Goal: Task Accomplishment & Management: Complete application form

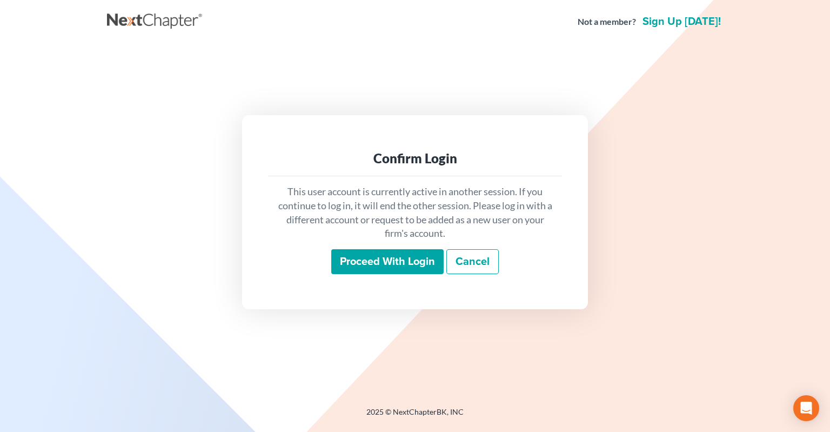
click at [353, 265] on input "Proceed with login" at bounding box center [387, 261] width 112 height 25
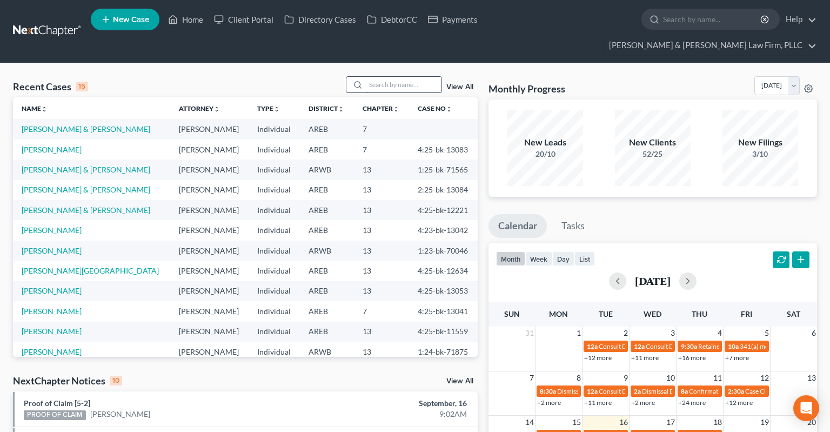
click at [401, 77] on input "search" at bounding box center [404, 85] width 76 height 16
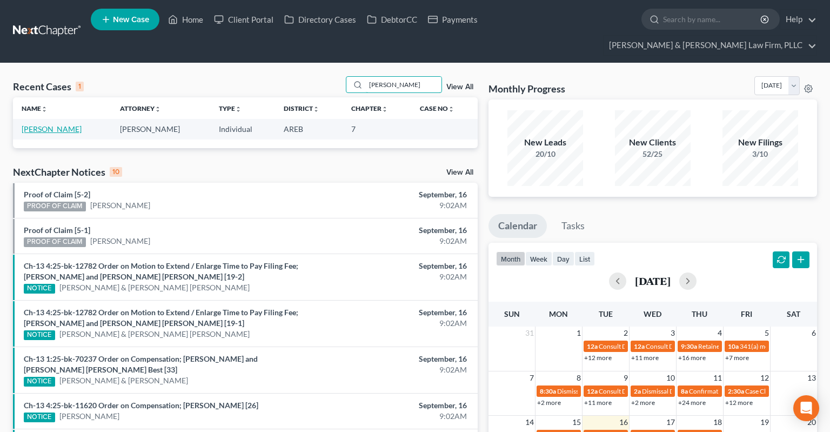
type input "[PERSON_NAME]"
click at [55, 124] on link "[PERSON_NAME]" at bounding box center [52, 128] width 60 height 9
select select "4"
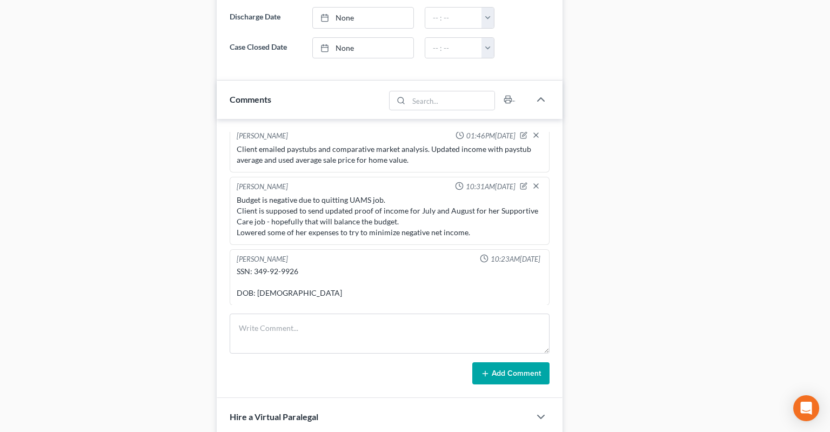
scroll to position [685, 0]
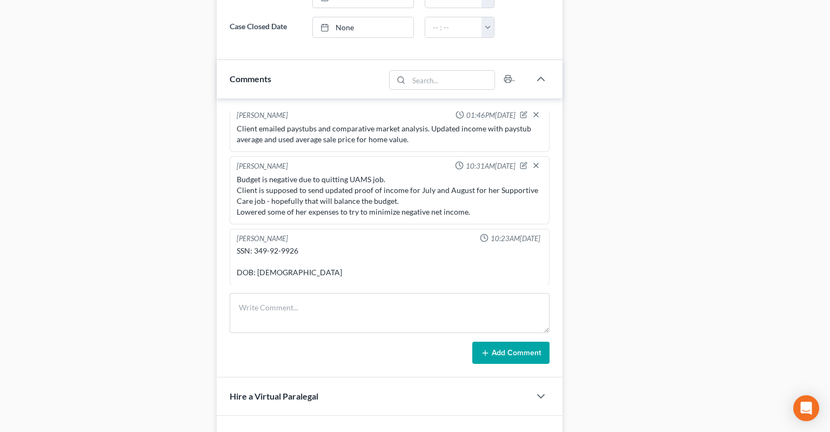
click at [258, 245] on div "SSN: 349-92-9926 DOB: [DEMOGRAPHIC_DATA]" at bounding box center [390, 261] width 306 height 32
drag, startPoint x: 258, startPoint y: 229, endPoint x: 280, endPoint y: 226, distance: 21.8
click at [280, 245] on div "SSN: 349-92-9926 DOB: [DEMOGRAPHIC_DATA]" at bounding box center [390, 261] width 306 height 32
click at [285, 245] on div "SSN: 349-92-9926 DOB: [DEMOGRAPHIC_DATA]" at bounding box center [390, 261] width 306 height 32
click at [257, 245] on div "SSN: 349-92-9926 DOB: [DEMOGRAPHIC_DATA]" at bounding box center [390, 261] width 306 height 32
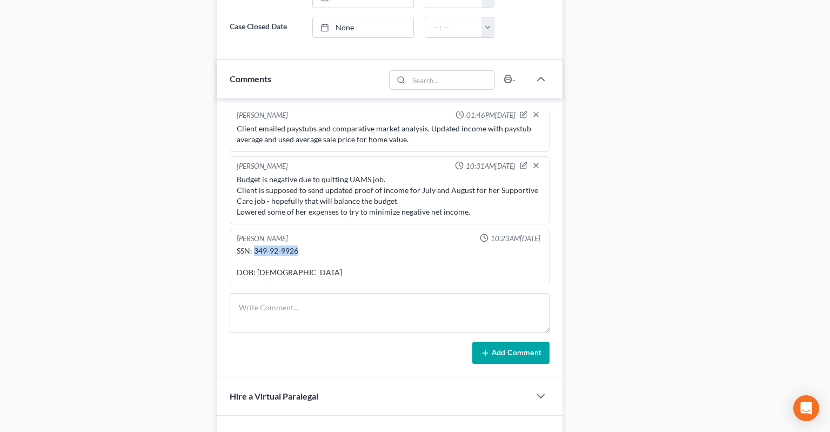
drag, startPoint x: 257, startPoint y: 226, endPoint x: 283, endPoint y: 226, distance: 26.5
click at [283, 245] on div "SSN: 349-92-9926 DOB: [DEMOGRAPHIC_DATA]" at bounding box center [390, 261] width 306 height 32
copy div "349-92-9926"
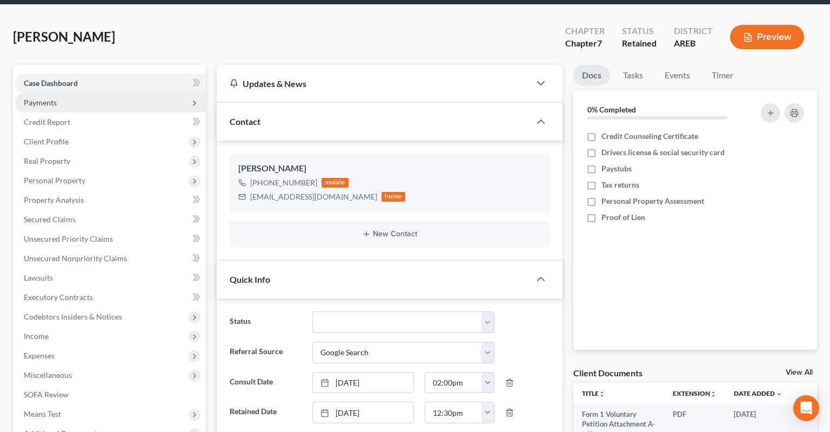
scroll to position [0, 0]
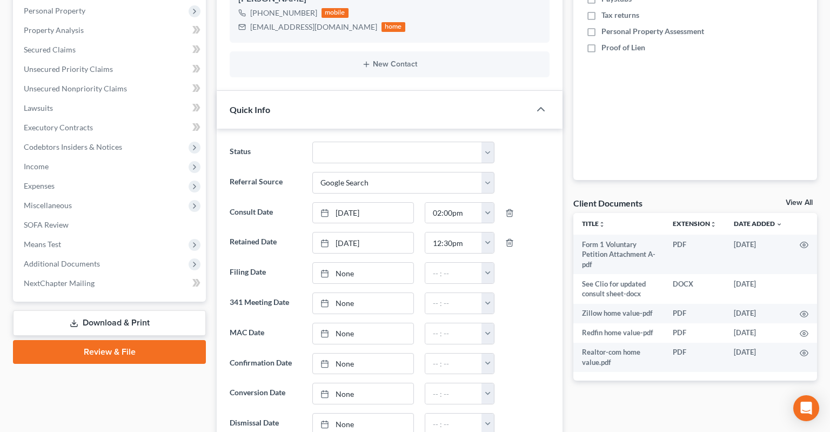
click at [127, 310] on link "Download & Print" at bounding box center [109, 322] width 193 height 25
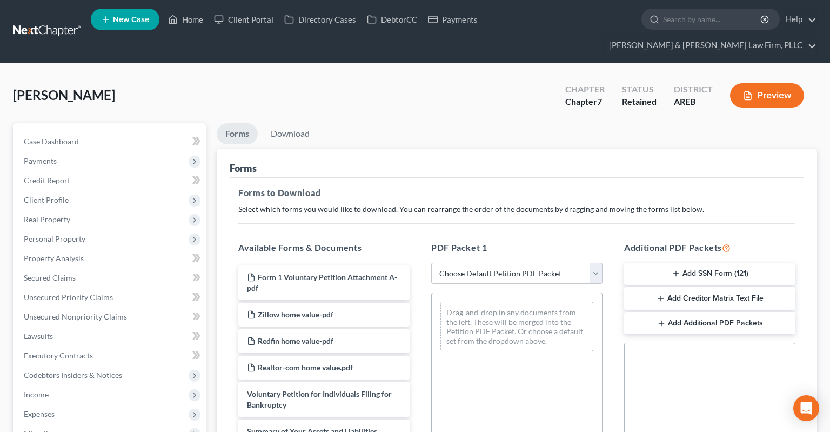
select select "0"
click option "Complete Bankruptcy Petition (all forms and schedules)" at bounding box center [0, 0] width 0 height 0
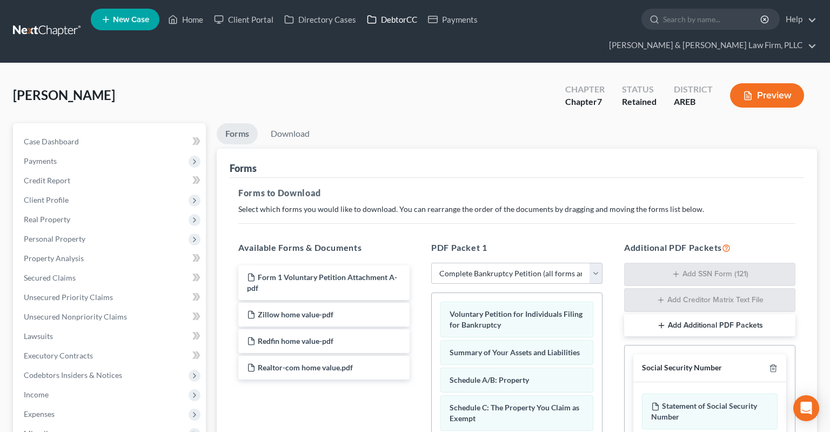
click at [397, 24] on link "DebtorCC" at bounding box center [392, 19] width 61 height 19
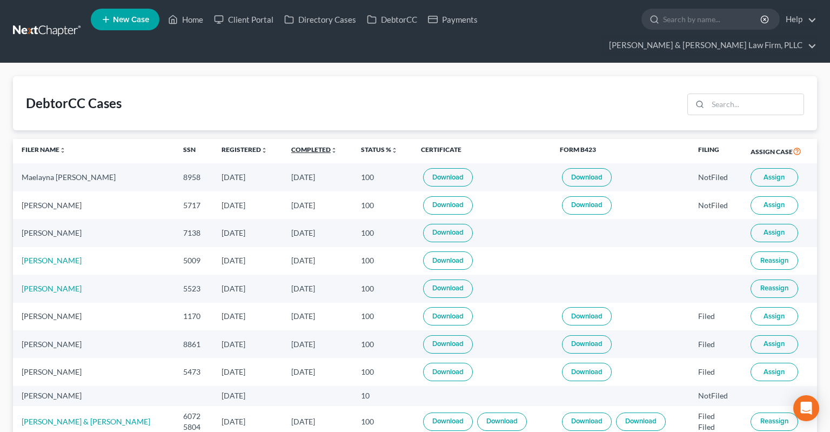
click at [291, 145] on link "Completed unfold_more expand_more expand_less" at bounding box center [314, 149] width 46 height 8
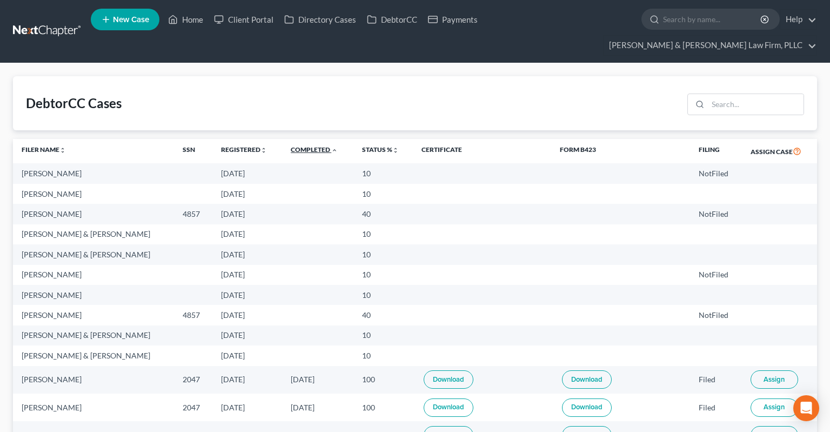
click at [297, 145] on link "Completed unfold_more expand_more expand_less" at bounding box center [314, 149] width 47 height 8
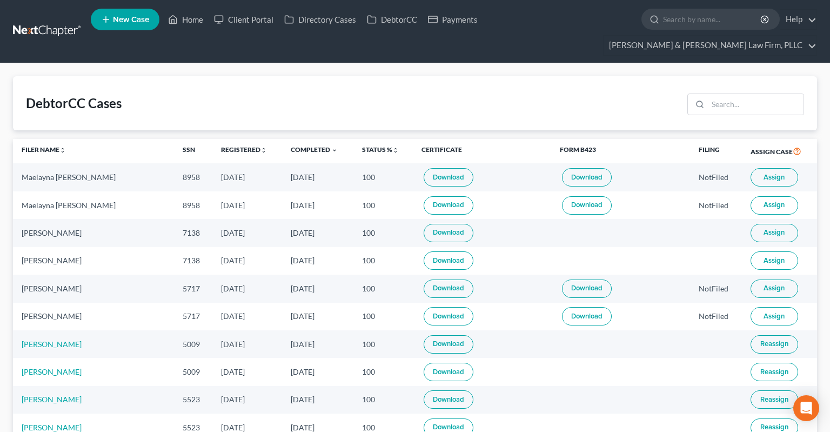
click at [774, 228] on span "Assign" at bounding box center [774, 232] width 21 height 9
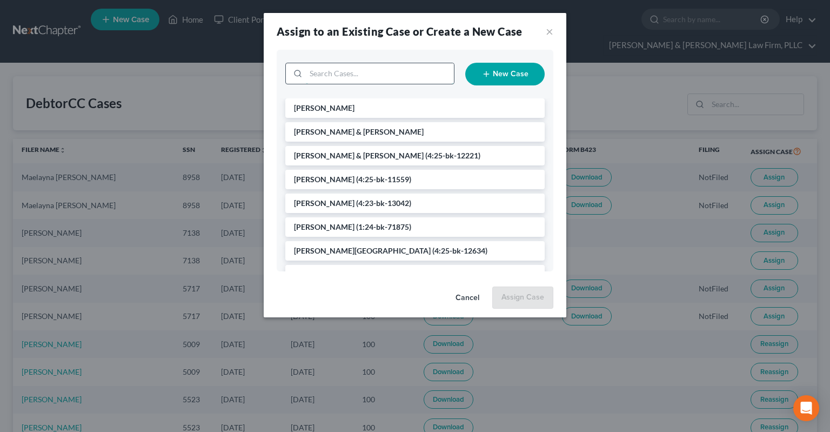
click at [380, 76] on input "search" at bounding box center [380, 73] width 148 height 21
type input "canser"
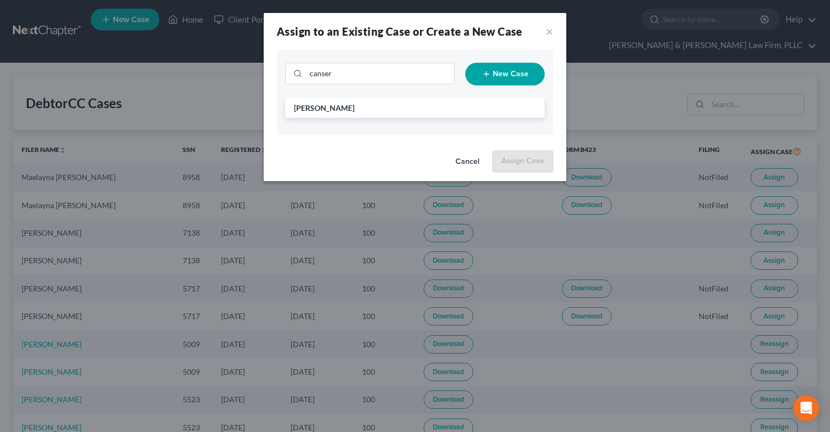
drag, startPoint x: 379, startPoint y: 105, endPoint x: 405, endPoint y: 131, distance: 36.7
click at [379, 105] on li "[PERSON_NAME]" at bounding box center [414, 107] width 259 height 19
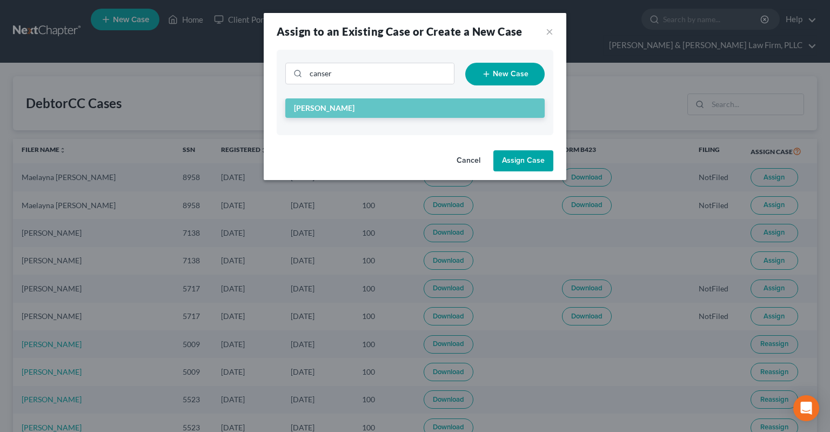
click at [531, 164] on button "Assign Case" at bounding box center [523, 161] width 60 height 22
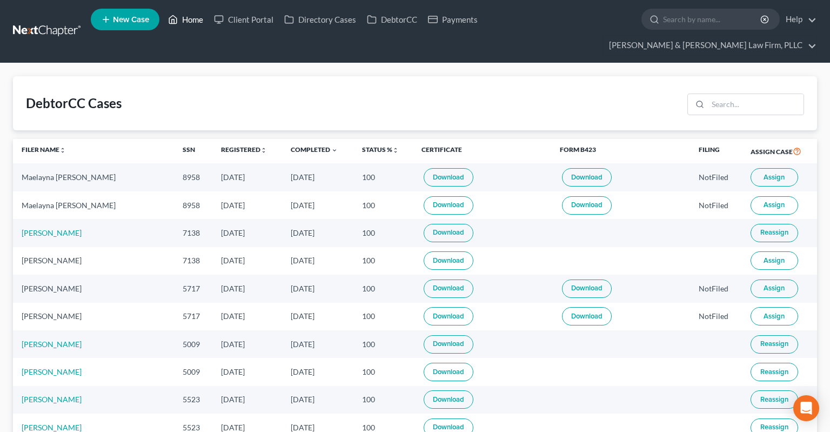
click at [184, 19] on link "Home" at bounding box center [186, 19] width 46 height 19
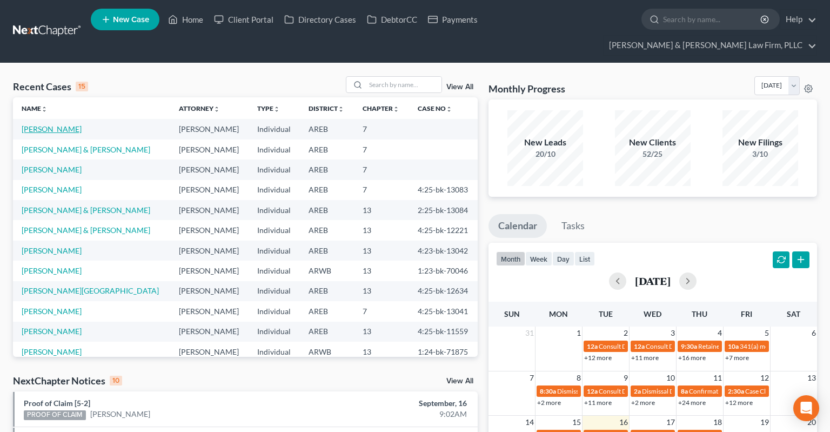
click at [61, 124] on link "[PERSON_NAME]" at bounding box center [52, 128] width 60 height 9
select select "4"
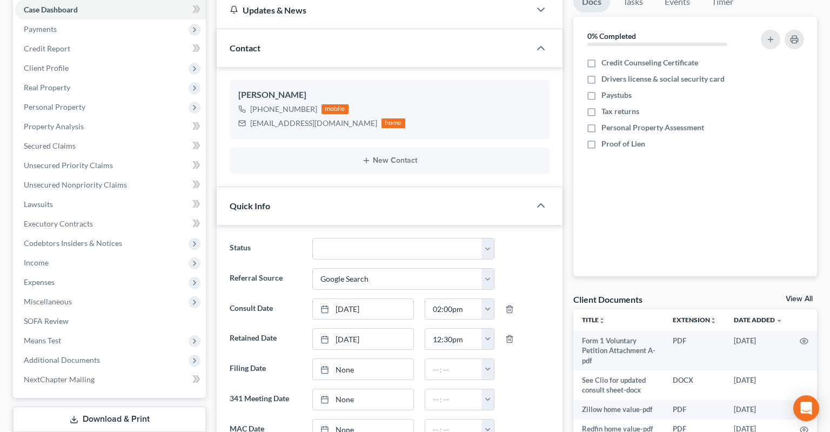
scroll to position [285, 0]
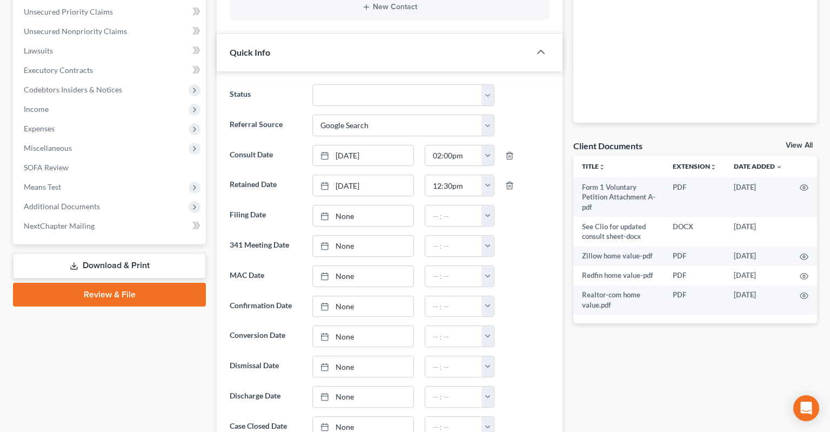
click at [164, 253] on link "Download & Print" at bounding box center [109, 265] width 193 height 25
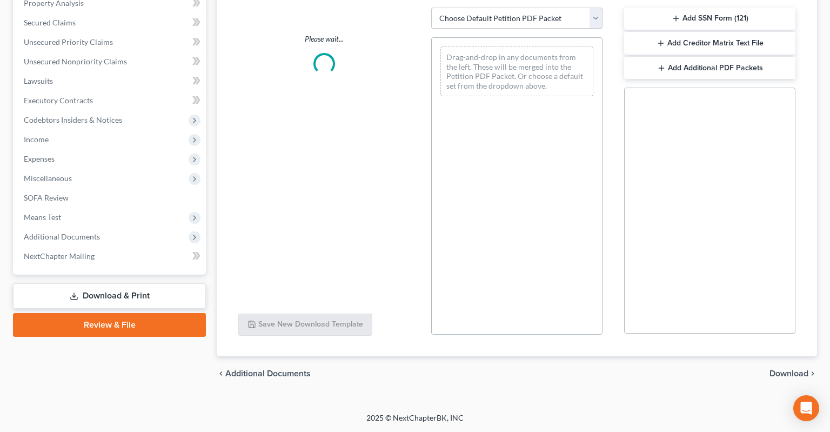
scroll to position [235, 0]
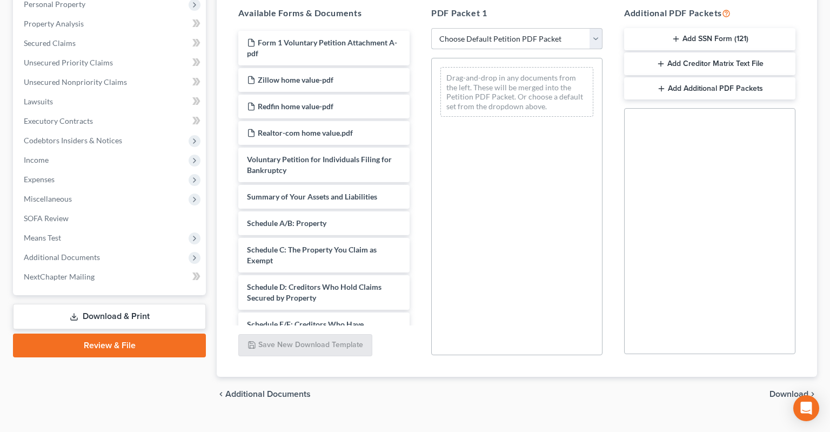
click at [431, 28] on select "Choose Default Petition PDF Packet Complete Bankruptcy Petition (all forms and …" at bounding box center [516, 39] width 171 height 22
select select "0"
click option "Complete Bankruptcy Petition (all forms and schedules)" at bounding box center [0, 0] width 0 height 0
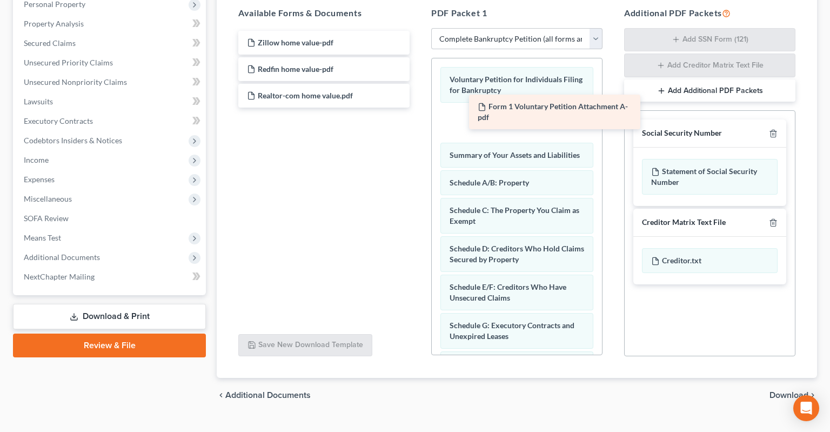
drag, startPoint x: 368, startPoint y: 24, endPoint x: 567, endPoint y: 90, distance: 210.0
click at [418, 90] on div "Form 1 Voluntary Petition Attachment A-pdf Form 1 Voluntary Petition Attachment…" at bounding box center [324, 69] width 189 height 77
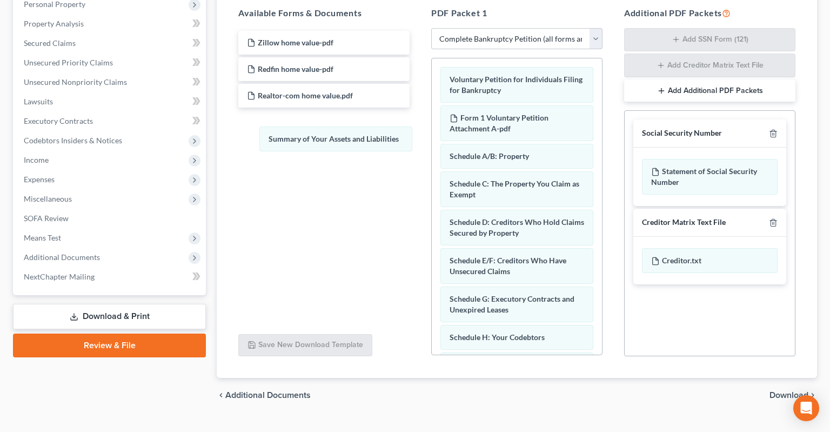
drag, startPoint x: 539, startPoint y: 137, endPoint x: 341, endPoint y: 131, distance: 197.9
click at [432, 132] on div "Summary of Your Assets and Liabilities Voluntary Petition for Individuals Filin…" at bounding box center [517, 418] width 170 height 720
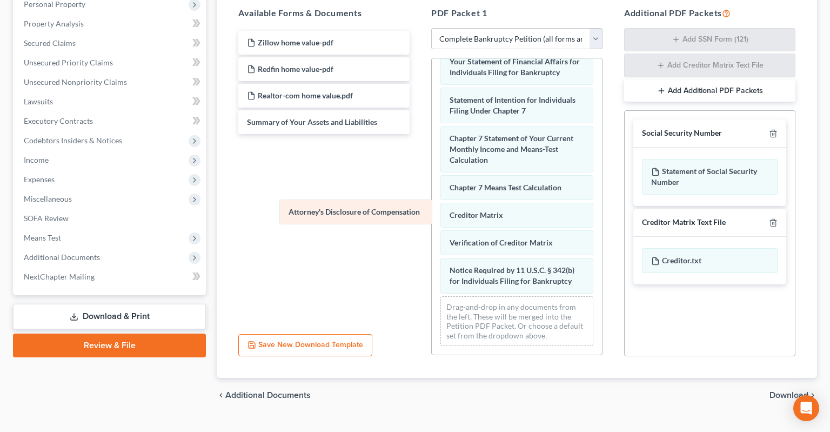
scroll to position [392, 0]
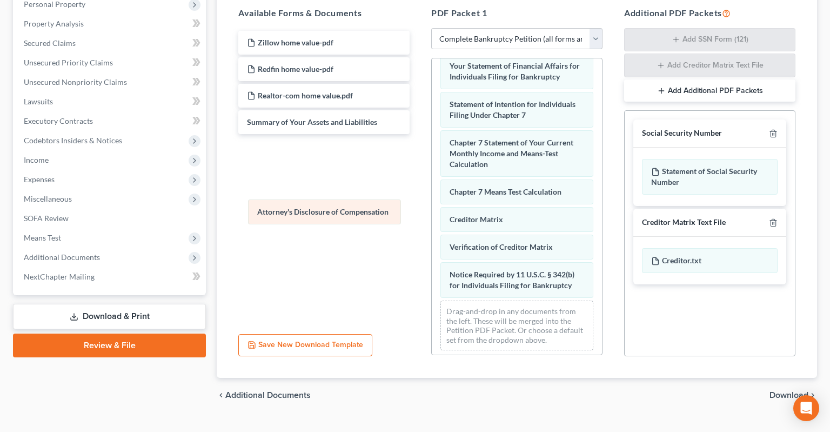
drag, startPoint x: 515, startPoint y: 262, endPoint x: 323, endPoint y: 213, distance: 198.6
click at [432, 213] on div "Attorney's Disclosure of Compensation Voluntary Petition for Individuals Filing…" at bounding box center [517, 12] width 170 height 693
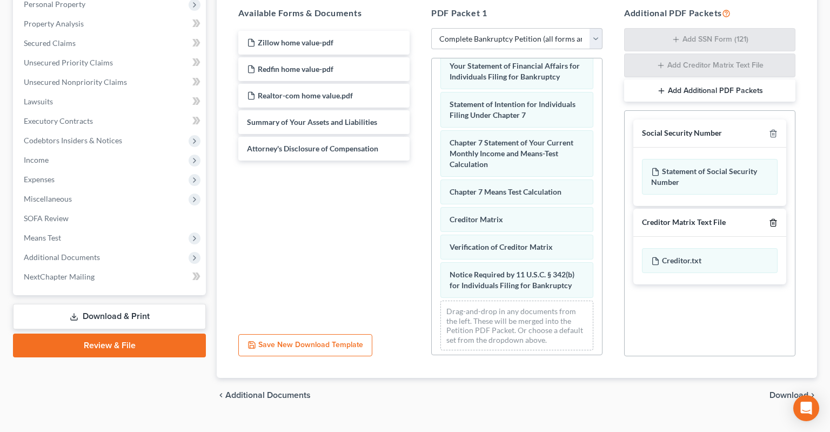
click at [771, 218] on icon "button" at bounding box center [773, 222] width 9 height 9
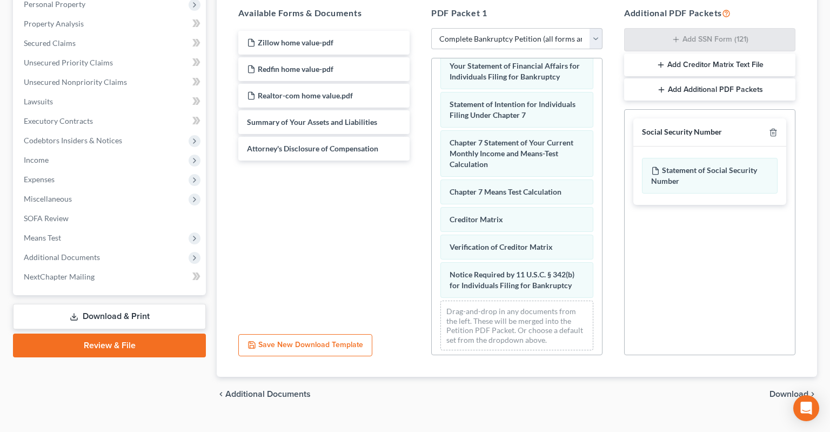
click at [792, 390] on span "Download" at bounding box center [789, 394] width 39 height 9
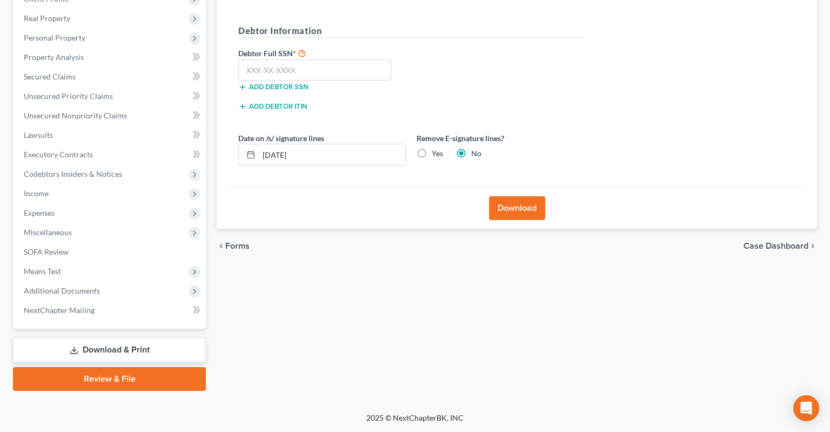
scroll to position [180, 0]
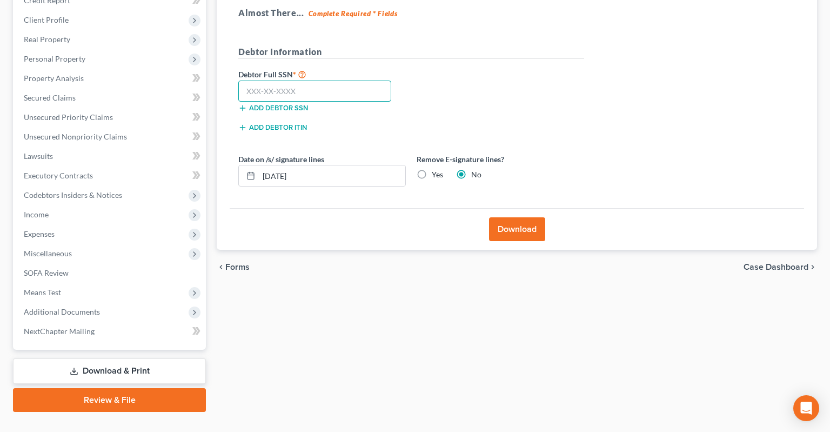
click at [327, 81] on input "text" at bounding box center [314, 92] width 153 height 22
paste input "349-92-9926"
type input "349-92-9926"
click at [432, 169] on label "Yes" at bounding box center [437, 174] width 11 height 11
click at [436, 169] on input "Yes" at bounding box center [439, 172] width 7 height 7
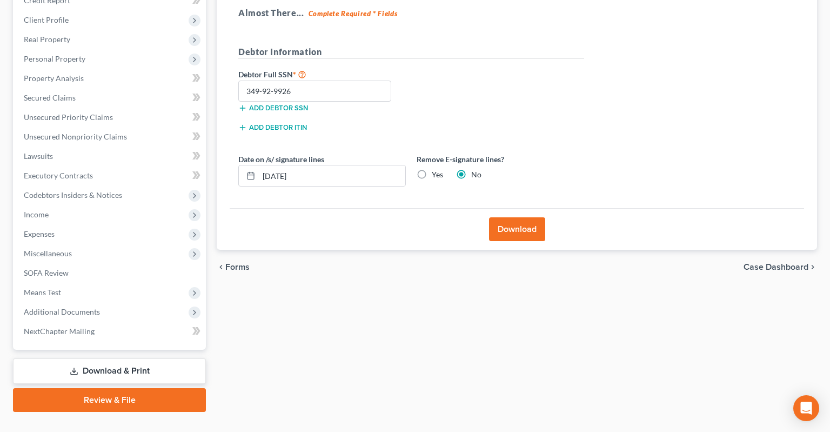
radio input "true"
radio input "false"
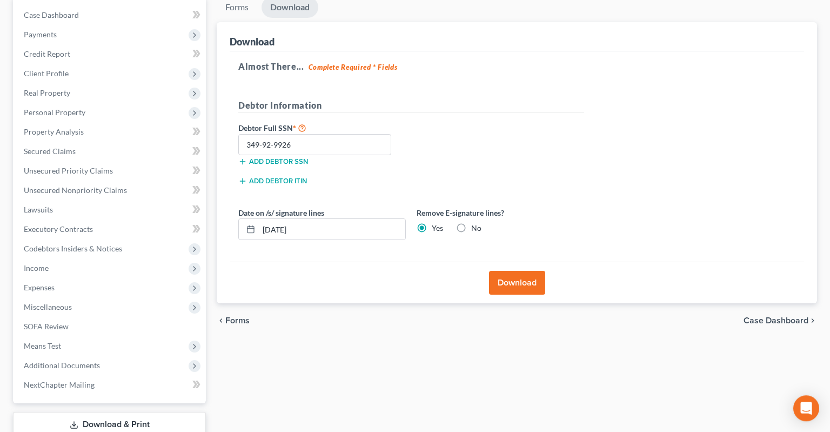
scroll to position [171, 0]
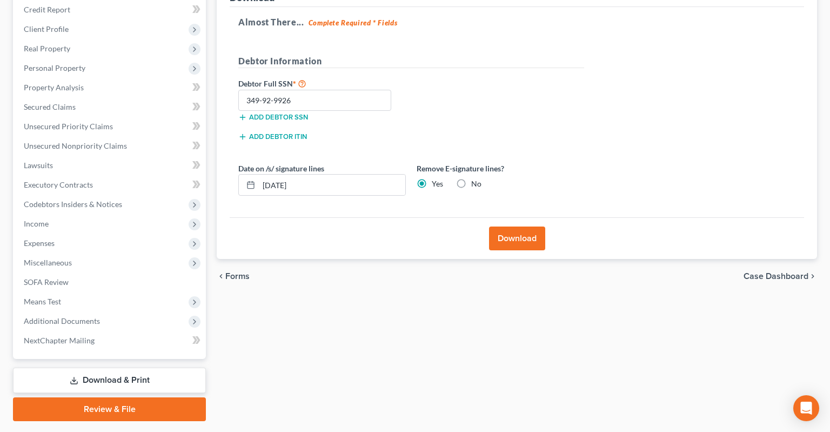
click at [517, 226] on button "Download" at bounding box center [517, 238] width 56 height 24
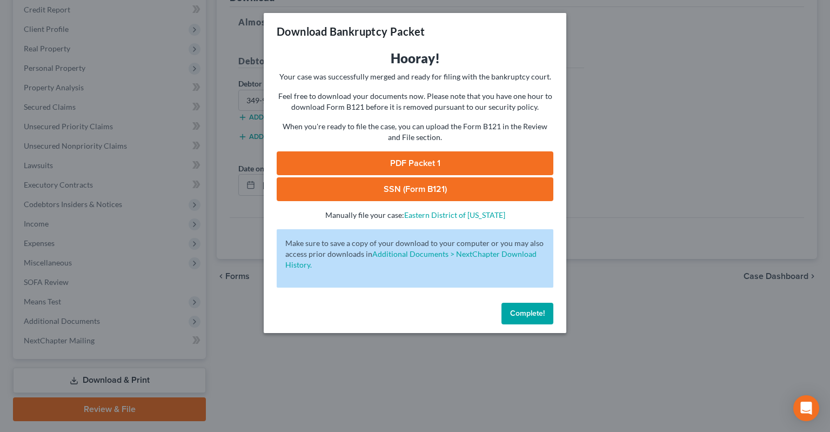
click at [432, 167] on link "PDF Packet 1" at bounding box center [415, 163] width 277 height 24
click at [417, 185] on link "SSN (Form B121)" at bounding box center [415, 189] width 277 height 24
click at [511, 316] on button "Complete!" at bounding box center [528, 314] width 52 height 22
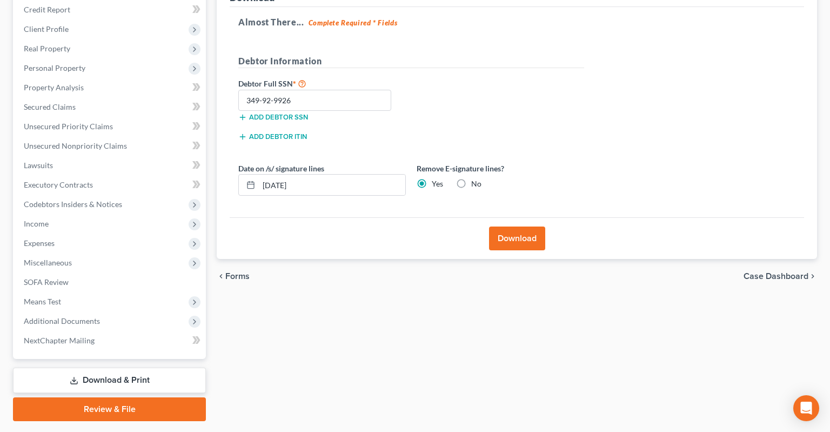
scroll to position [0, 0]
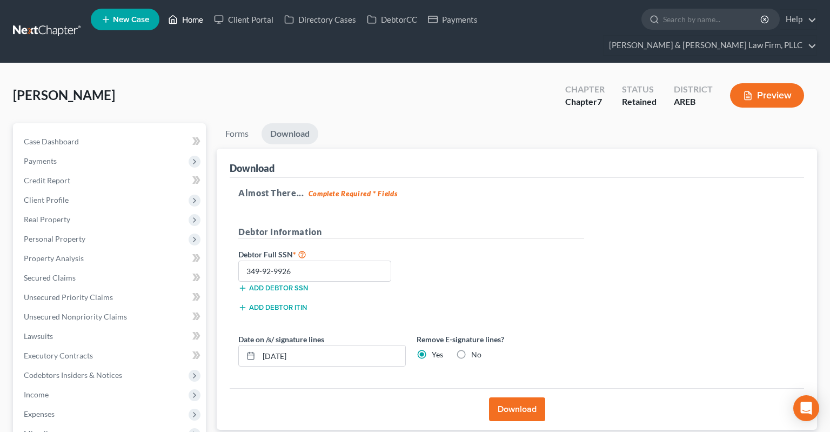
click at [178, 23] on icon at bounding box center [173, 19] width 10 height 13
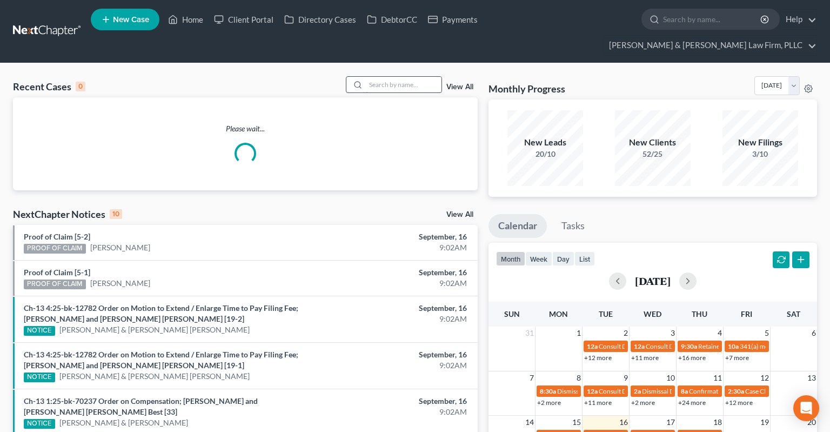
click at [384, 77] on input "search" at bounding box center [404, 85] width 76 height 16
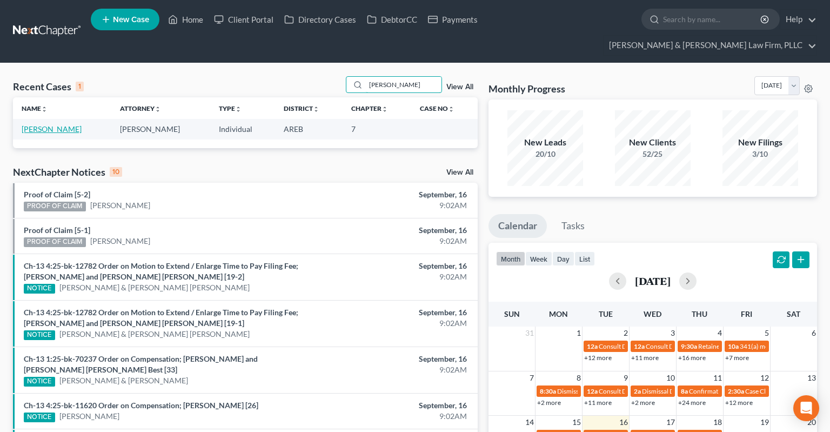
type input "[PERSON_NAME]"
click at [57, 124] on link "[PERSON_NAME]" at bounding box center [52, 128] width 60 height 9
select select "2"
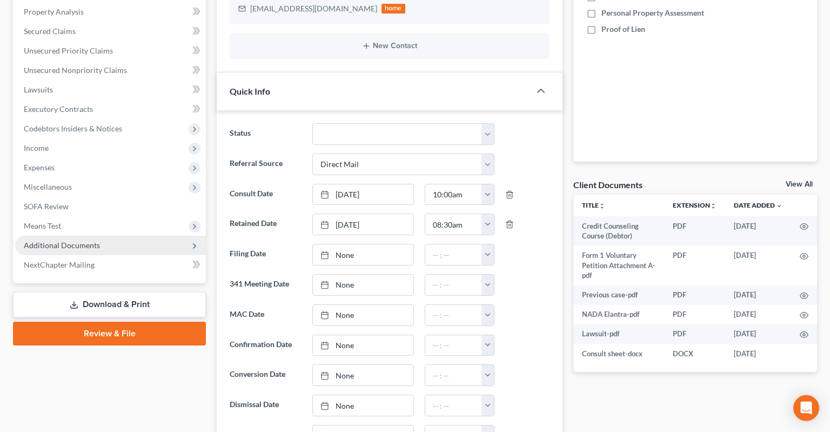
scroll to position [228, 0]
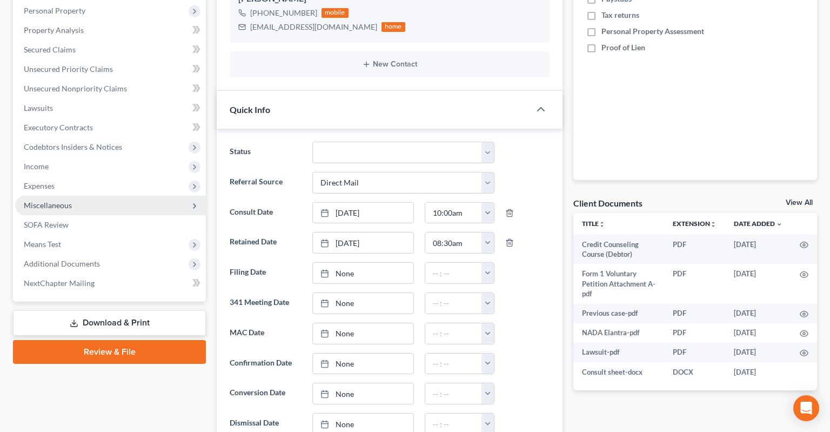
click at [105, 196] on span "Miscellaneous" at bounding box center [110, 205] width 191 height 19
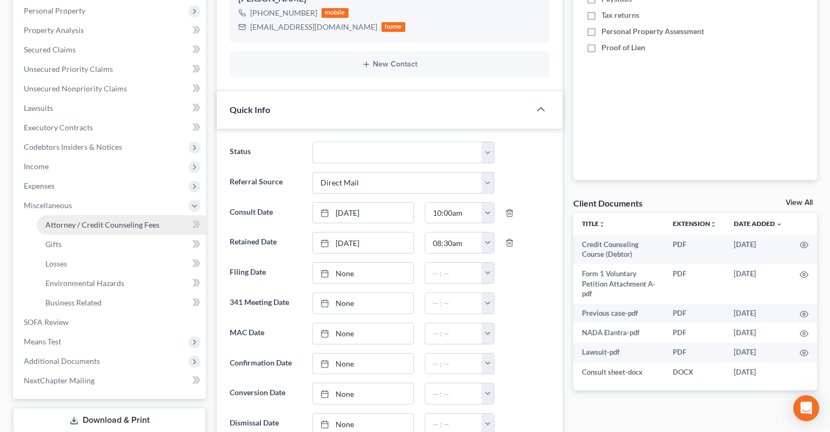
click at [107, 220] on span "Attorney / Credit Counseling Fees" at bounding box center [102, 224] width 114 height 9
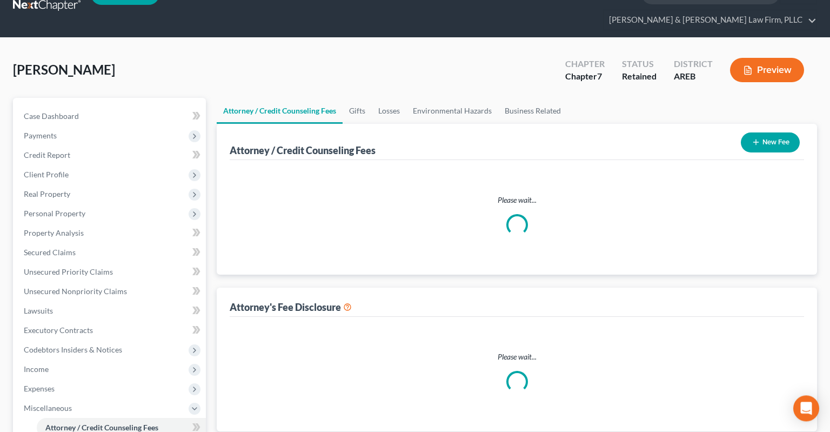
select select "1"
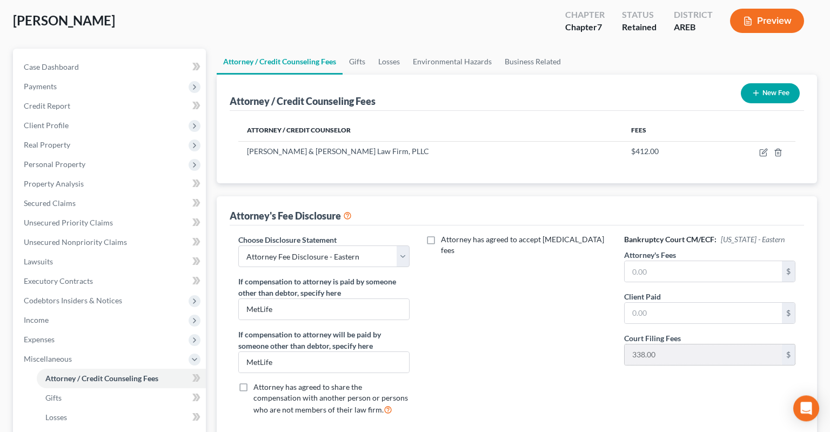
scroll to position [171, 0]
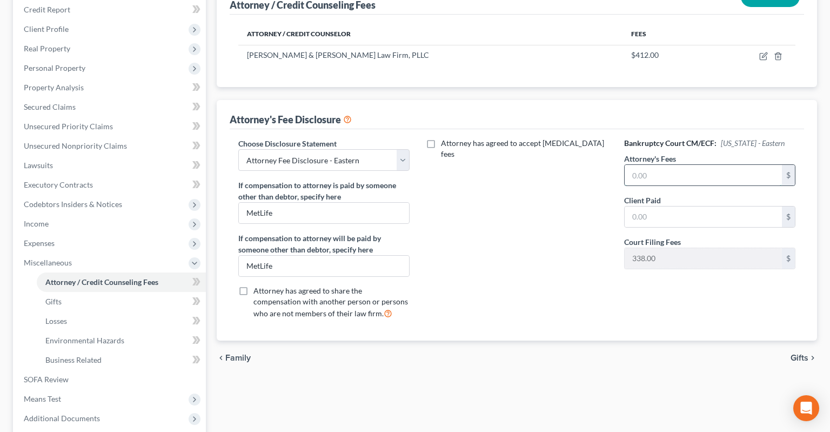
click at [676, 165] on input "text" at bounding box center [703, 175] width 157 height 21
type input "1,000"
click at [521, 229] on div "Attorney has agreed to accept [MEDICAL_DATA] fees" at bounding box center [516, 233] width 193 height 190
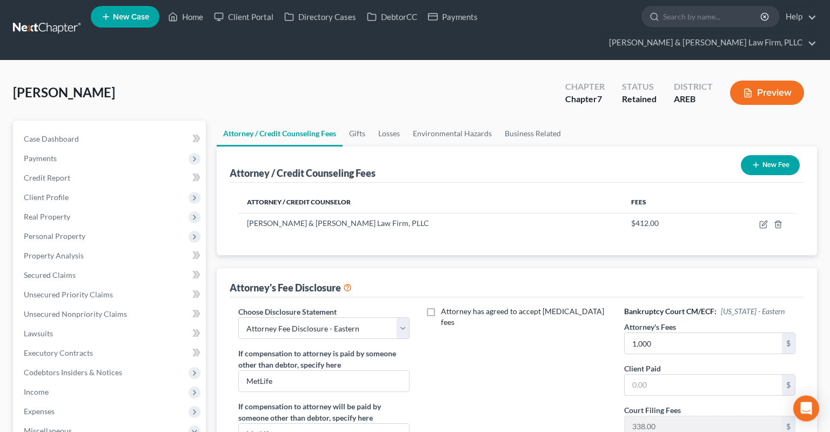
scroll to position [0, 0]
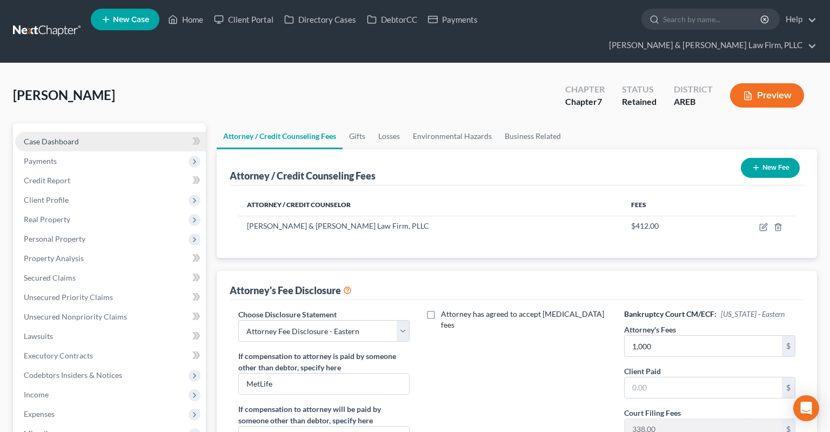
click at [113, 132] on link "Case Dashboard" at bounding box center [110, 141] width 191 height 19
select select "2"
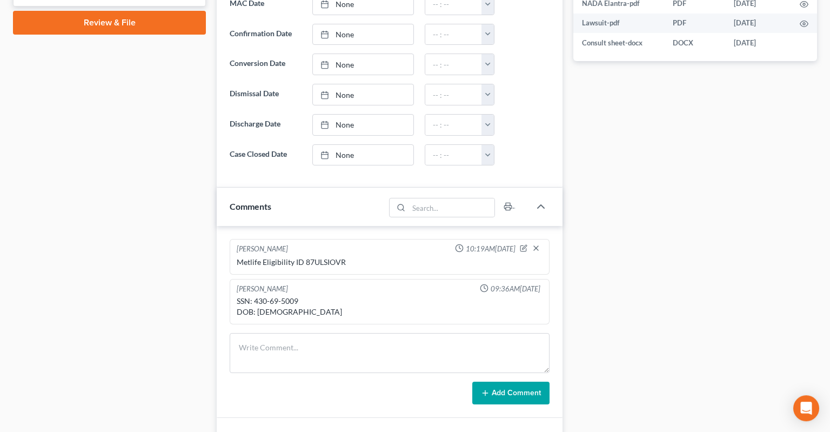
scroll to position [571, 0]
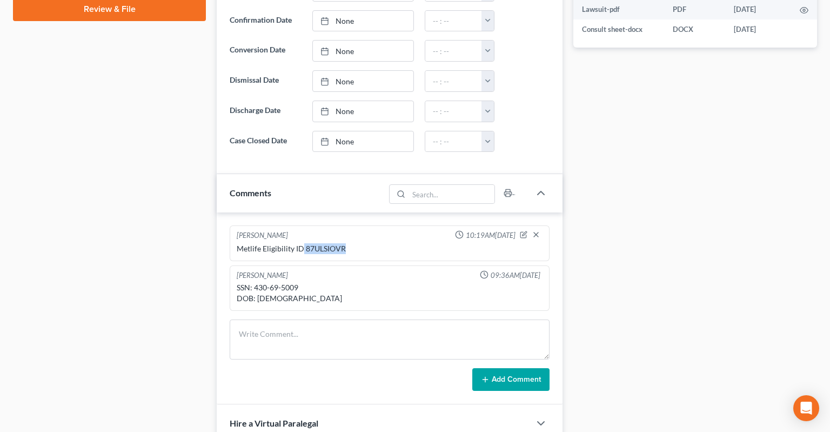
drag, startPoint x: 303, startPoint y: 227, endPoint x: 343, endPoint y: 228, distance: 40.0
click at [343, 243] on div "Metlife Eligibility ID 87ULSIOVR" at bounding box center [390, 248] width 306 height 11
click at [342, 243] on div "Metlife Eligibility ID 87ULSIOVR" at bounding box center [390, 248] width 306 height 11
drag, startPoint x: 323, startPoint y: 228, endPoint x: 343, endPoint y: 228, distance: 20.5
click at [343, 243] on div "Metlife Eligibility ID 87ULSIOVR" at bounding box center [390, 248] width 306 height 11
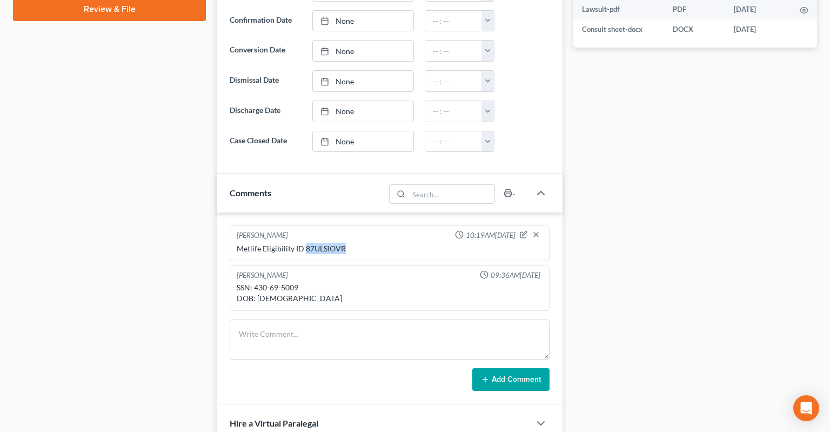
copy div "87ULSIOVR"
click at [284, 243] on div "Metlife Eligibility ID 87ULSIOVR" at bounding box center [390, 248] width 306 height 11
click at [251, 243] on div "Metlife Eligibility ID 87ULSIOVR" at bounding box center [390, 248] width 306 height 11
drag, startPoint x: 251, startPoint y: 222, endPoint x: 332, endPoint y: 226, distance: 81.2
click at [332, 243] on div "Metlife Eligibility ID 87ULSIOVR" at bounding box center [390, 248] width 306 height 11
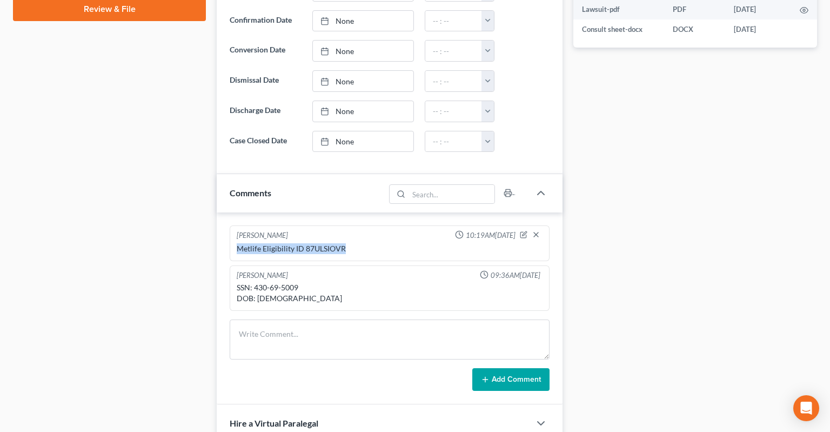
copy div "Metlife Eligibility ID 87ULSIOVR"
click at [293, 282] on div "SSN: 430-69-5009 DOB: [DEMOGRAPHIC_DATA]" at bounding box center [390, 293] width 306 height 22
copy div "5009"
click at [290, 233] on div "[PERSON_NAME] 10:19AM[DATE] Metlife Eligibility ID 87ULSIOVR" at bounding box center [390, 243] width 320 height 36
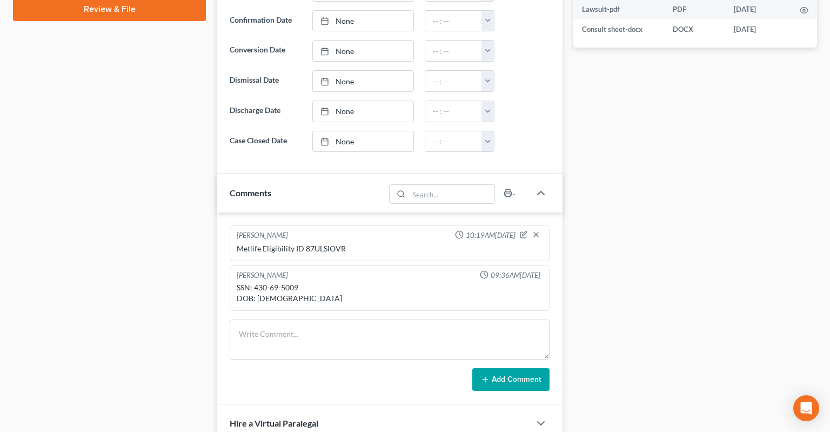
click at [256, 243] on div "Metlife Eligibility ID 87ULSIOVR" at bounding box center [390, 248] width 306 height 11
drag, startPoint x: 256, startPoint y: 226, endPoint x: 299, endPoint y: 228, distance: 43.3
click at [299, 243] on div "Metlife Eligibility ID 87ULSIOVR" at bounding box center [390, 248] width 306 height 11
copy div "Metlife Eligibility ID"
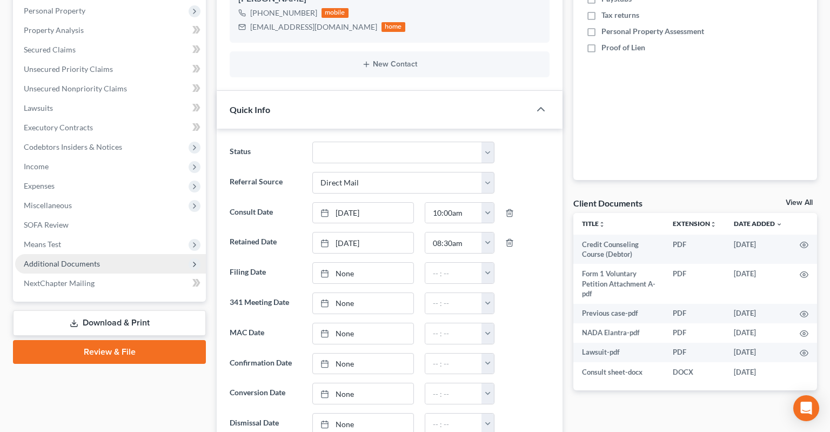
scroll to position [0, 0]
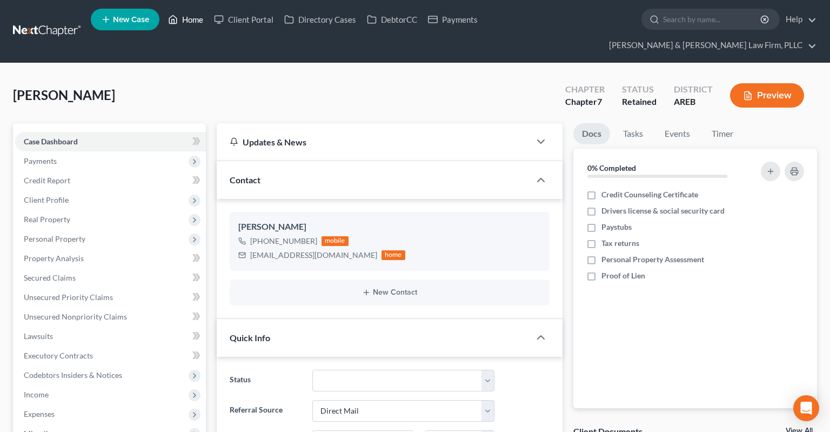
click at [194, 29] on link "Home" at bounding box center [186, 19] width 46 height 19
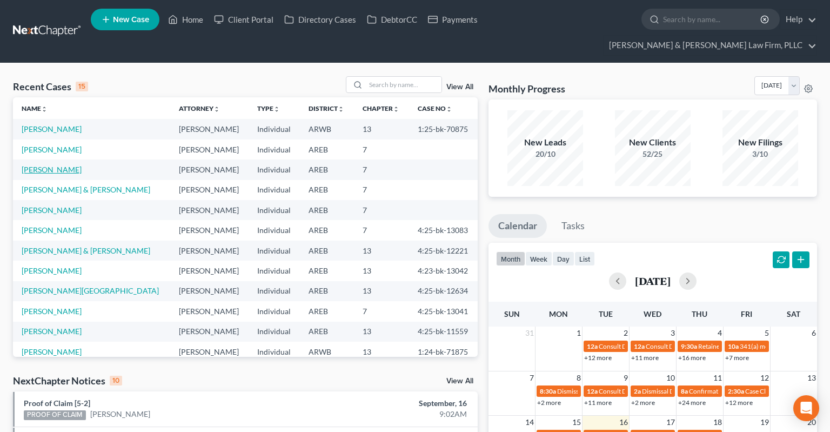
click at [55, 165] on link "[PERSON_NAME]" at bounding box center [52, 169] width 60 height 9
select select "4"
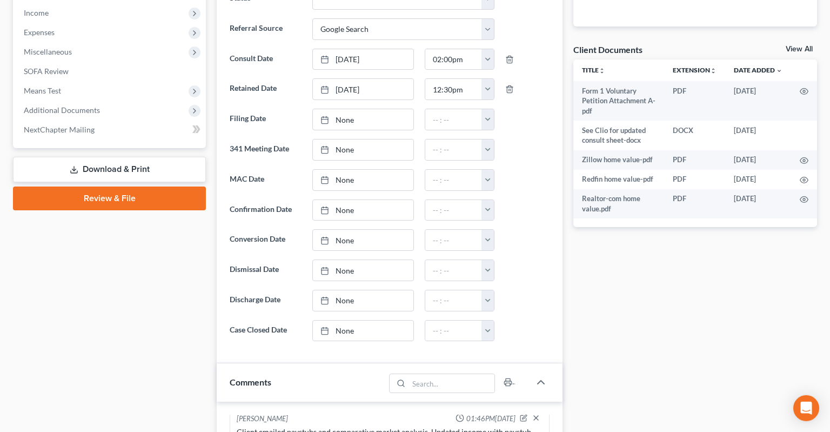
scroll to position [342, 0]
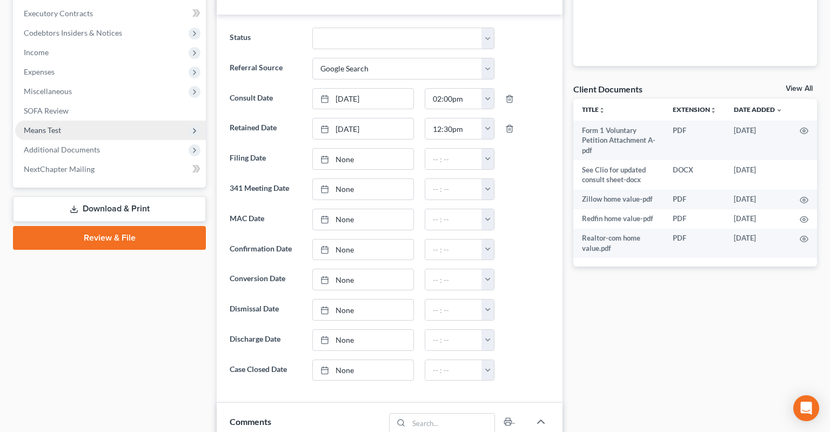
click at [112, 121] on span "Means Test" at bounding box center [110, 130] width 191 height 19
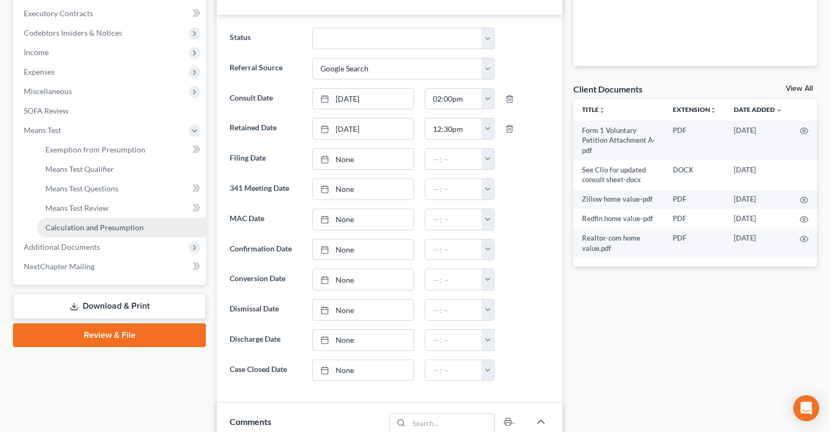
click at [108, 223] on span "Calculation and Presumption" at bounding box center [94, 227] width 98 height 9
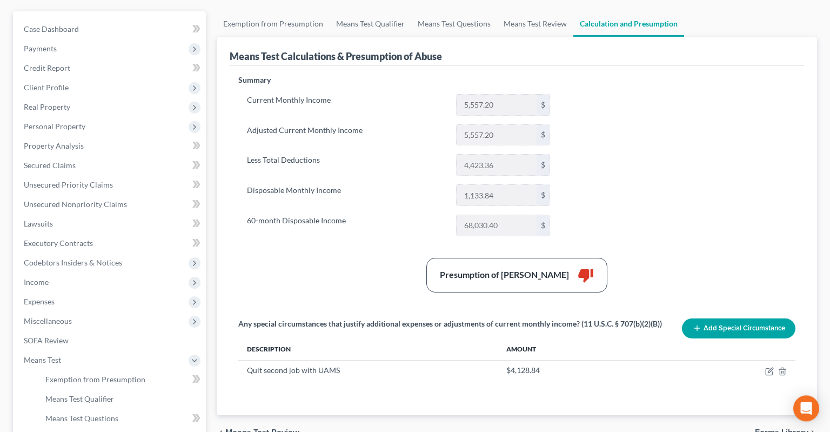
scroll to position [114, 0]
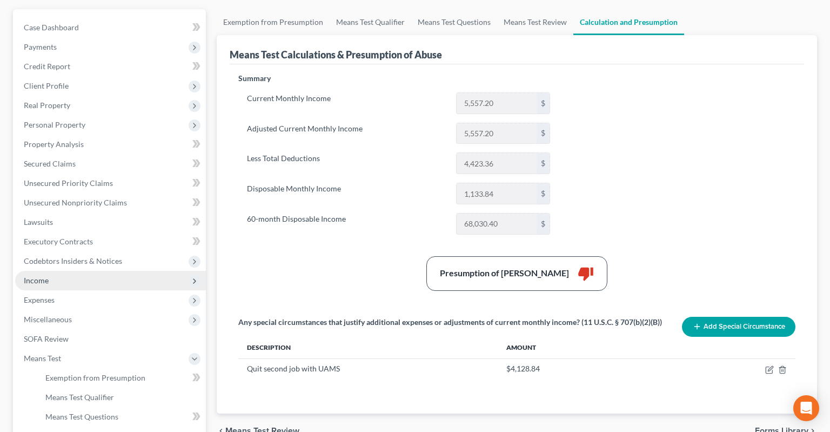
click at [83, 271] on span "Income" at bounding box center [110, 280] width 191 height 19
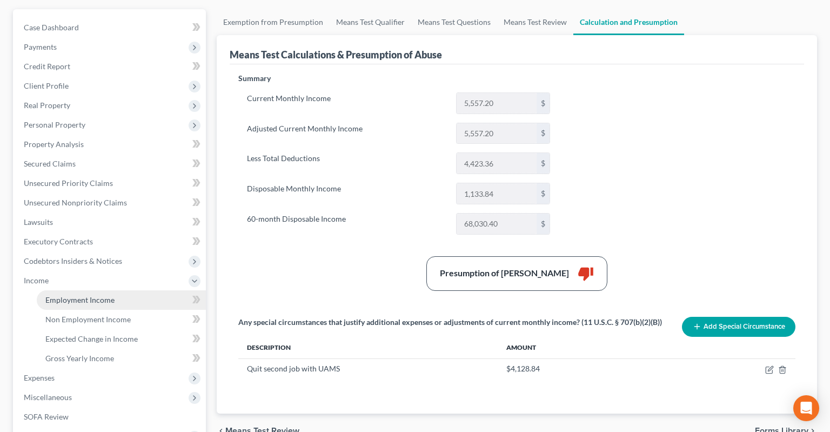
click at [101, 290] on link "Employment Income" at bounding box center [121, 299] width 169 height 19
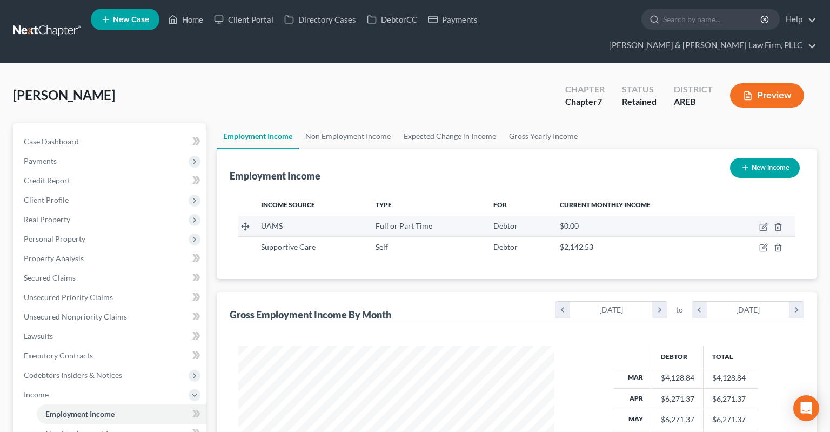
click at [759, 216] on td at bounding box center [760, 226] width 72 height 21
click at [762, 223] on icon "button" at bounding box center [763, 227] width 9 height 9
select select "0"
select select "2"
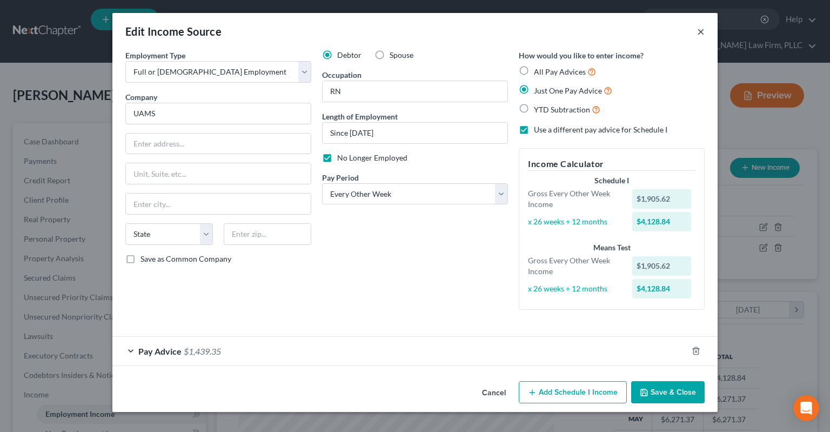
click at [701, 30] on button "×" at bounding box center [701, 31] width 8 height 13
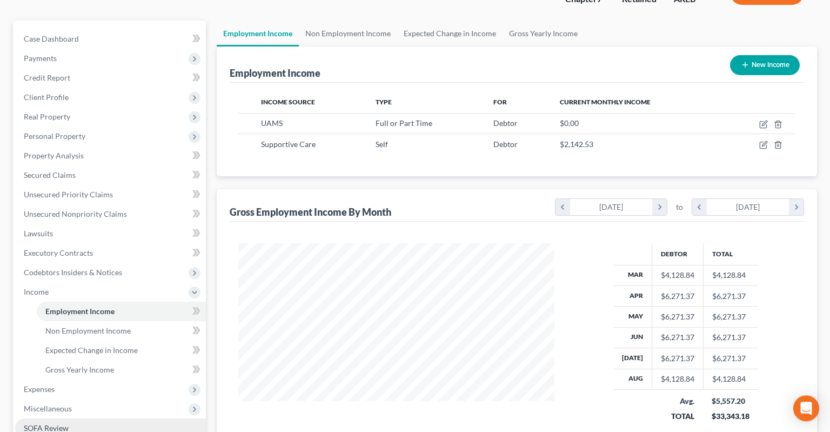
scroll to position [258, 0]
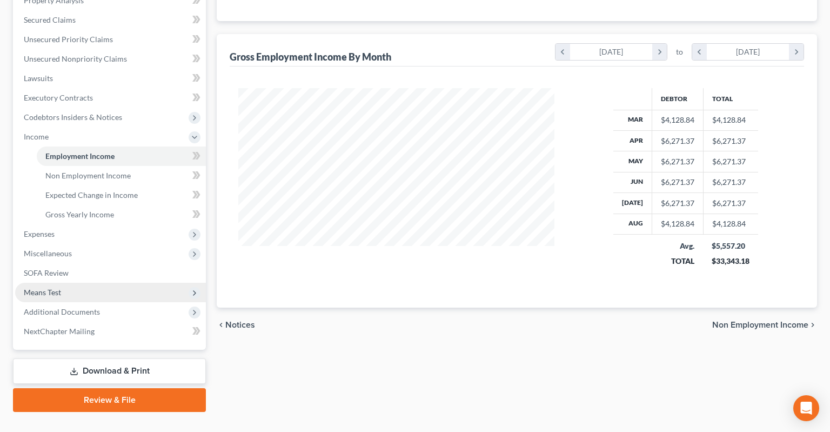
click at [89, 283] on span "Means Test" at bounding box center [110, 292] width 191 height 19
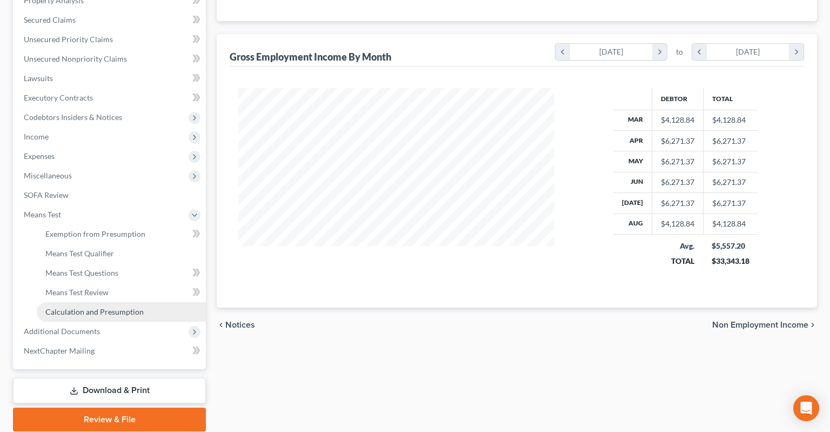
click at [105, 307] on span "Calculation and Presumption" at bounding box center [94, 311] width 98 height 9
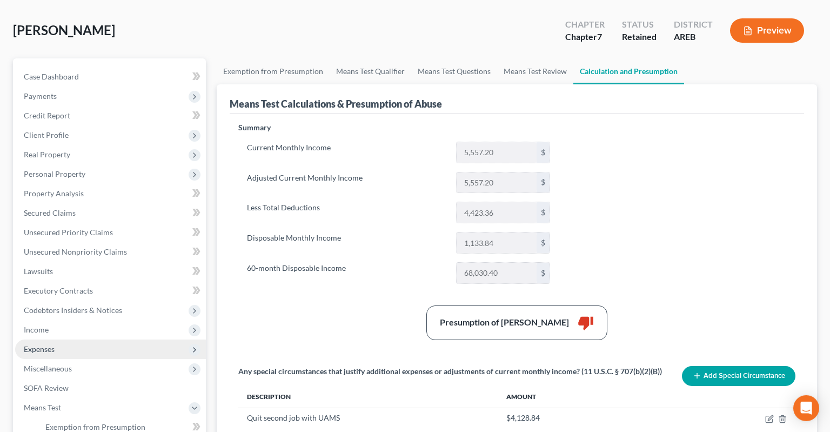
scroll to position [114, 0]
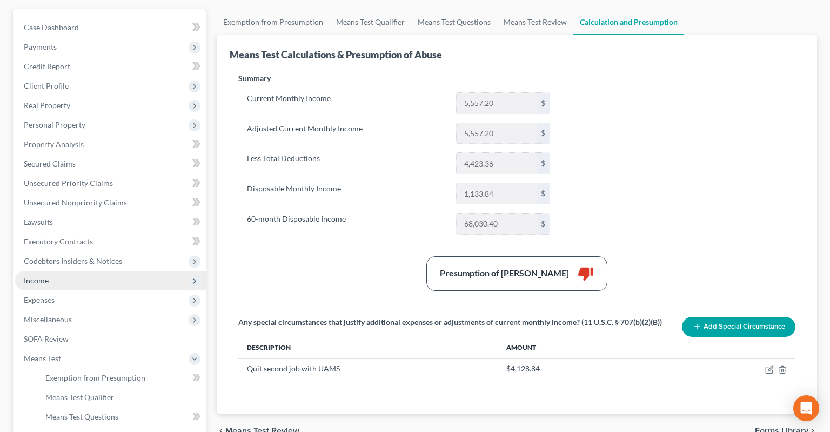
click at [77, 271] on span "Income" at bounding box center [110, 280] width 191 height 19
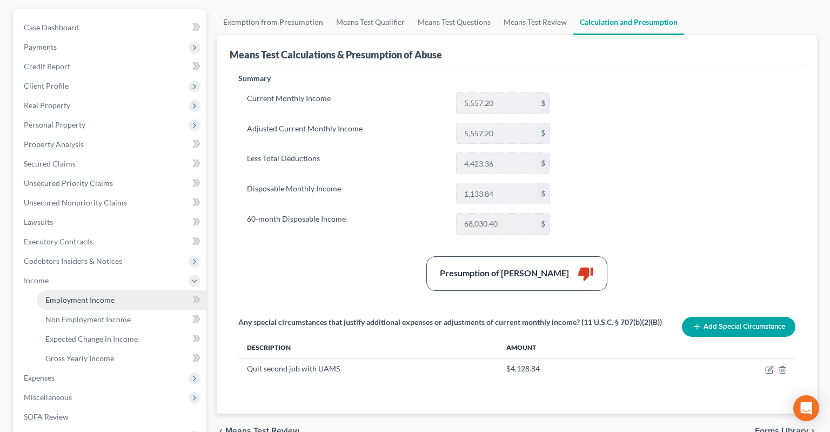
click at [101, 295] on span "Employment Income" at bounding box center [79, 299] width 69 height 9
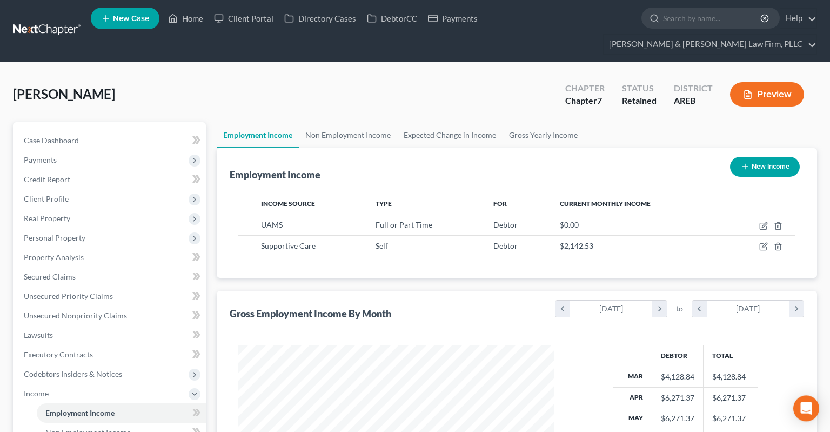
scroll to position [193, 337]
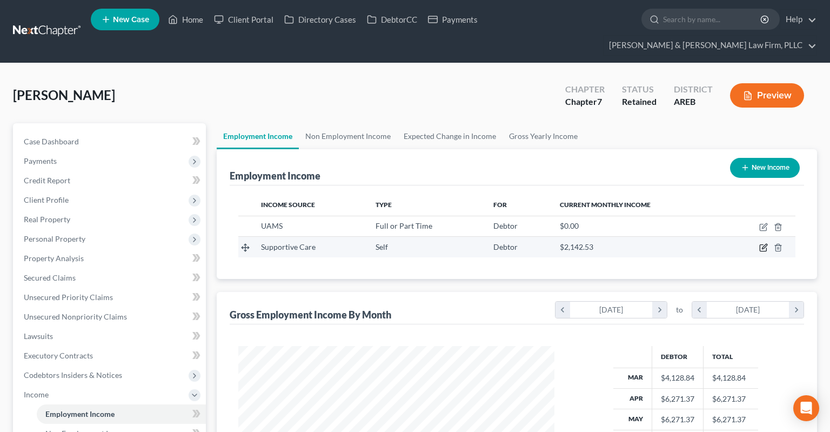
click at [760, 243] on icon "button" at bounding box center [763, 247] width 9 height 9
select select "1"
select select "0"
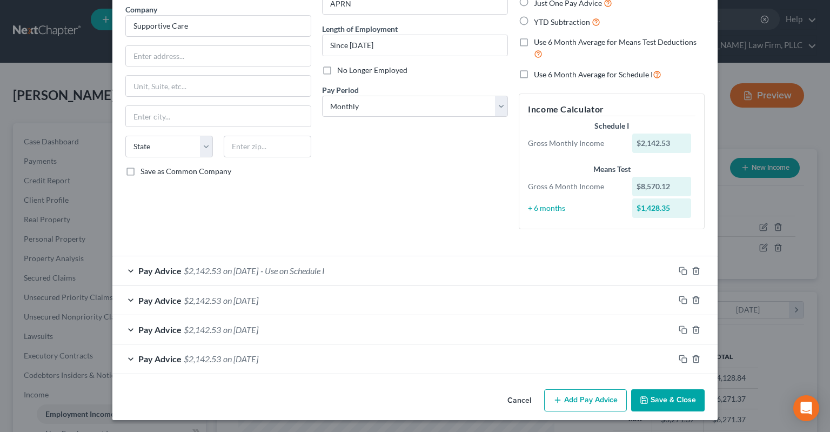
scroll to position [0, 0]
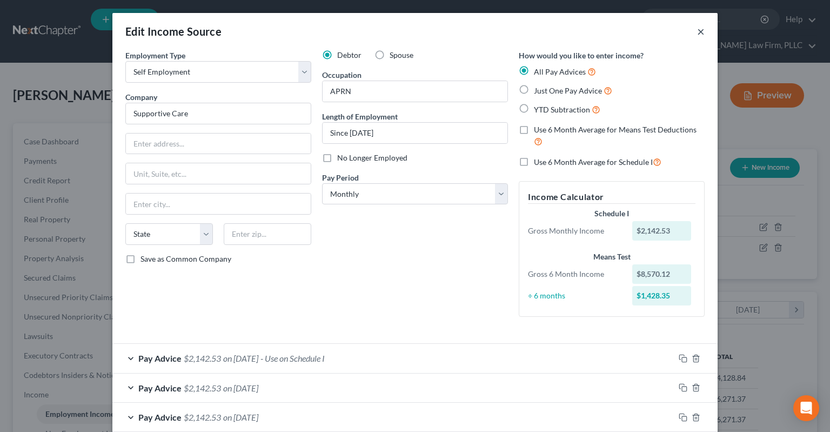
click at [700, 34] on button "×" at bounding box center [701, 31] width 8 height 13
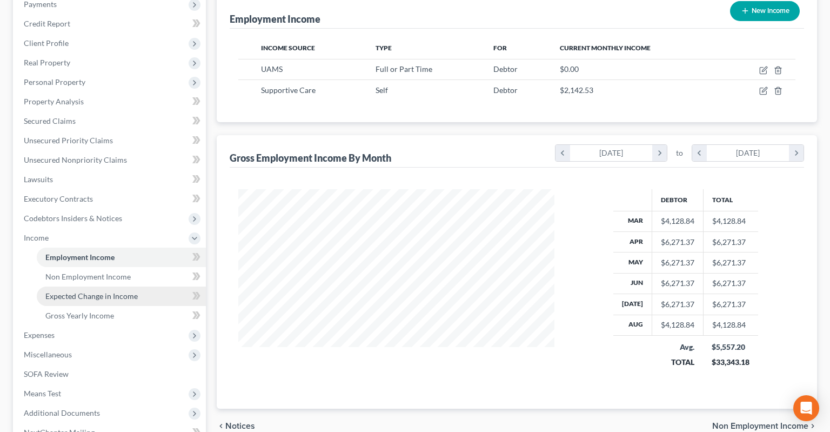
scroll to position [171, 0]
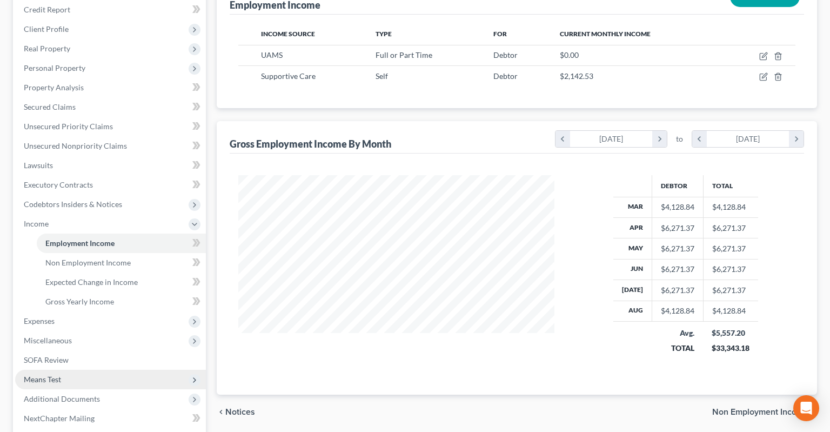
click at [82, 370] on span "Means Test" at bounding box center [110, 379] width 191 height 19
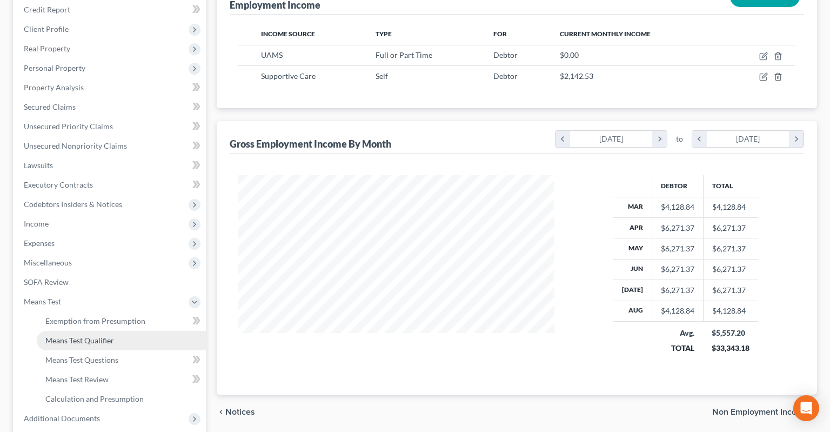
click at [117, 331] on link "Means Test Qualifier" at bounding box center [121, 340] width 169 height 19
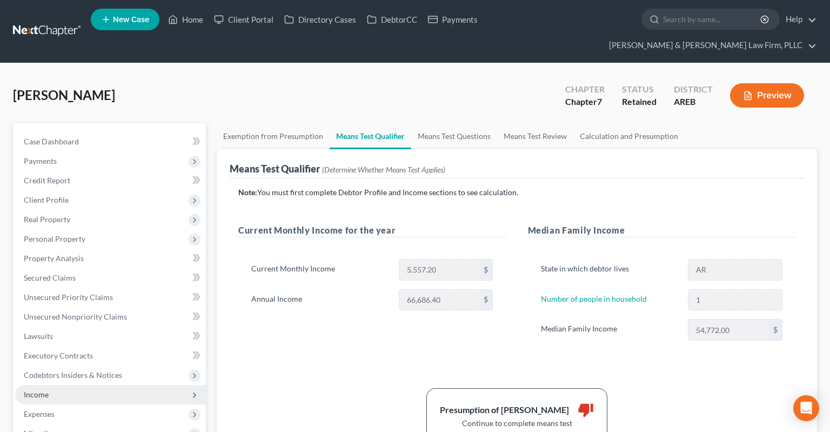
click at [82, 385] on span "Income" at bounding box center [110, 394] width 191 height 19
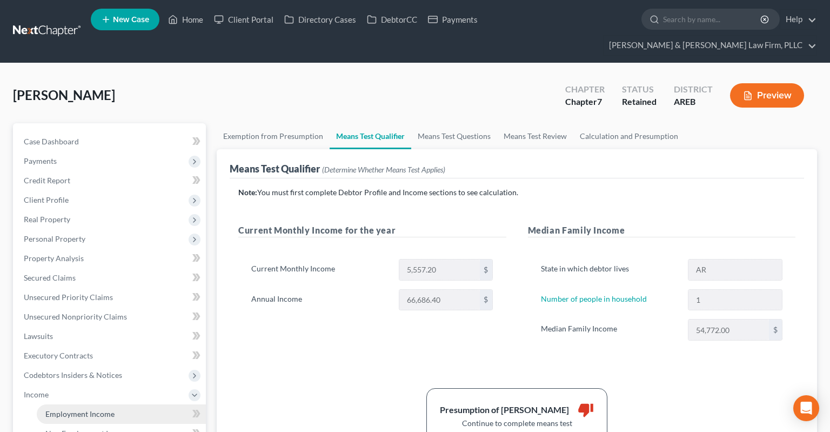
click at [75, 409] on span "Employment Income" at bounding box center [79, 413] width 69 height 9
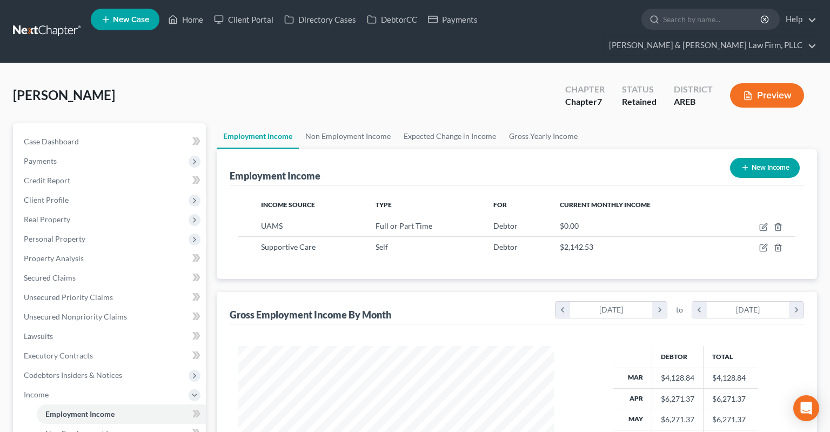
scroll to position [193, 337]
click at [764, 243] on icon "button" at bounding box center [763, 247] width 9 height 9
select select "1"
select select "0"
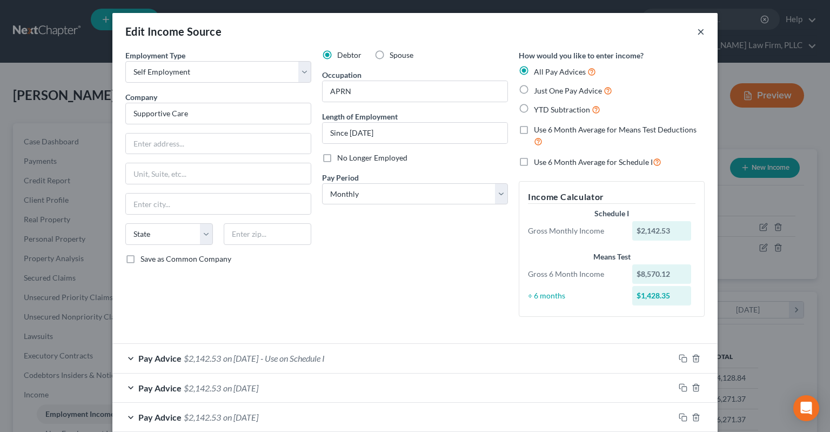
click at [700, 31] on button "×" at bounding box center [701, 31] width 8 height 13
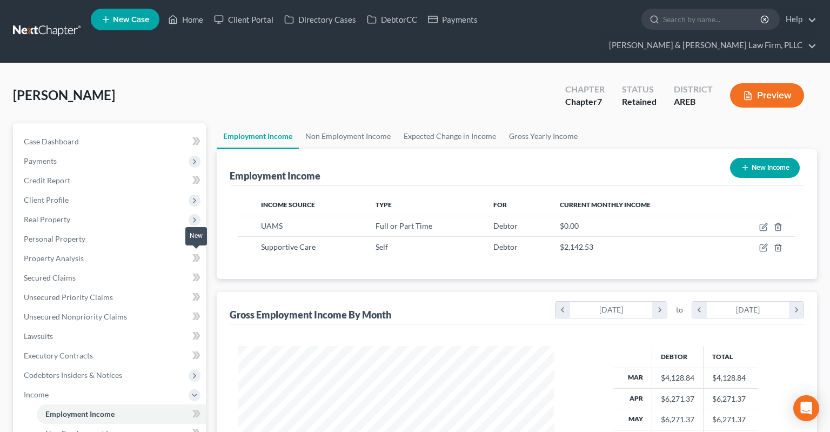
scroll to position [258, 0]
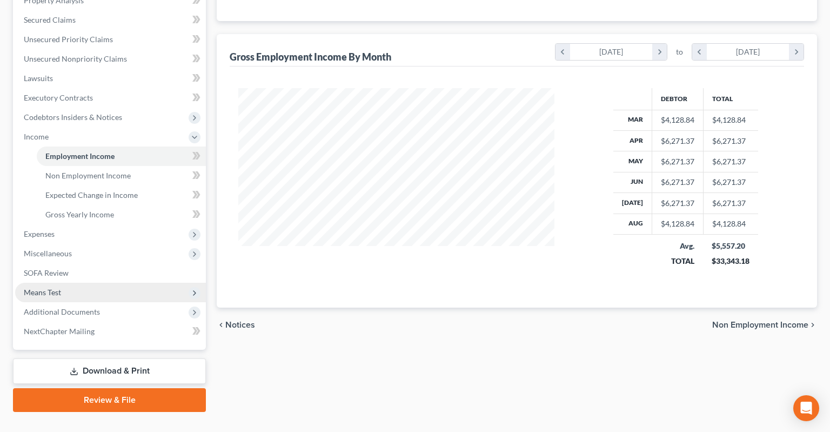
click at [64, 283] on span "Means Test" at bounding box center [110, 292] width 191 height 19
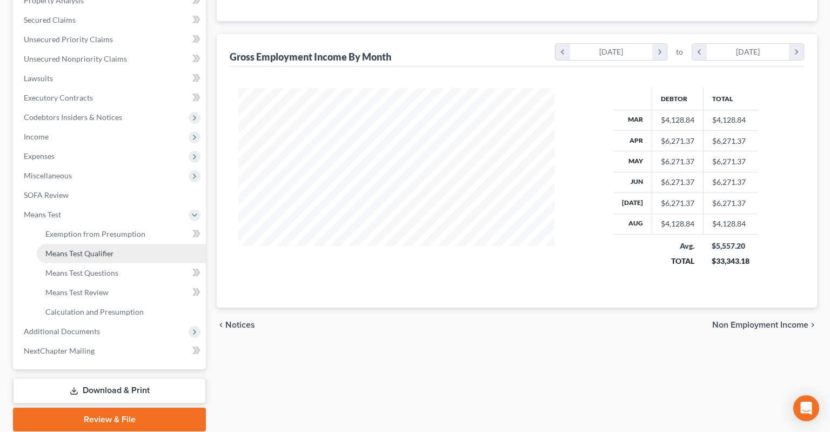
click at [106, 249] on span "Means Test Qualifier" at bounding box center [79, 253] width 69 height 9
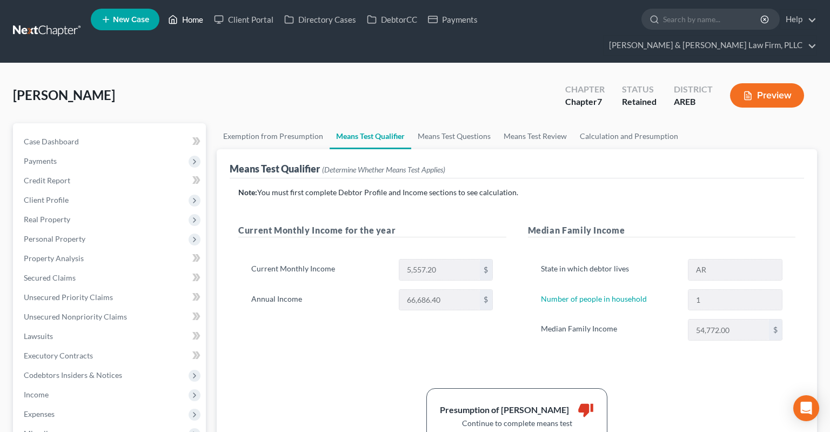
click at [195, 21] on link "Home" at bounding box center [186, 19] width 46 height 19
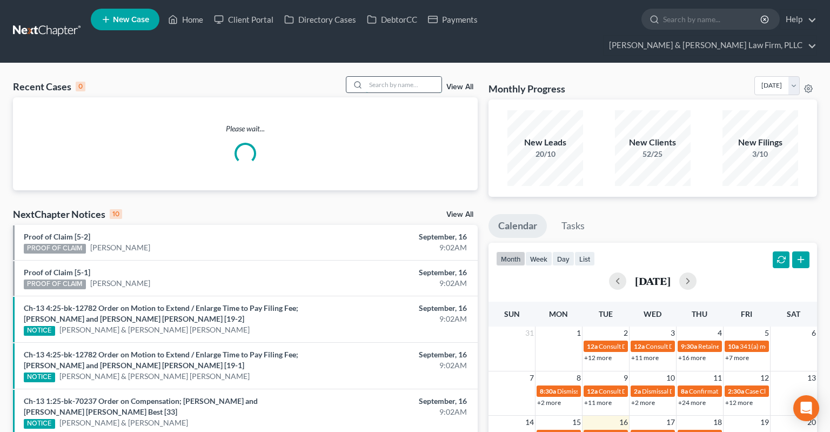
click at [371, 77] on input "search" at bounding box center [404, 85] width 76 height 16
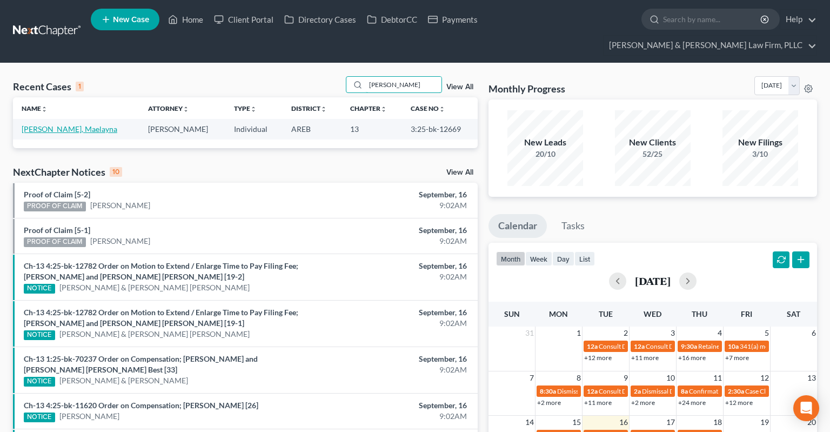
type input "[PERSON_NAME]"
click at [62, 124] on link "[PERSON_NAME], Maelayna" at bounding box center [70, 128] width 96 height 9
select select "1"
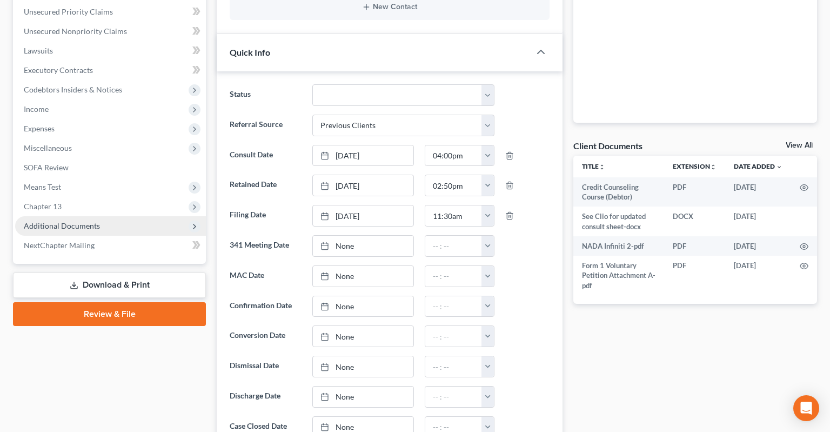
scroll to position [25, 0]
click at [132, 216] on span "Additional Documents" at bounding box center [110, 225] width 191 height 19
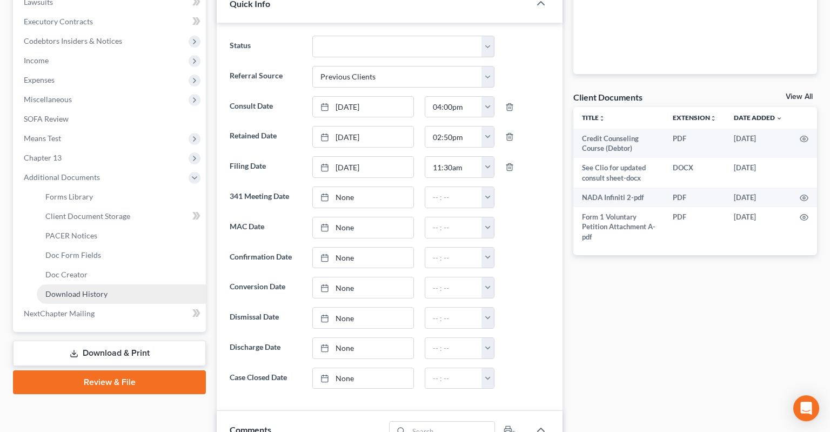
scroll to position [399, 0]
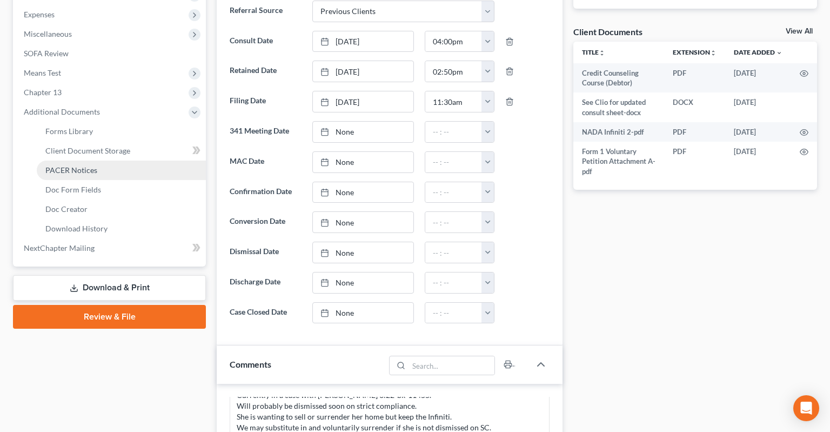
click at [139, 161] on link "PACER Notices" at bounding box center [121, 170] width 169 height 19
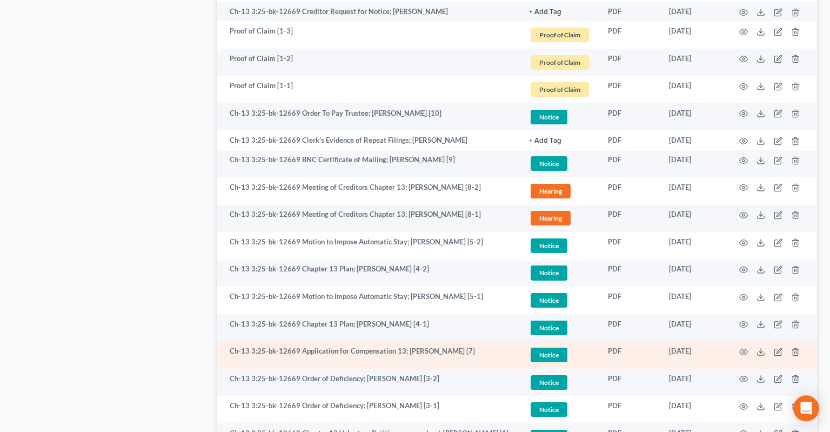
scroll to position [856, 0]
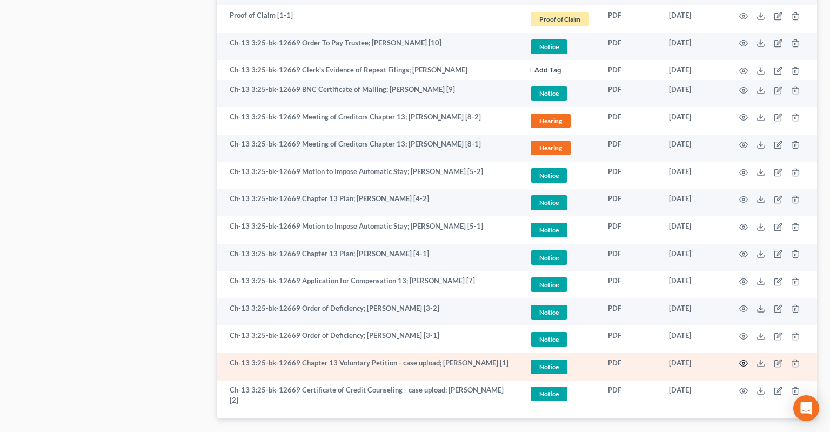
click at [743, 359] on icon "button" at bounding box center [743, 363] width 9 height 9
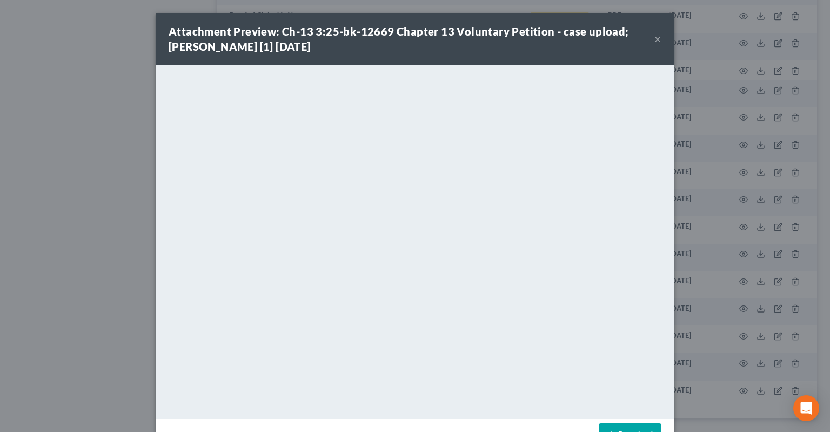
click at [628, 429] on link "Download" at bounding box center [630, 434] width 63 height 23
click at [654, 43] on button "×" at bounding box center [658, 38] width 8 height 13
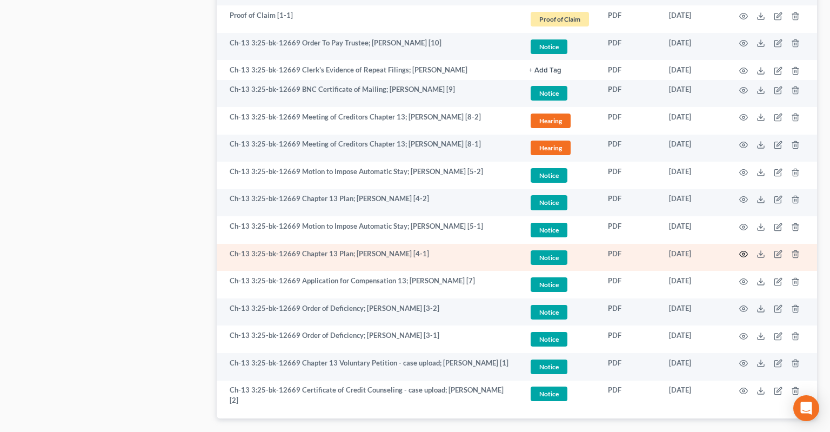
click at [743, 250] on icon "button" at bounding box center [743, 254] width 9 height 9
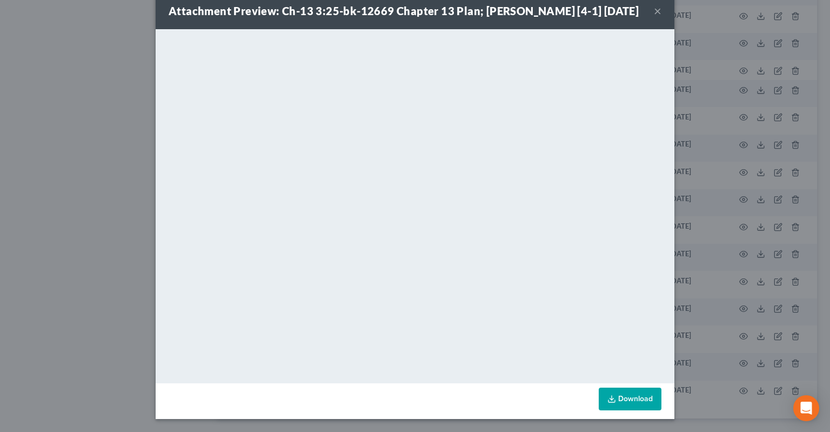
scroll to position [35, 0]
click at [639, 397] on link "Download" at bounding box center [630, 398] width 63 height 23
click at [658, 9] on button "×" at bounding box center [658, 10] width 8 height 13
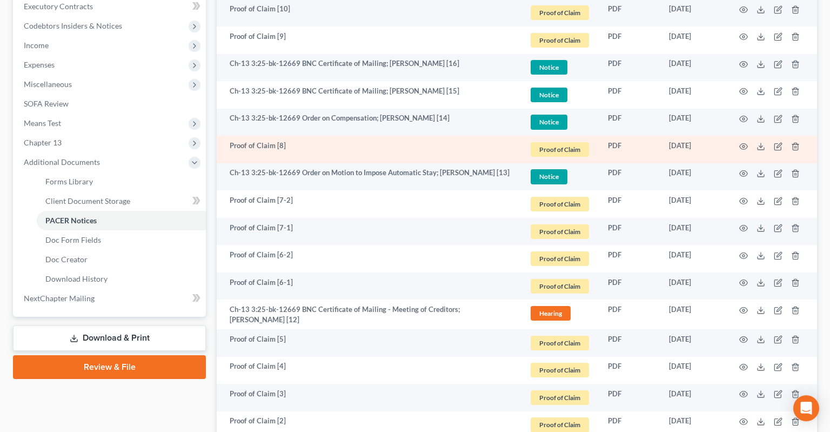
scroll to position [285, 0]
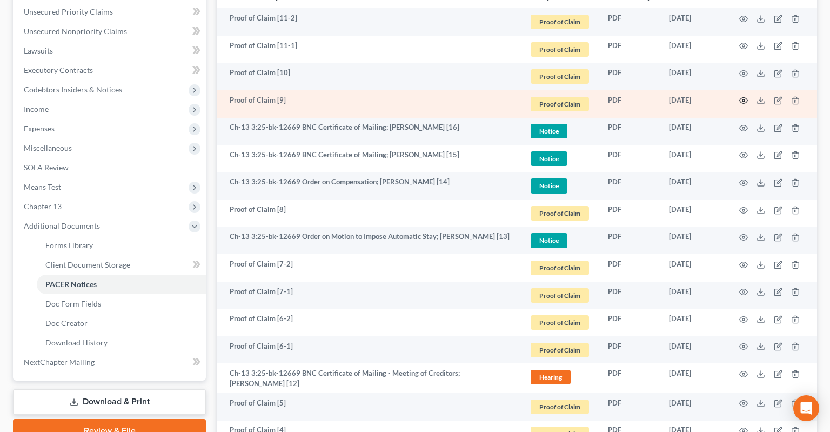
click at [741, 96] on icon "button" at bounding box center [743, 100] width 9 height 9
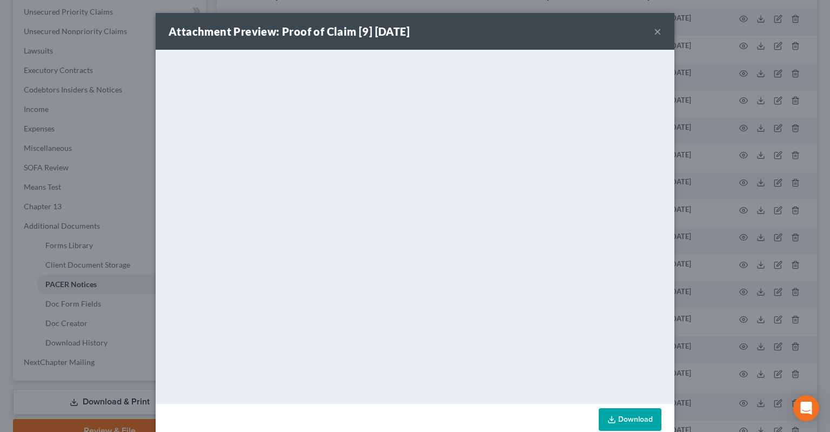
click at [658, 36] on button "×" at bounding box center [658, 31] width 8 height 13
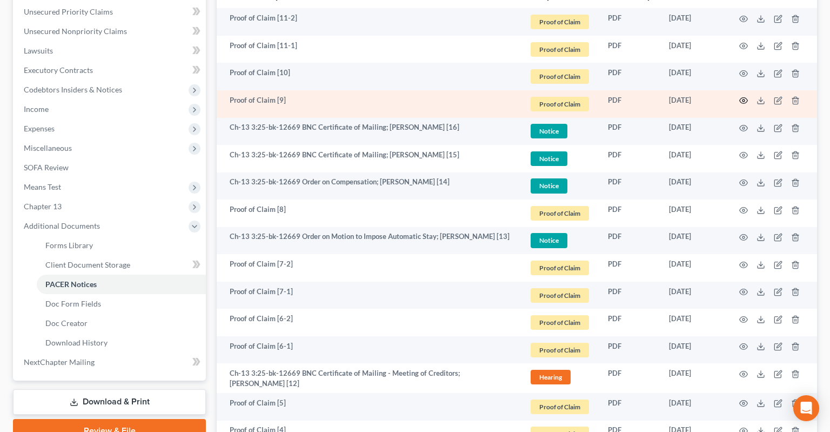
click at [744, 96] on icon "button" at bounding box center [743, 100] width 9 height 9
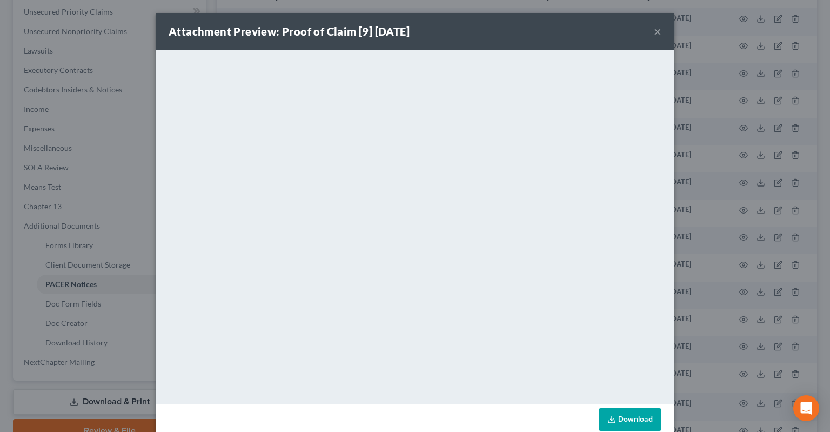
click at [633, 424] on link "Download" at bounding box center [630, 419] width 63 height 23
click at [655, 32] on button "×" at bounding box center [658, 31] width 8 height 13
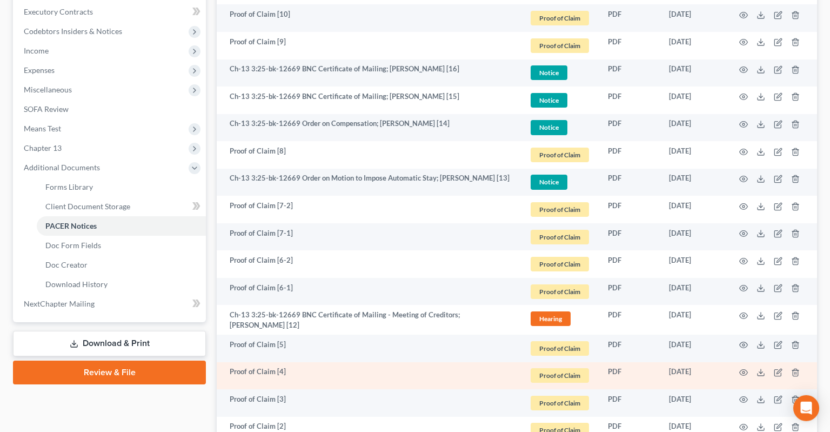
scroll to position [456, 0]
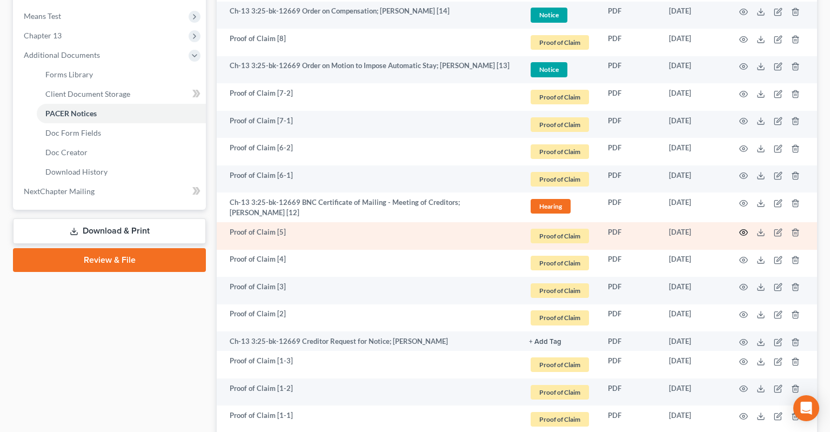
click at [741, 230] on icon "button" at bounding box center [744, 233] width 8 height 6
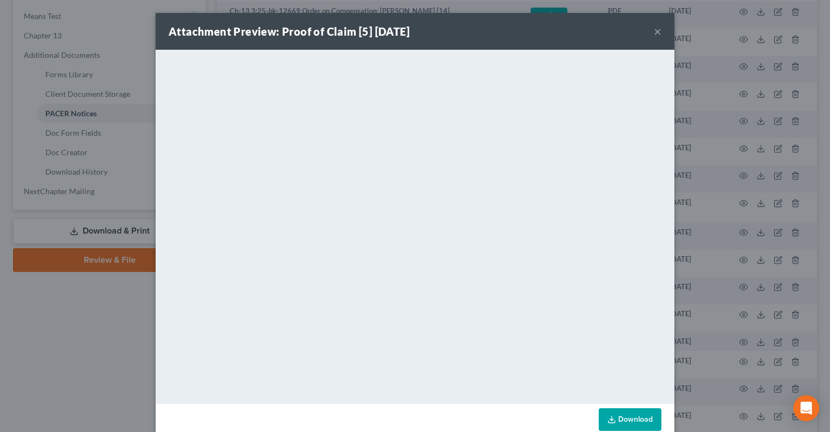
click at [658, 32] on button "×" at bounding box center [658, 31] width 8 height 13
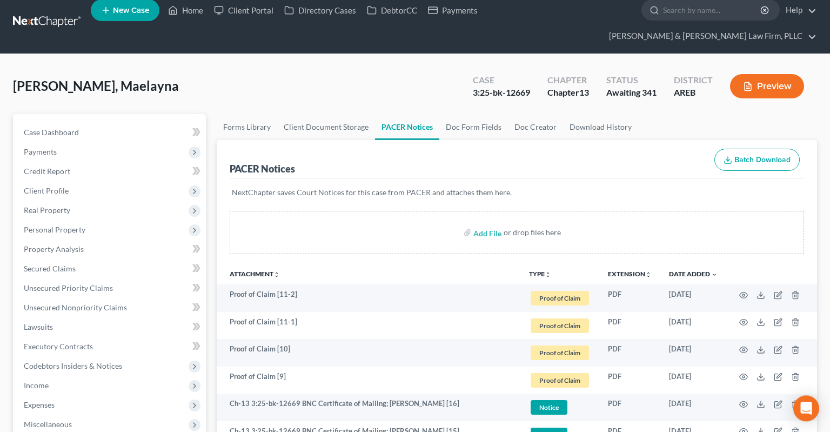
scroll to position [0, 0]
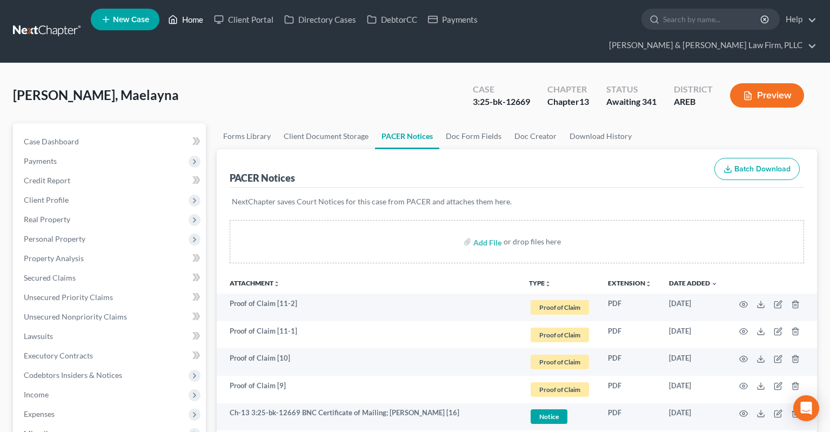
click at [184, 19] on link "Home" at bounding box center [186, 19] width 46 height 19
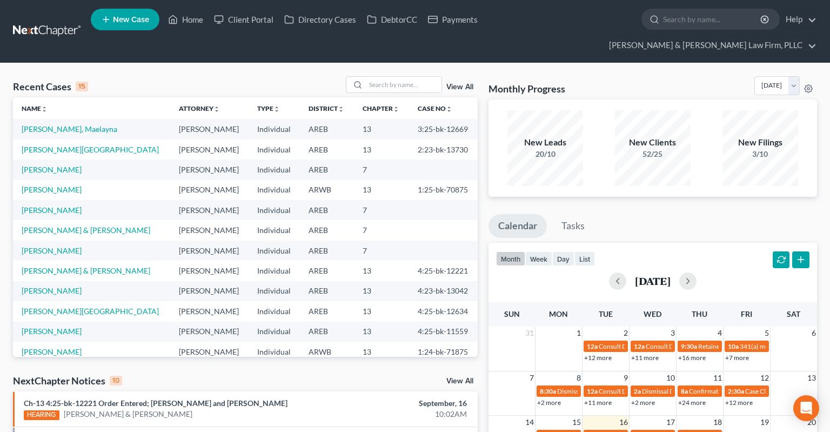
click at [453, 377] on link "View All" at bounding box center [459, 381] width 27 height 8
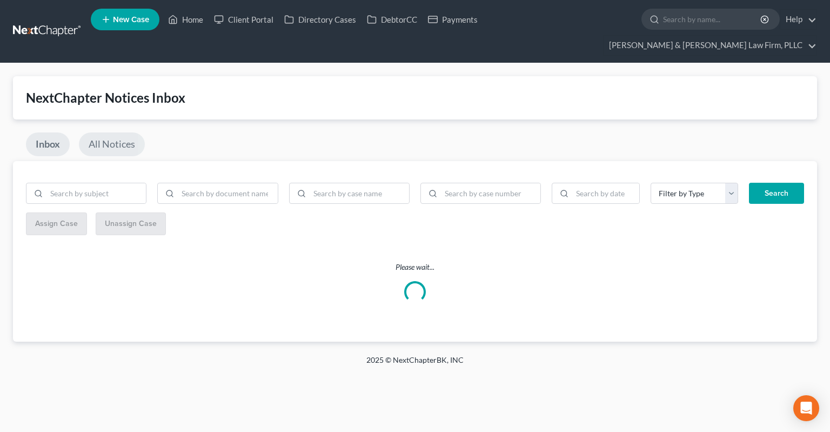
click at [119, 132] on link "All Notices" at bounding box center [112, 144] width 66 height 24
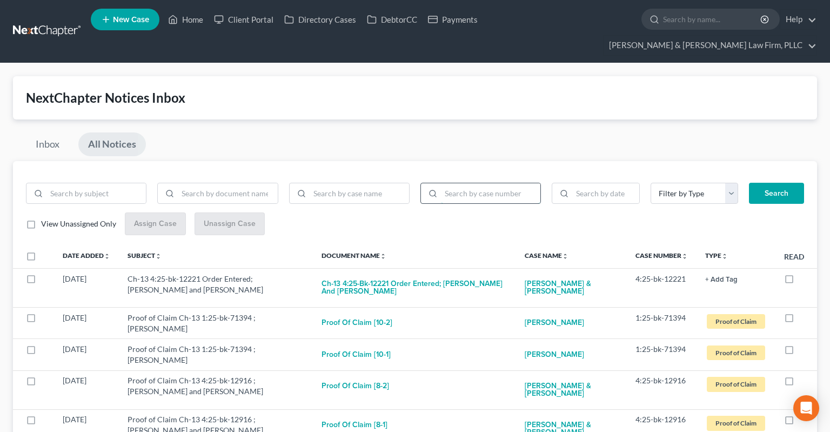
click at [463, 183] on input "search" at bounding box center [490, 193] width 99 height 21
paste input "4:25-bk-12221"
type input "4:25-bk-12221"
click at [766, 183] on button "Search" at bounding box center [776, 194] width 55 height 22
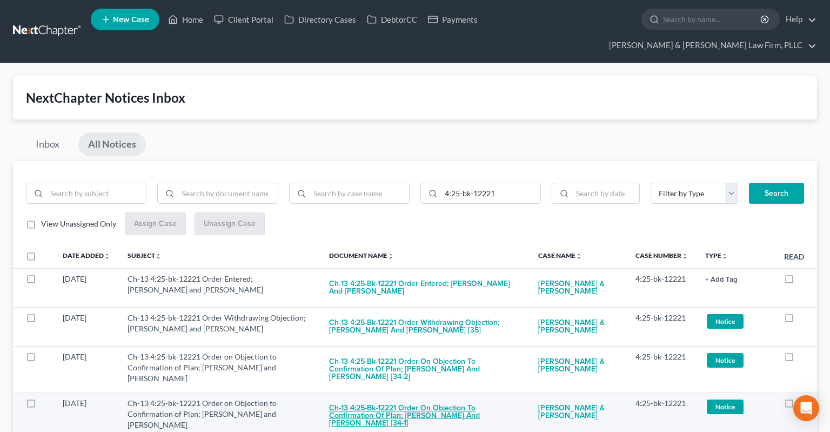
click at [411, 398] on button "Ch-13 4:25-bk-12221 Order on Objection to Confirmation of Plan; [PERSON_NAME] a…" at bounding box center [425, 416] width 192 height 37
checkbox input "true"
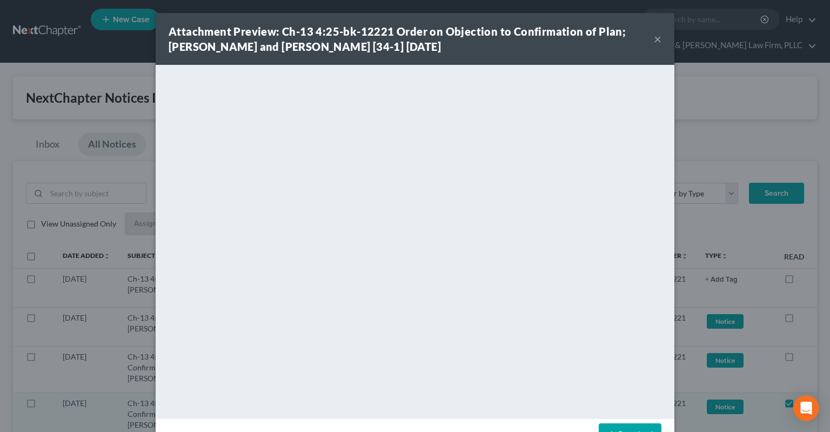
click at [658, 37] on button "×" at bounding box center [658, 38] width 8 height 13
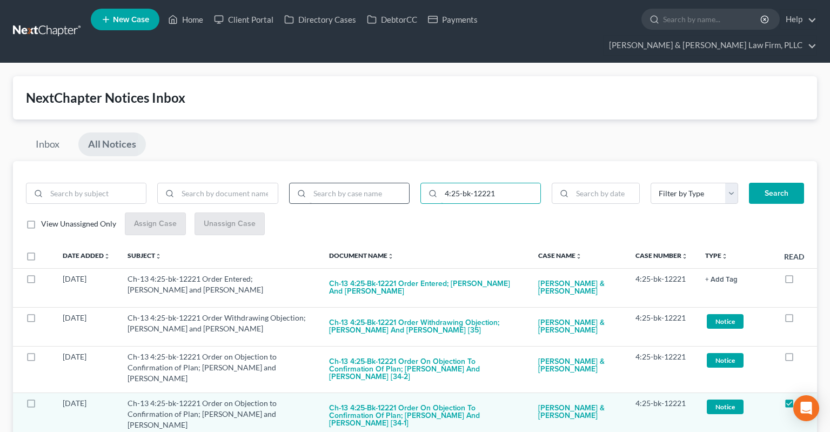
drag, startPoint x: 517, startPoint y: 174, endPoint x: 382, endPoint y: 182, distance: 135.9
click at [441, 183] on input "4:25-bk-12221" at bounding box center [490, 193] width 99 height 21
paste input "1596"
type input "4:25-bk-11596"
click at [748, 183] on div "Search" at bounding box center [777, 194] width 66 height 22
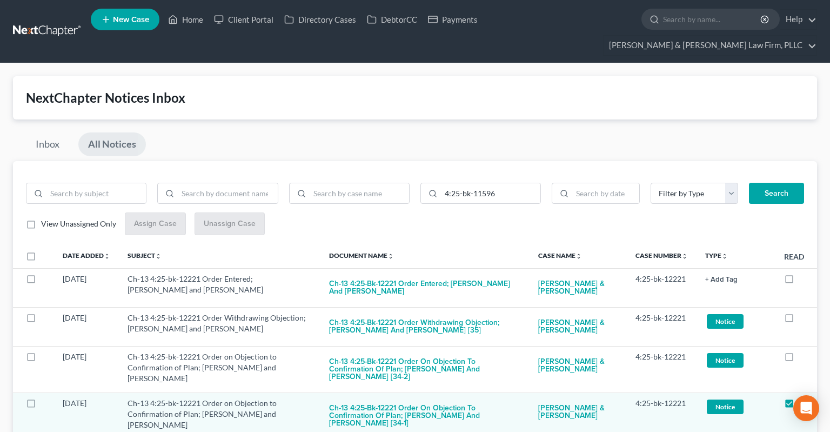
click at [750, 183] on button "Search" at bounding box center [776, 194] width 55 height 22
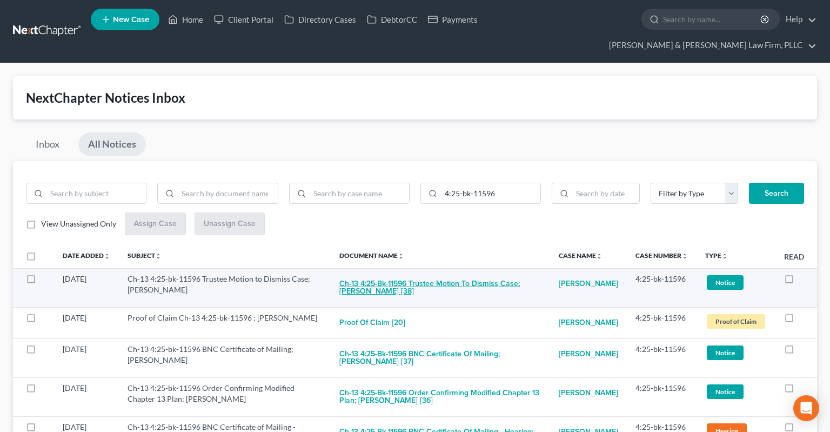
click at [449, 273] on button "Ch-13 4:25-bk-11596 Trustee Motion to Dismiss Case; [PERSON_NAME] [38]" at bounding box center [440, 287] width 202 height 29
checkbox input "true"
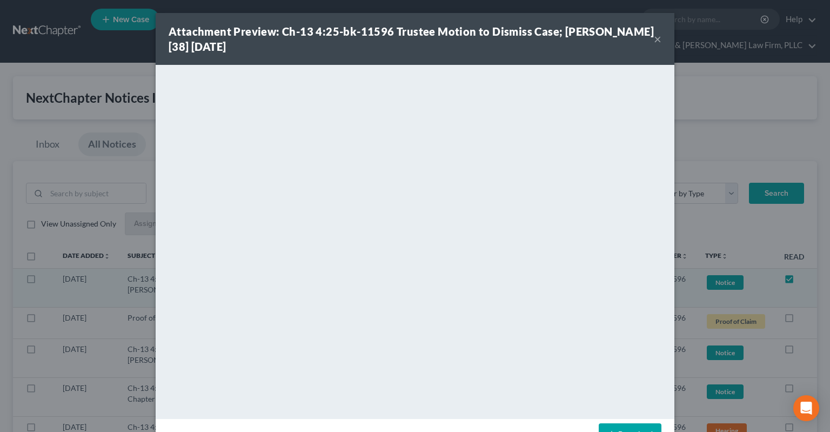
click at [657, 40] on button "×" at bounding box center [658, 38] width 8 height 13
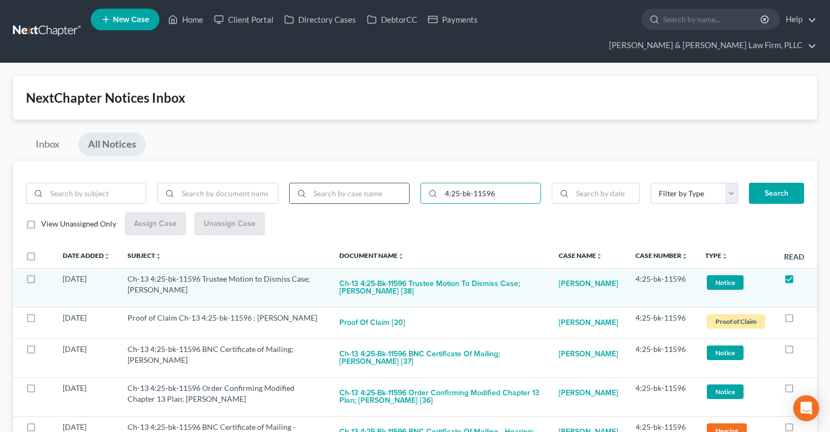
drag, startPoint x: 507, startPoint y: 174, endPoint x: 362, endPoint y: 165, distance: 145.1
click at [441, 183] on input "4:25-bk-11596" at bounding box center [490, 193] width 99 height 21
paste input "971"
type input "4:25-bk-11971"
click at [766, 183] on button "Search" at bounding box center [776, 194] width 55 height 22
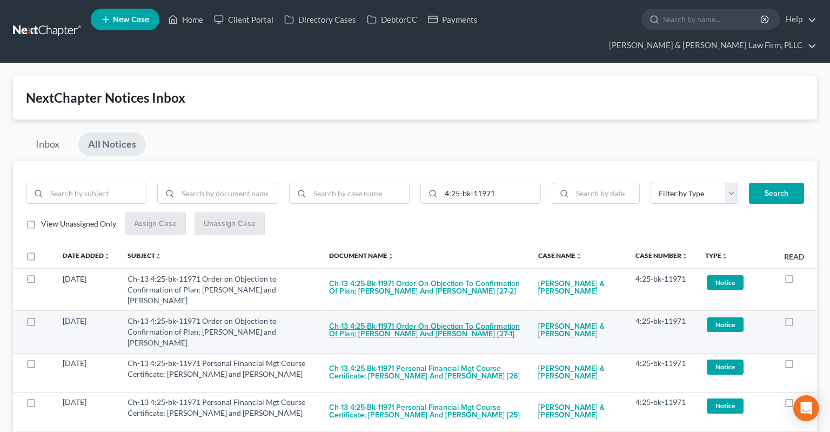
click at [386, 316] on button "Ch-13 4:25-bk-11971 Order on Objection to Confirmation of Plan; [PERSON_NAME] a…" at bounding box center [424, 330] width 191 height 29
checkbox input "true"
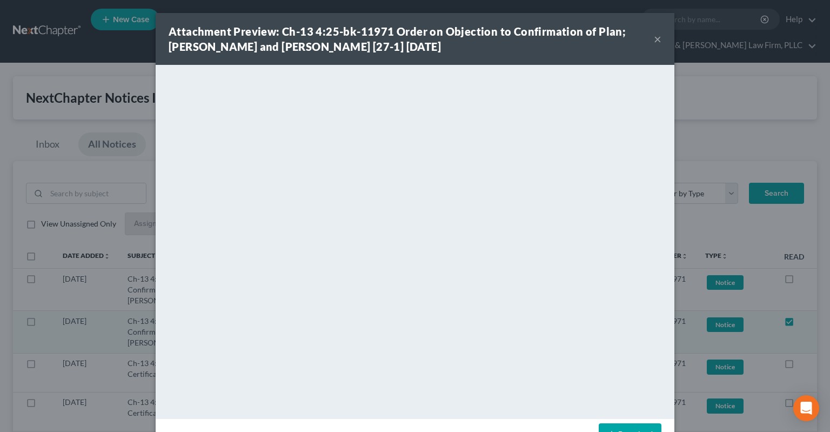
click at [656, 42] on button "×" at bounding box center [658, 38] width 8 height 13
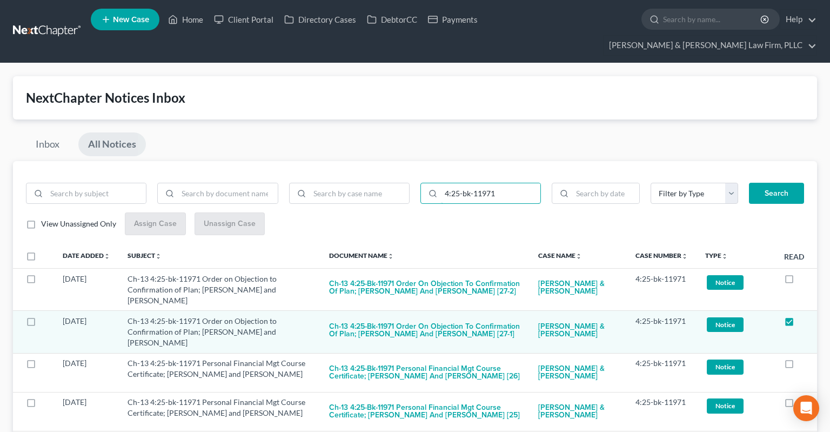
drag, startPoint x: 505, startPoint y: 177, endPoint x: 286, endPoint y: 177, distance: 218.9
click at [441, 183] on input "4:25-bk-11971" at bounding box center [490, 193] width 99 height 21
paste input "Order Withdrawing Motion to Dismiss Upon Conditions"
drag, startPoint x: 525, startPoint y: 173, endPoint x: 517, endPoint y: 179, distance: 9.7
click at [524, 183] on input "4:25-bk-11971" at bounding box center [490, 193] width 99 height 21
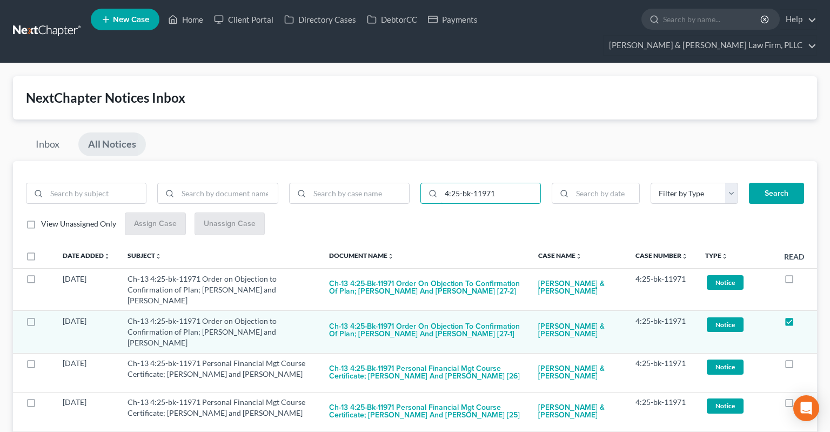
drag, startPoint x: 475, startPoint y: 174, endPoint x: 327, endPoint y: 191, distance: 149.1
click at [441, 192] on input "4:25-bk-11971" at bounding box center [490, 193] width 99 height 21
paste input "4-bk-11881"
type input "4:24-bk-11881"
drag, startPoint x: 771, startPoint y: 171, endPoint x: 765, endPoint y: 176, distance: 7.4
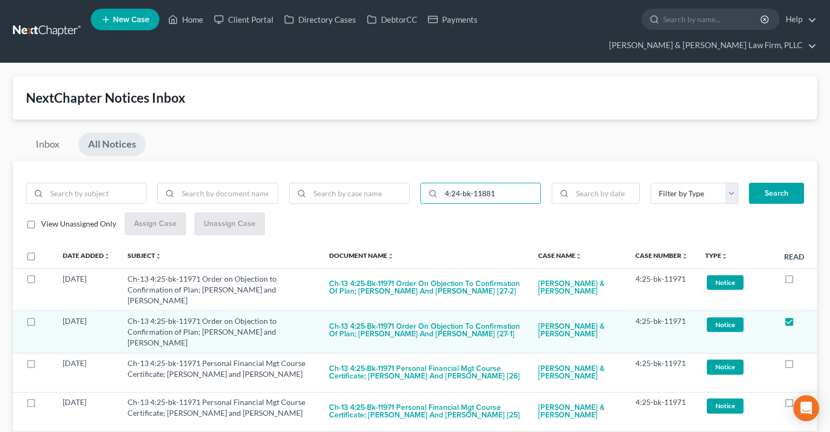
click at [771, 183] on button "Search" at bounding box center [776, 194] width 55 height 22
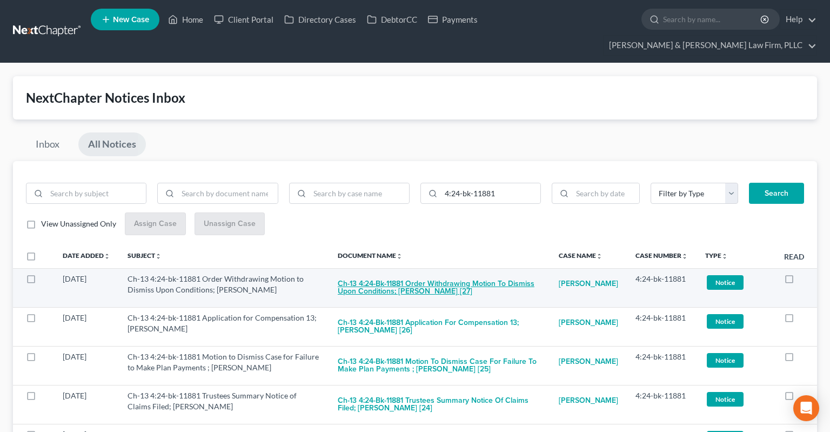
click at [440, 273] on button "Ch-13 4:24-bk-11881 Order Withdrawing Motion to Dismiss Upon Conditions; [PERSO…" at bounding box center [440, 287] width 204 height 29
checkbox input "true"
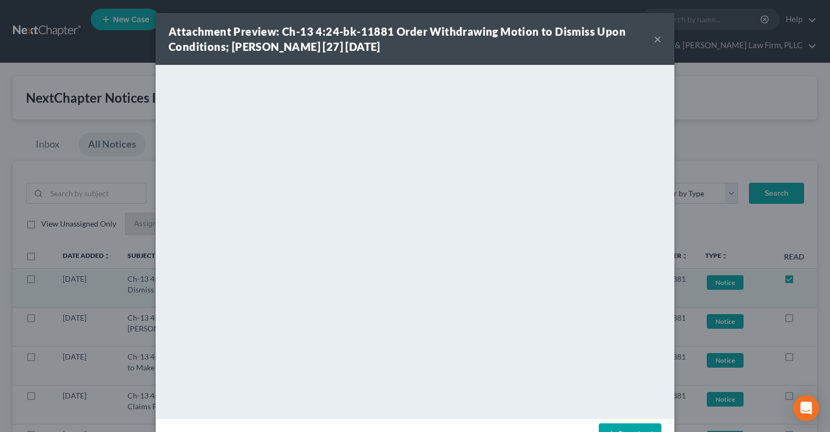
click at [654, 40] on button "×" at bounding box center [658, 38] width 8 height 13
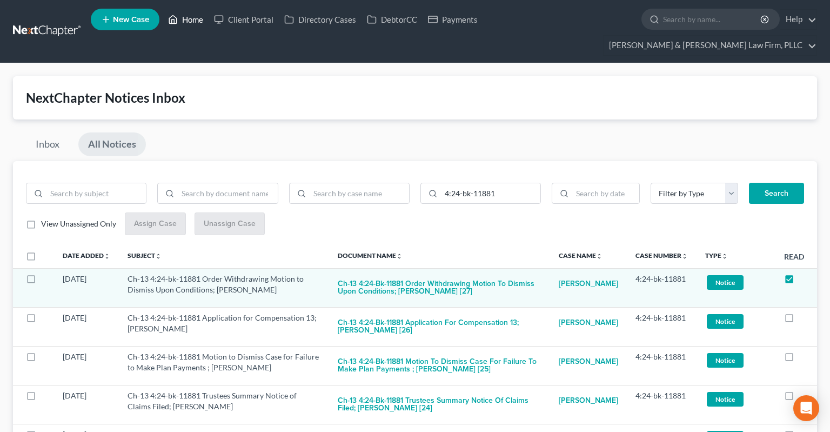
click at [195, 23] on link "Home" at bounding box center [186, 19] width 46 height 19
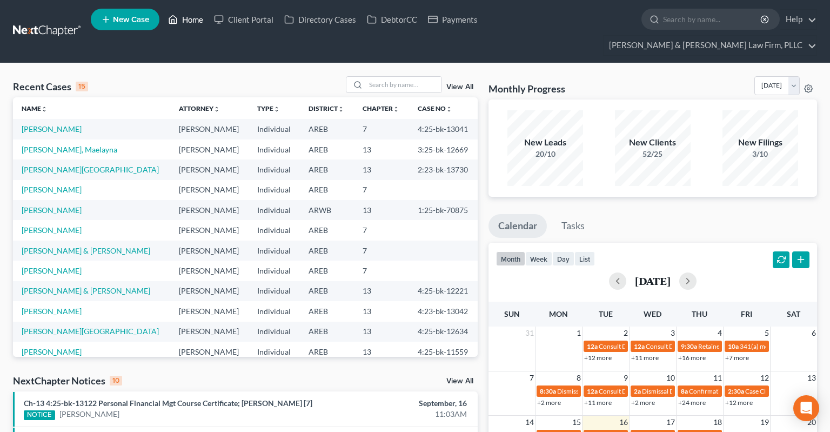
click at [186, 23] on link "Home" at bounding box center [186, 19] width 46 height 19
drag, startPoint x: 66, startPoint y: 170, endPoint x: 77, endPoint y: 174, distance: 11.5
click at [66, 185] on link "[PERSON_NAME]" at bounding box center [52, 189] width 60 height 9
select select "4"
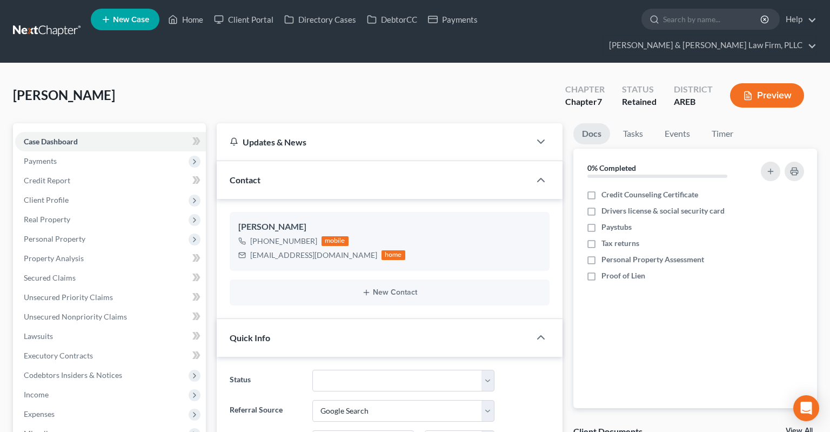
scroll to position [6, 0]
click at [124, 268] on link "Secured Claims" at bounding box center [110, 277] width 191 height 19
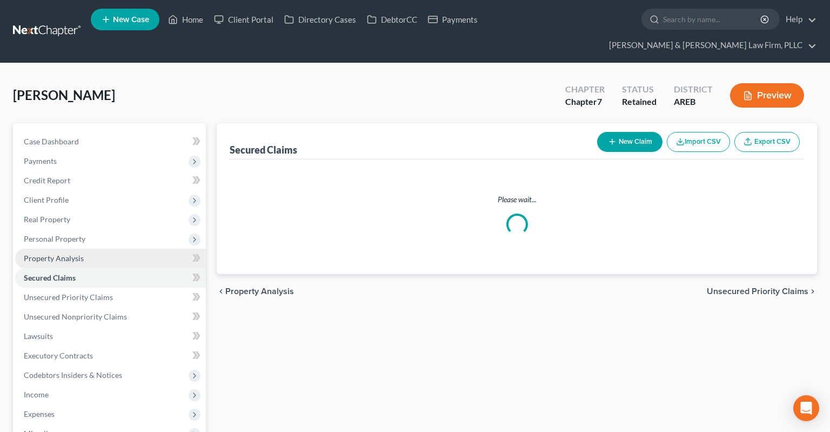
click at [121, 249] on link "Property Analysis" at bounding box center [110, 258] width 191 height 19
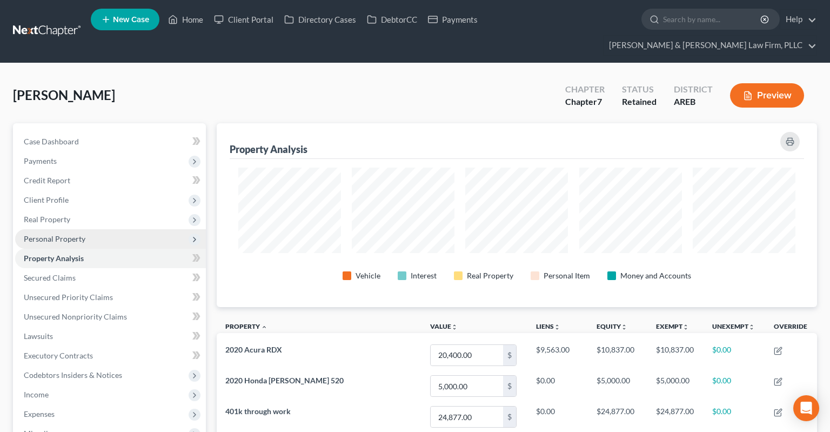
click at [85, 229] on span "Personal Property" at bounding box center [110, 238] width 191 height 19
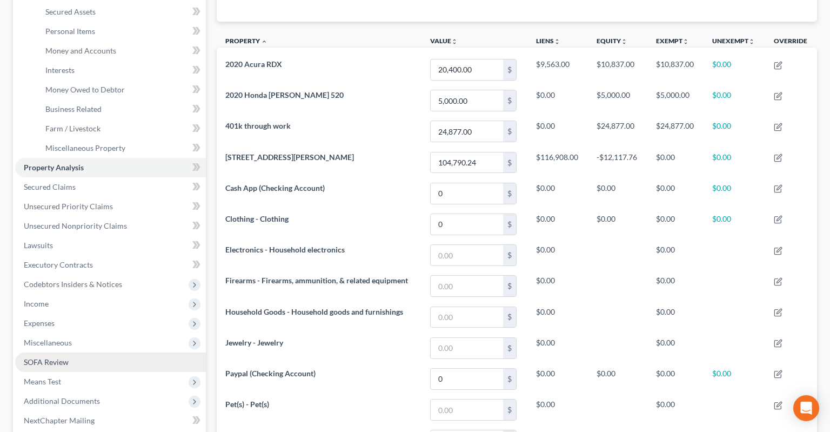
scroll to position [342, 0]
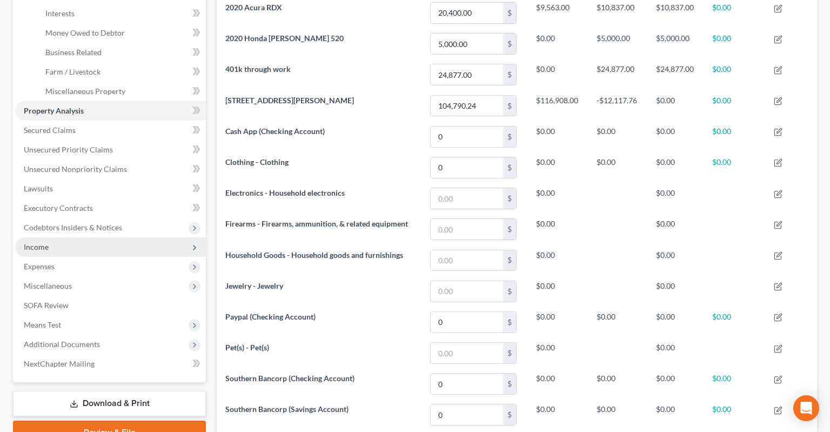
click at [94, 237] on span "Income" at bounding box center [110, 246] width 191 height 19
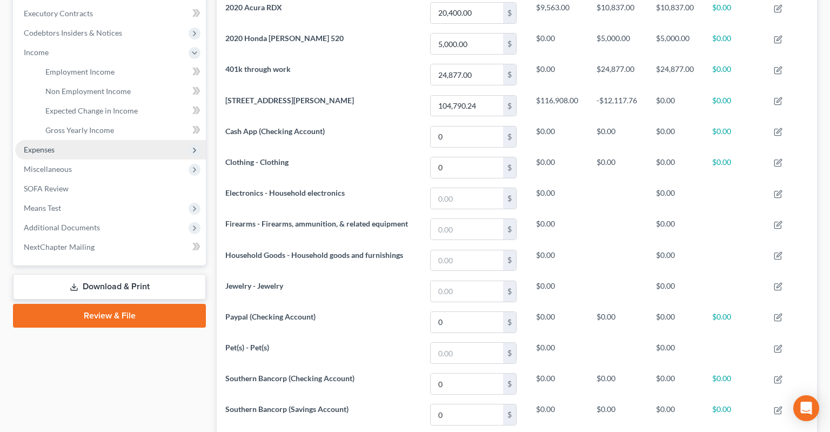
click at [101, 140] on span "Expenses" at bounding box center [110, 149] width 191 height 19
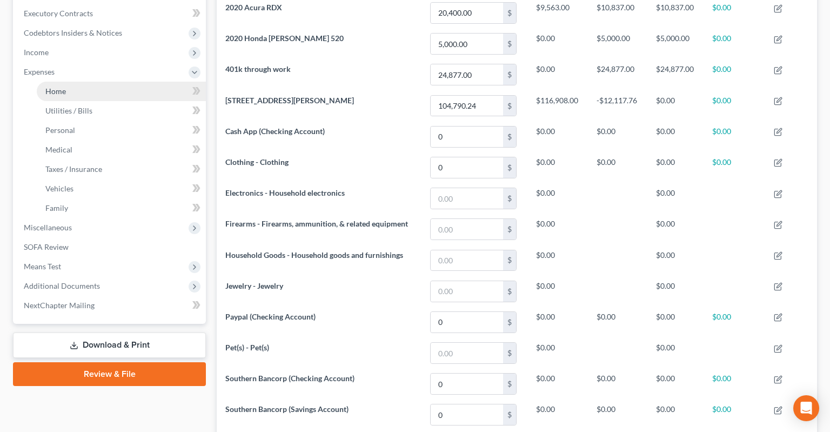
click at [109, 82] on link "Home" at bounding box center [121, 91] width 169 height 19
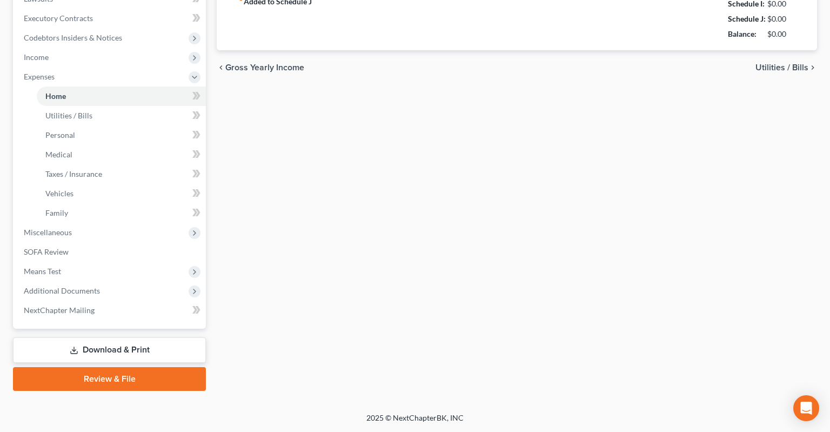
type input "882.00"
type input "0.00"
radio input "true"
type input "0.00"
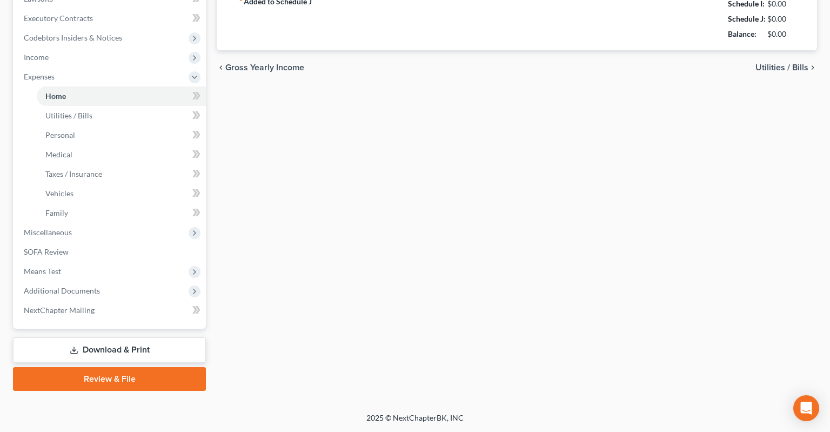
type input "0.00"
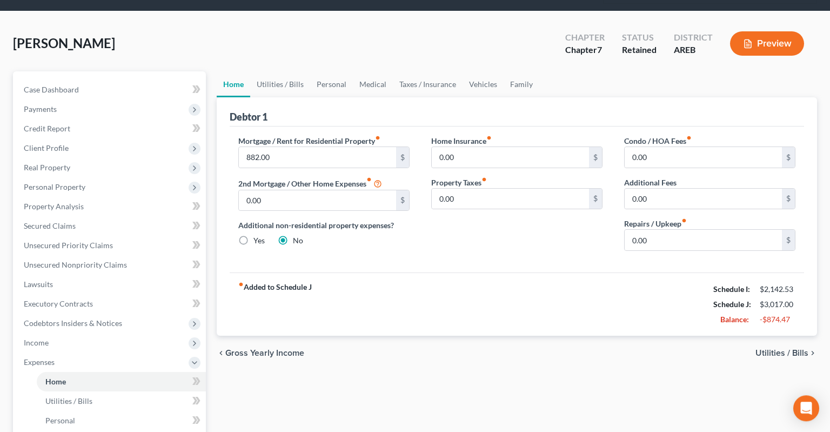
scroll to position [31, 0]
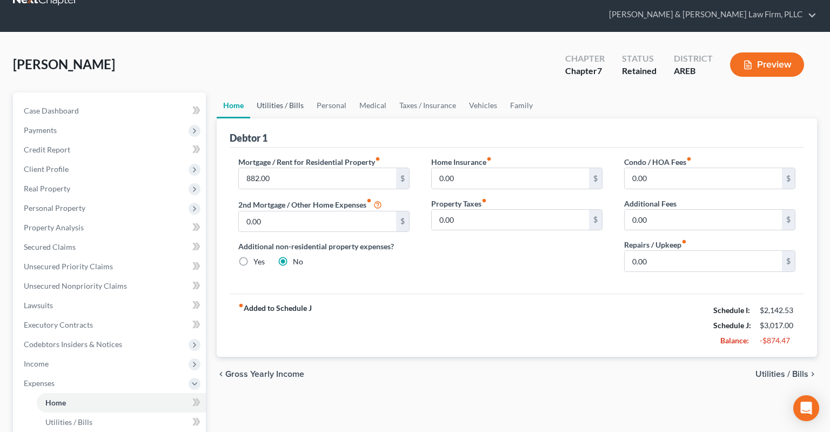
click at [291, 92] on link "Utilities / Bills" at bounding box center [280, 105] width 60 height 26
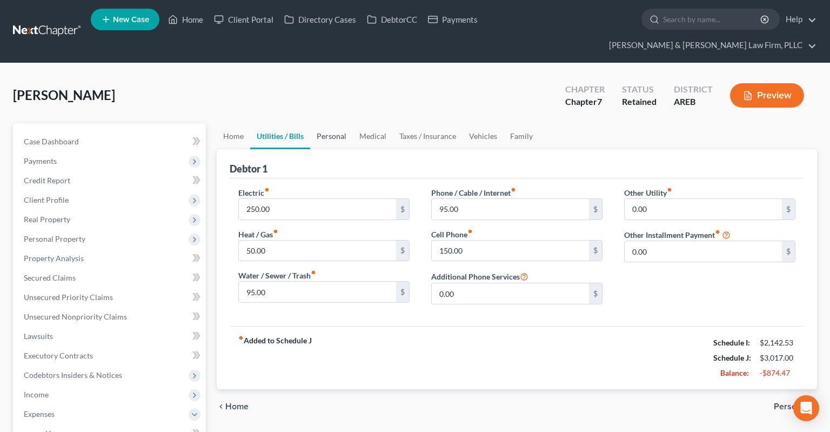
click at [332, 123] on link "Personal" at bounding box center [331, 136] width 43 height 26
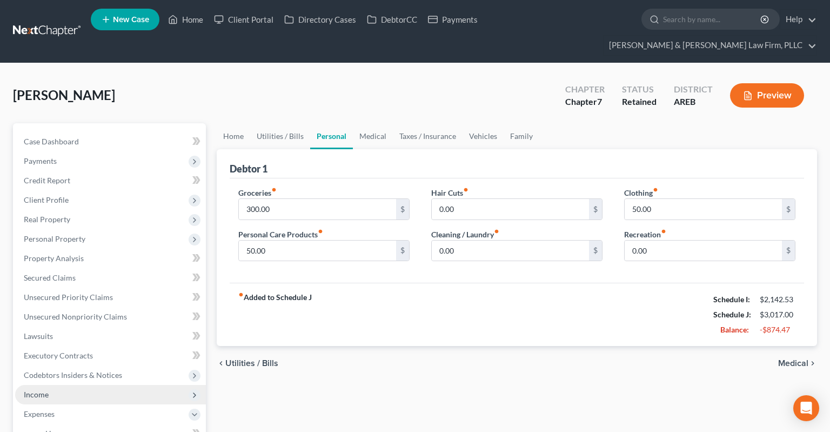
click at [89, 385] on span "Income" at bounding box center [110, 394] width 191 height 19
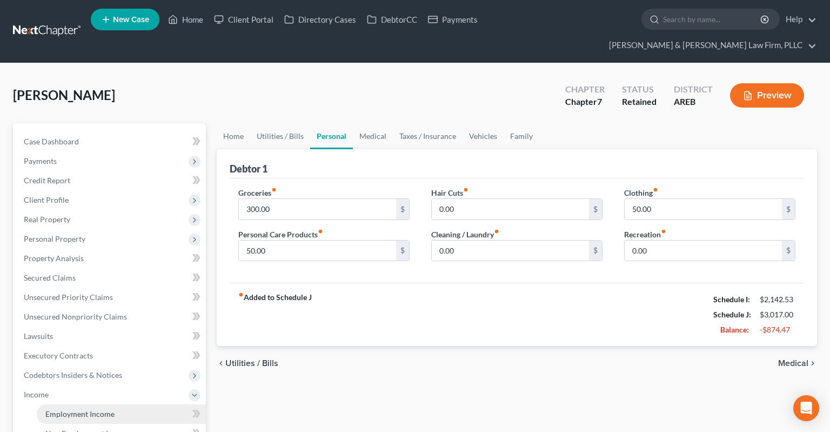
click at [118, 404] on link "Employment Income" at bounding box center [121, 413] width 169 height 19
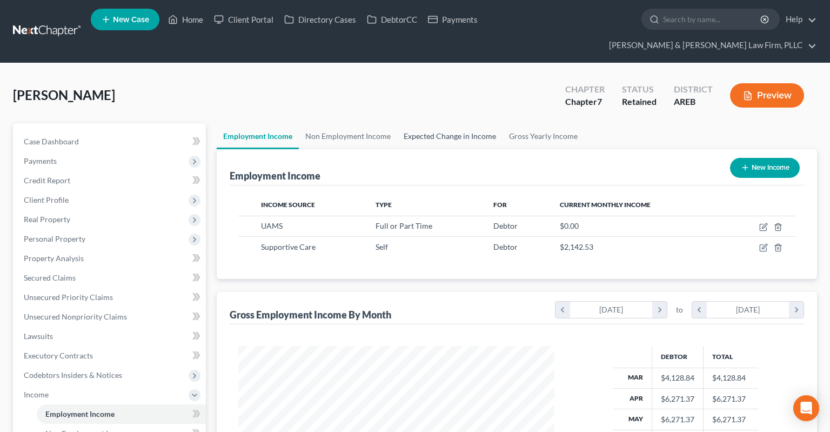
scroll to position [193, 337]
click at [766, 243] on icon "button" at bounding box center [763, 247] width 9 height 9
select select "1"
select select "0"
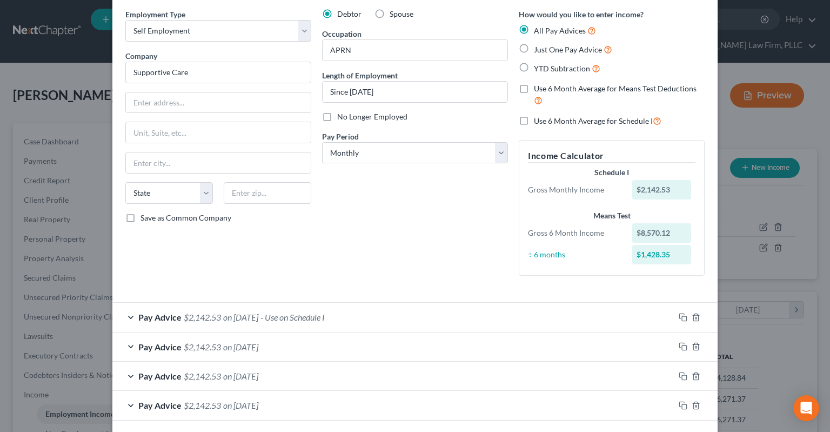
scroll to position [22, 0]
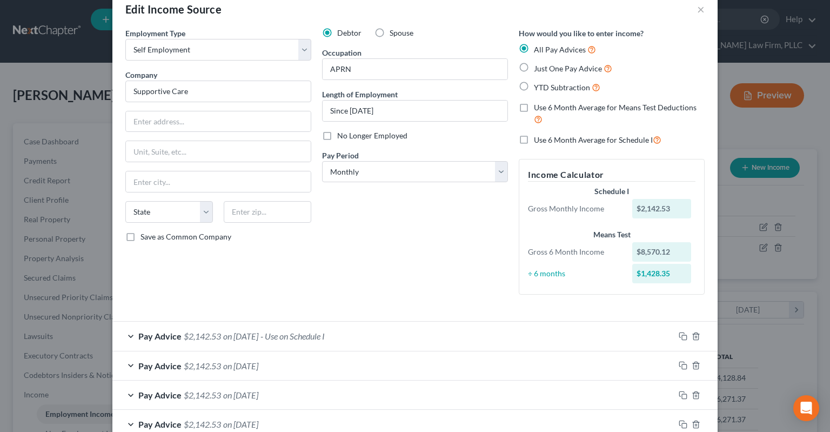
click at [473, 150] on div "Pay Period * Select Monthly Twice Monthly Every Other Week Weekly" at bounding box center [415, 166] width 186 height 33
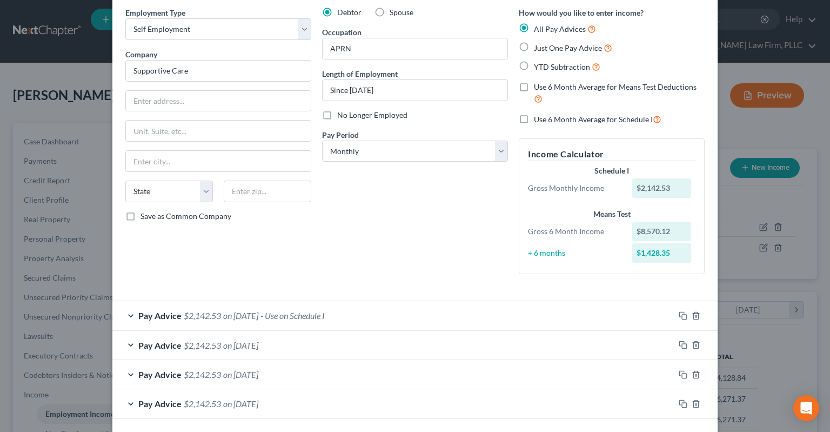
scroll to position [0, 0]
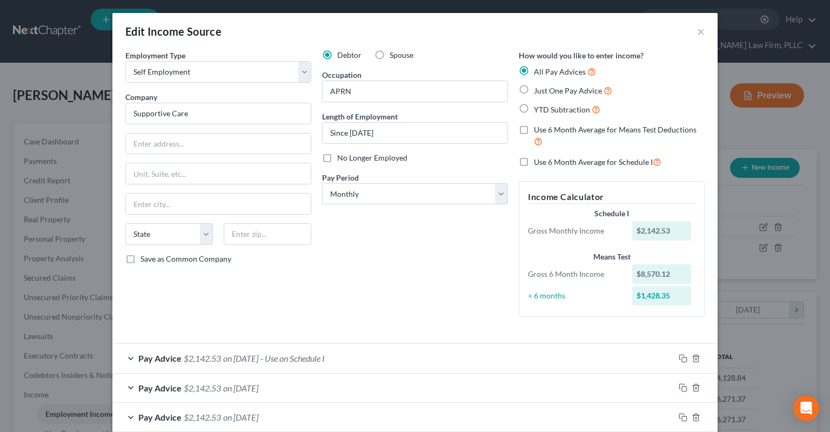
click at [309, 354] on span "- Use on Schedule I" at bounding box center [292, 358] width 64 height 10
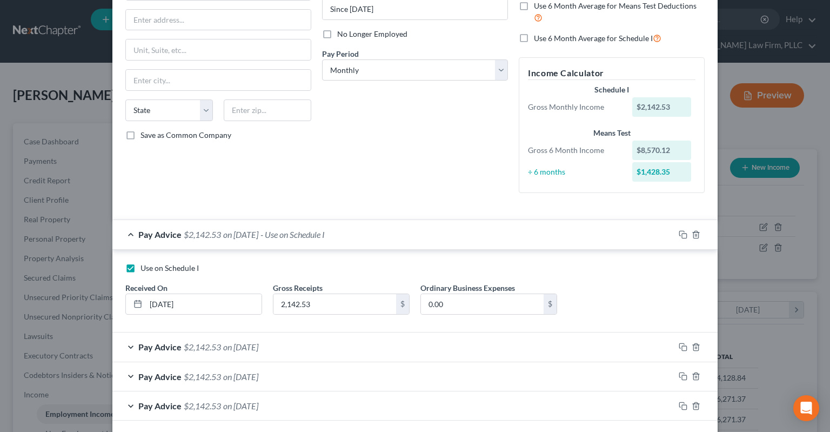
scroll to position [163, 0]
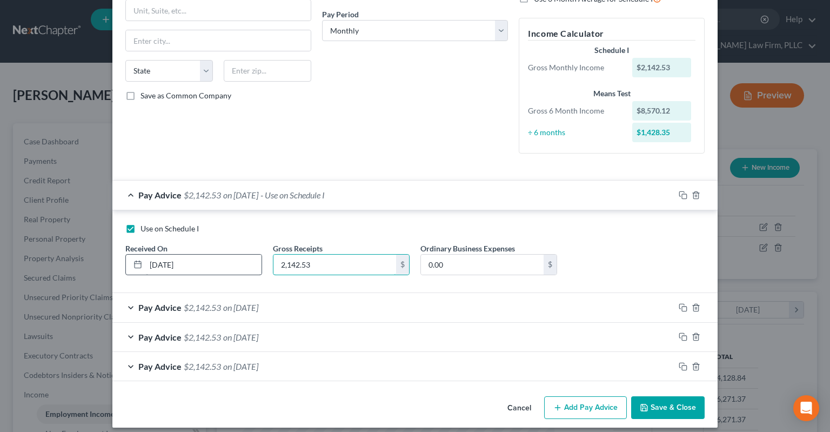
drag, startPoint x: 340, startPoint y: 267, endPoint x: 229, endPoint y: 264, distance: 110.8
click at [273, 263] on input "2,142.53" at bounding box center [334, 265] width 123 height 21
drag, startPoint x: 305, startPoint y: 268, endPoint x: 257, endPoint y: 259, distance: 48.9
click at [273, 264] on input "2,142.53" at bounding box center [334, 265] width 123 height 21
paste input "3,333.33"
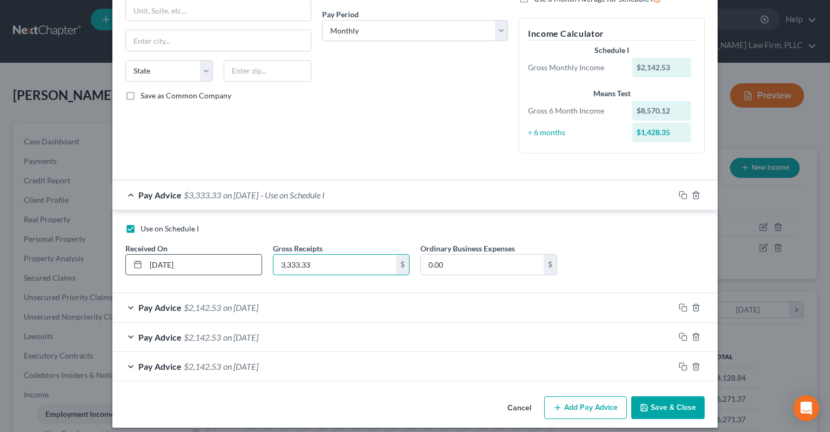
type input "3,333.33"
drag, startPoint x: 157, startPoint y: 260, endPoint x: 118, endPoint y: 256, distance: 39.2
click at [146, 255] on input "[DATE]" at bounding box center [204, 265] width 116 height 21
type input "[DATE]"
drag, startPoint x: 380, startPoint y: 148, endPoint x: 401, endPoint y: 167, distance: 27.9
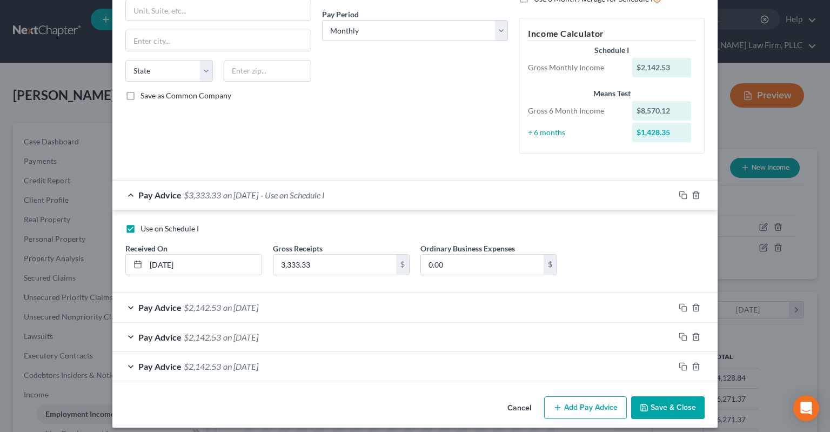
click at [382, 148] on div "Debtor Spouse Occupation APRN Length of Employment Since [DATE] No Longer Emplo…" at bounding box center [415, 25] width 197 height 276
drag, startPoint x: 635, startPoint y: 410, endPoint x: 642, endPoint y: 409, distance: 7.0
click at [639, 410] on button "Save & Close" at bounding box center [667, 407] width 73 height 23
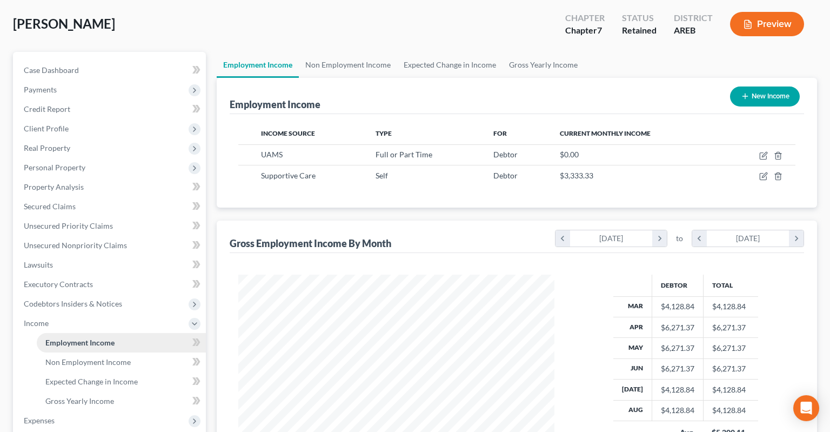
scroll to position [171, 0]
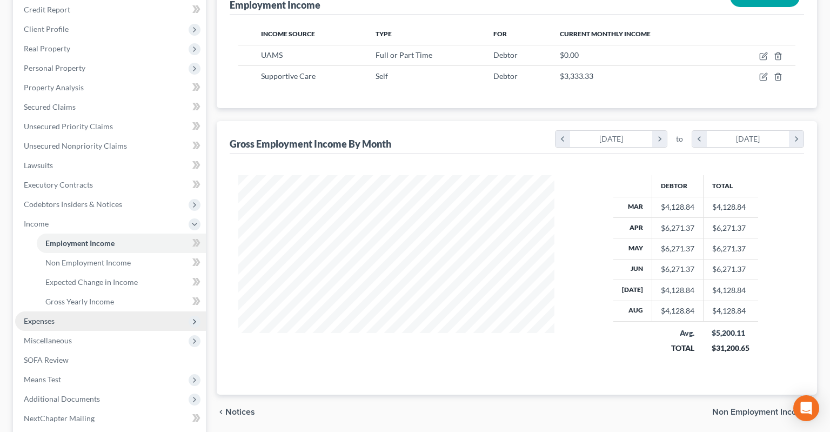
click at [99, 311] on span "Expenses" at bounding box center [110, 320] width 191 height 19
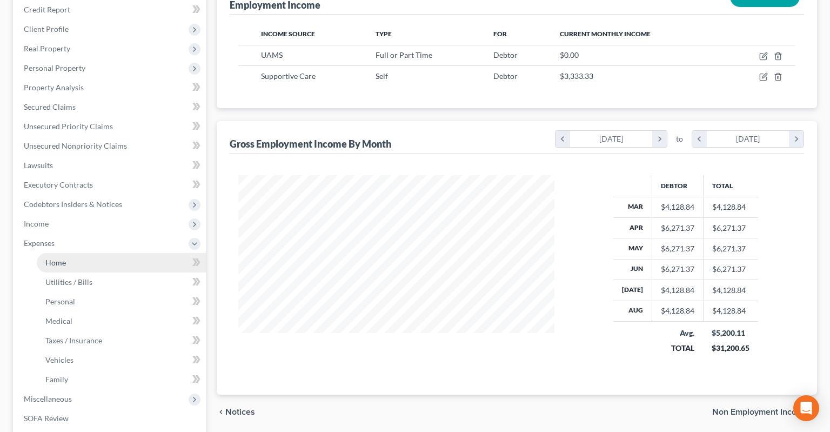
click at [92, 253] on link "Home" at bounding box center [121, 262] width 169 height 19
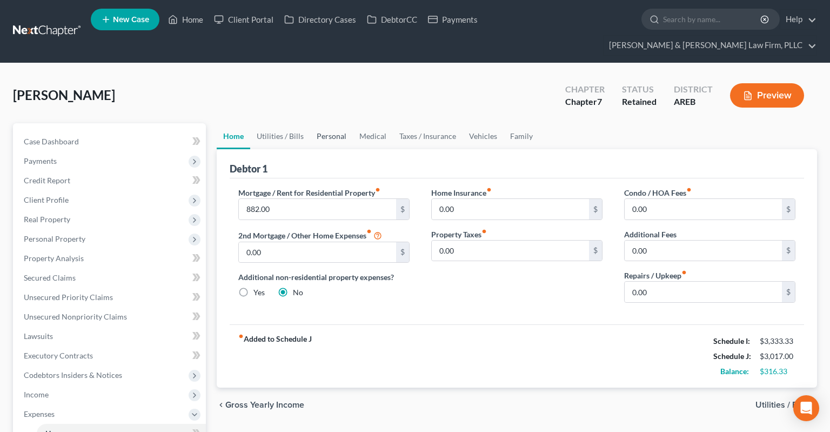
click at [321, 123] on link "Personal" at bounding box center [331, 136] width 43 height 26
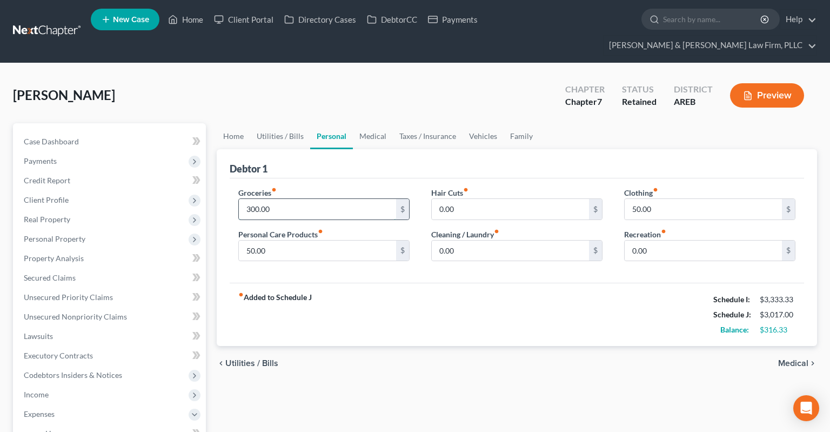
click at [345, 199] on input "300.00" at bounding box center [317, 209] width 157 height 21
type input "550"
click at [706, 199] on input "50.00" at bounding box center [703, 209] width 157 height 21
type input "100"
click at [222, 79] on div "[PERSON_NAME] Upgraded Chapter Chapter 7 Status Retained District AREB Preview" at bounding box center [415, 99] width 804 height 47
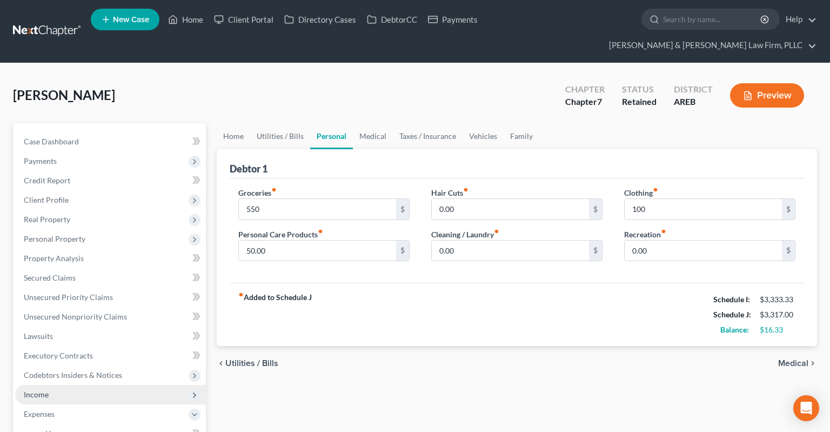
click at [94, 385] on span "Income" at bounding box center [110, 394] width 191 height 19
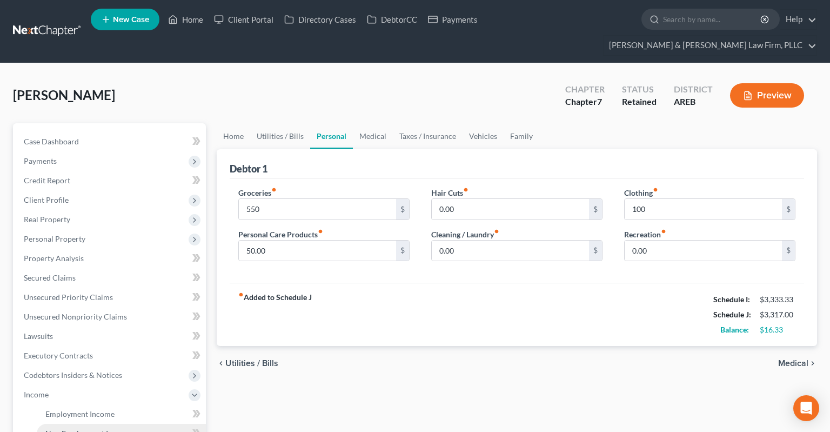
click at [110, 424] on link "Non Employment Income" at bounding box center [121, 433] width 169 height 19
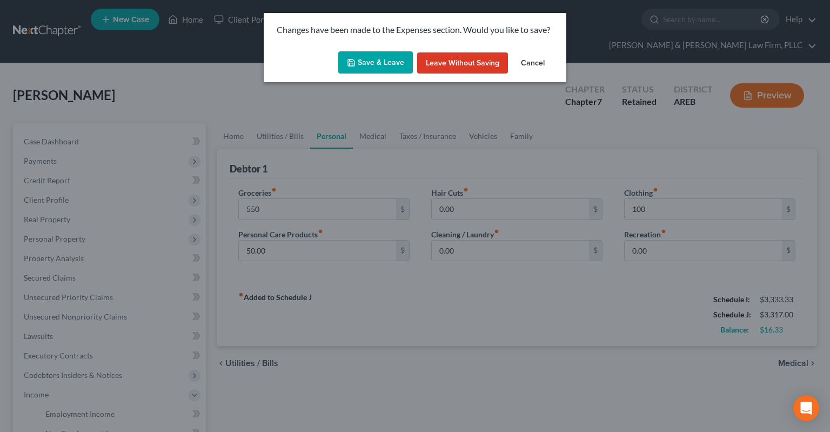
click at [393, 62] on button "Save & Leave" at bounding box center [375, 62] width 75 height 23
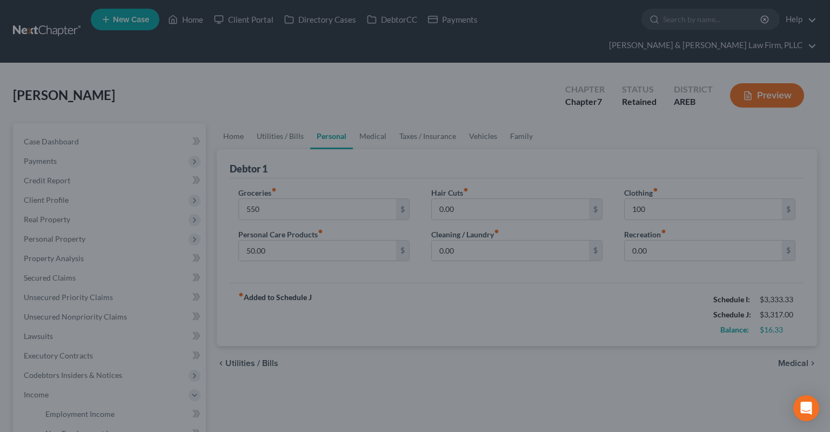
type input "550.00"
type input "100.00"
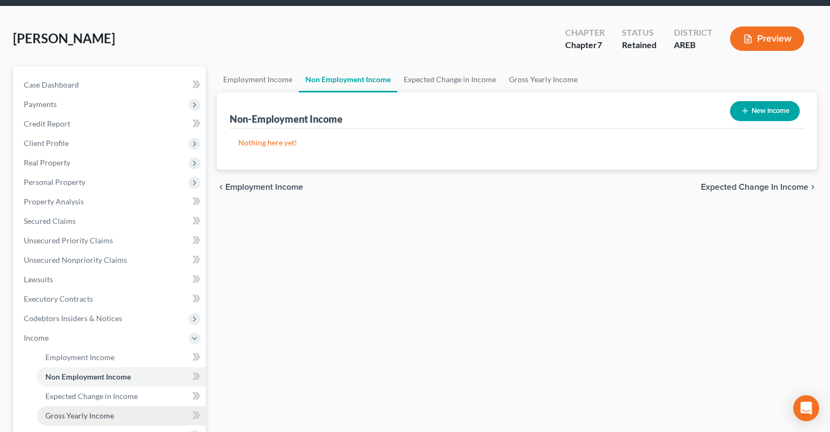
click at [98, 411] on span "Gross Yearly Income" at bounding box center [79, 415] width 69 height 9
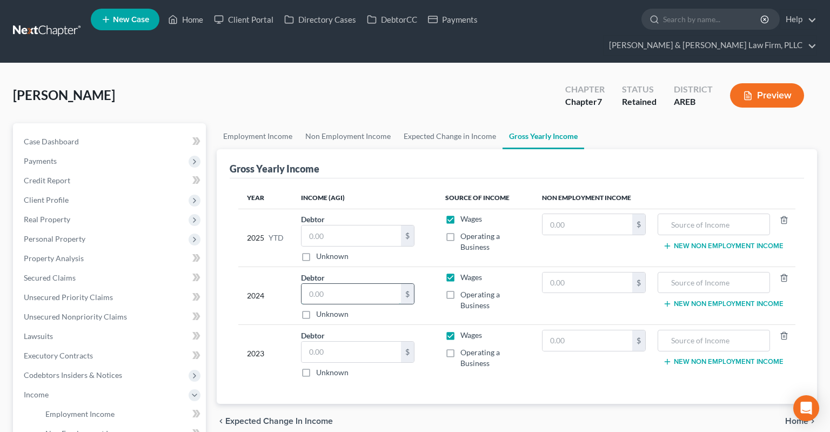
click at [328, 284] on input "text" at bounding box center [351, 294] width 99 height 21
click at [125, 229] on span "Personal Property" at bounding box center [110, 238] width 191 height 19
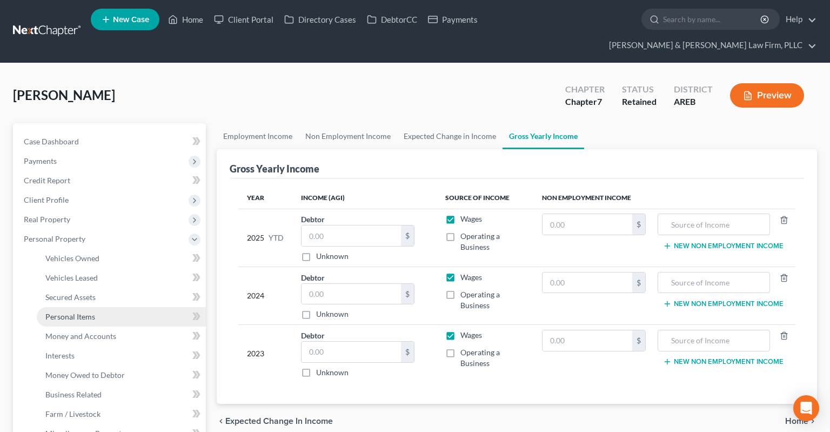
click at [107, 307] on link "Personal Items" at bounding box center [121, 316] width 169 height 19
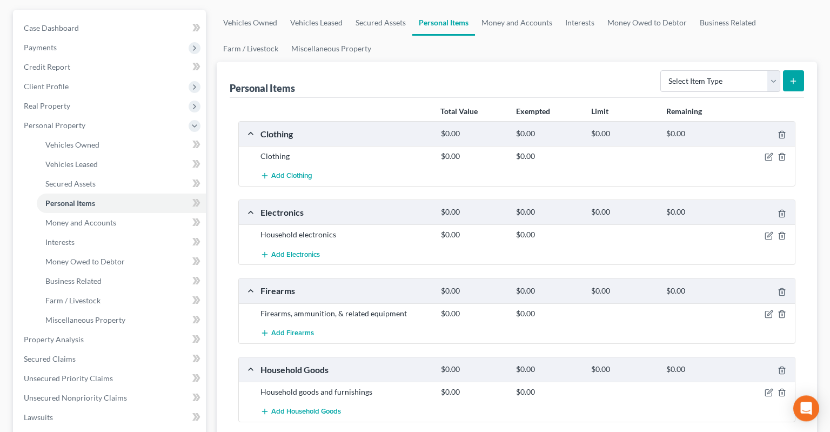
scroll to position [114, 0]
click at [768, 309] on icon "button" at bounding box center [769, 313] width 9 height 9
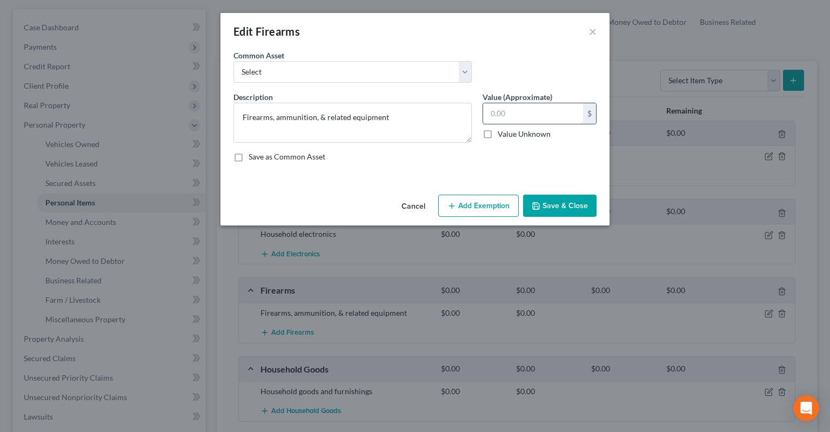
click at [509, 120] on input "text" at bounding box center [533, 113] width 100 height 21
type input "600"
click at [463, 209] on button "Add Exemption" at bounding box center [478, 206] width 81 height 23
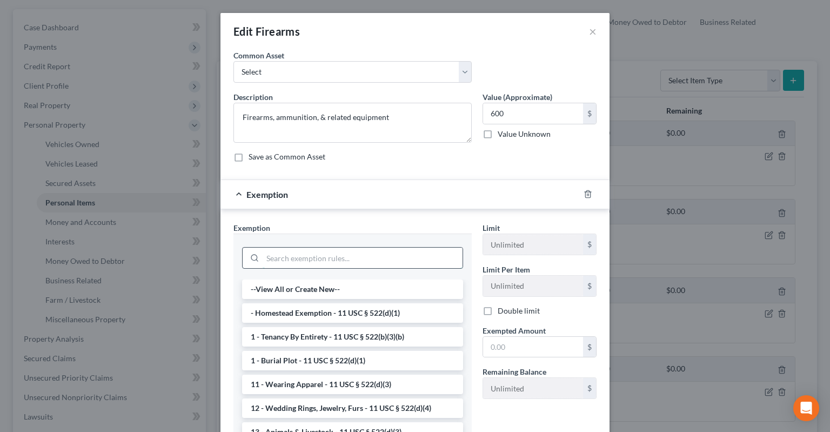
click at [355, 251] on input "search" at bounding box center [363, 258] width 200 height 21
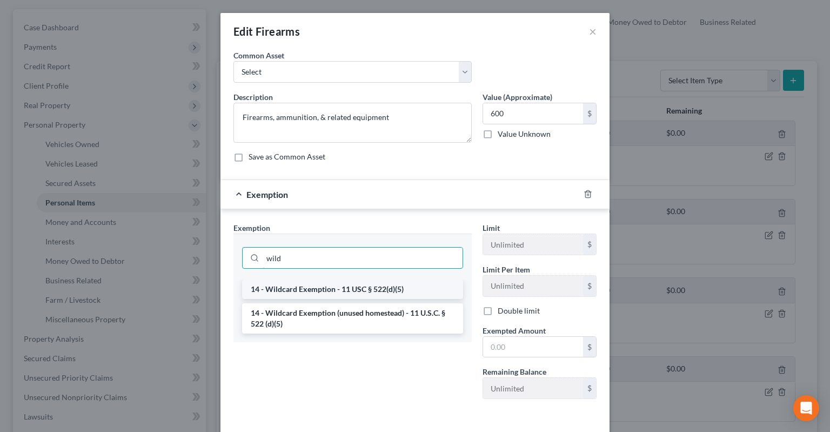
type input "wild"
drag, startPoint x: 352, startPoint y: 289, endPoint x: 429, endPoint y: 317, distance: 81.2
click at [353, 289] on li "14 - Wildcard Exemption - 11 USC § 522(d)(5)" at bounding box center [352, 288] width 221 height 19
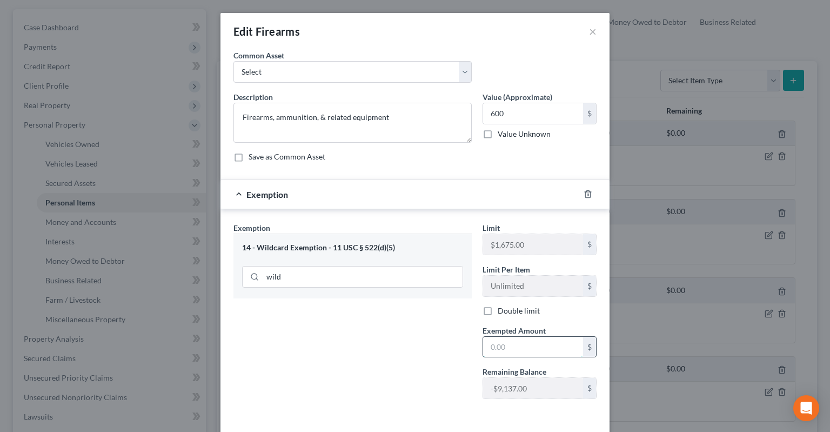
click at [510, 343] on input "text" at bounding box center [533, 347] width 100 height 21
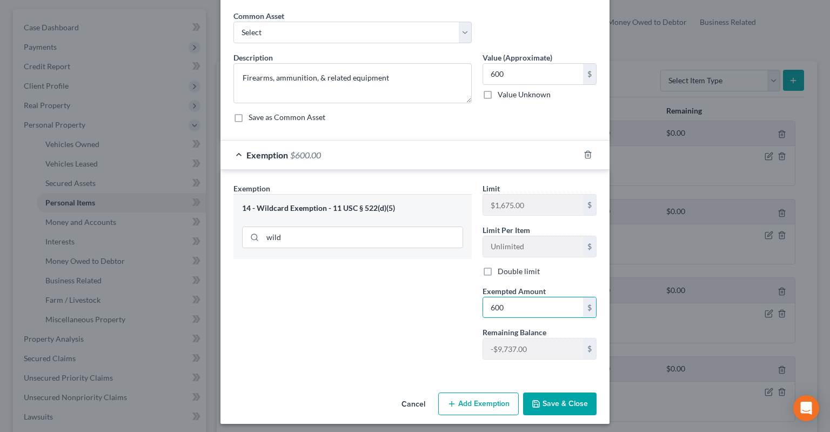
scroll to position [43, 0]
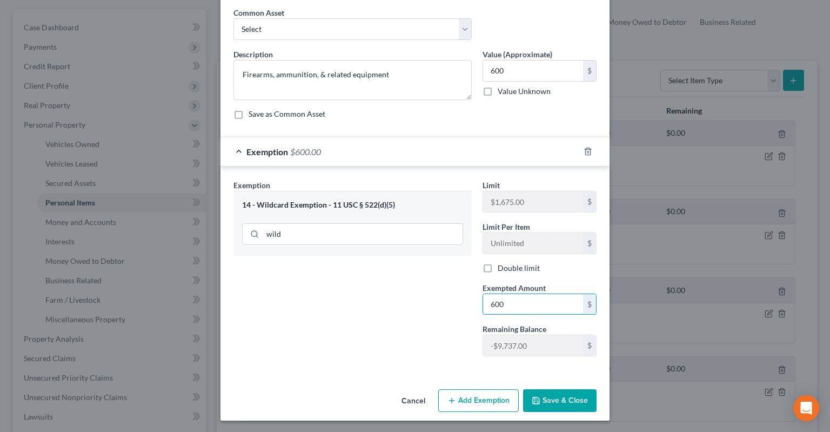
type input "600"
click at [562, 396] on button "Save & Close" at bounding box center [559, 400] width 73 height 23
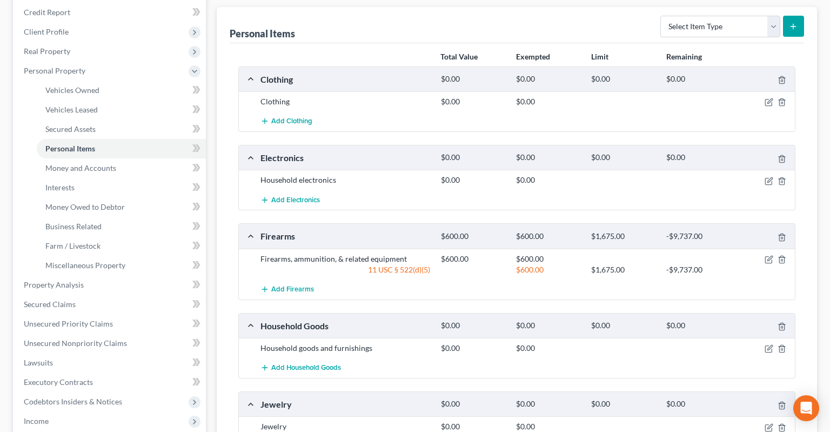
scroll to position [228, 0]
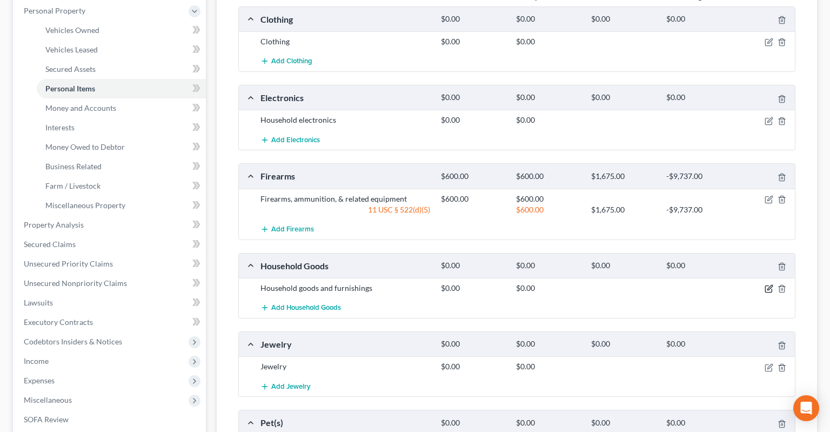
click at [766, 284] on icon "button" at bounding box center [769, 288] width 9 height 9
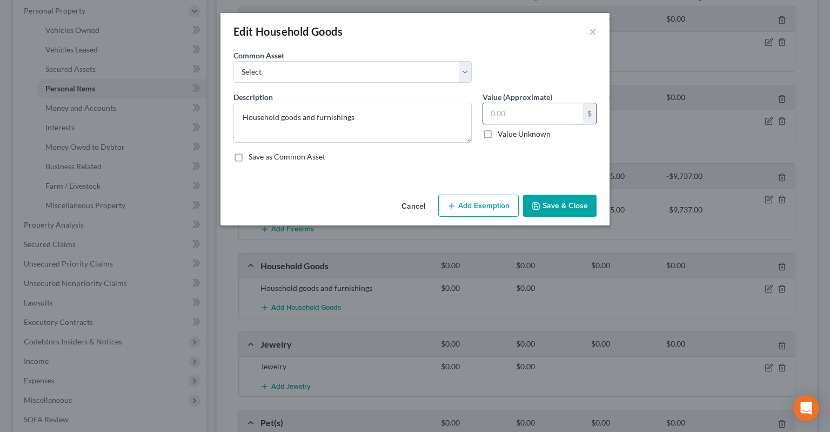
click at [524, 115] on input "text" at bounding box center [533, 113] width 100 height 21
type input "2,500"
click at [264, 113] on textarea "Household goods and furnishings" at bounding box center [352, 123] width 238 height 40
click at [262, 119] on textarea "Household goods and furnishings" at bounding box center [352, 123] width 238 height 40
click at [262, 120] on textarea "Household goods and furnishings" at bounding box center [352, 123] width 238 height 40
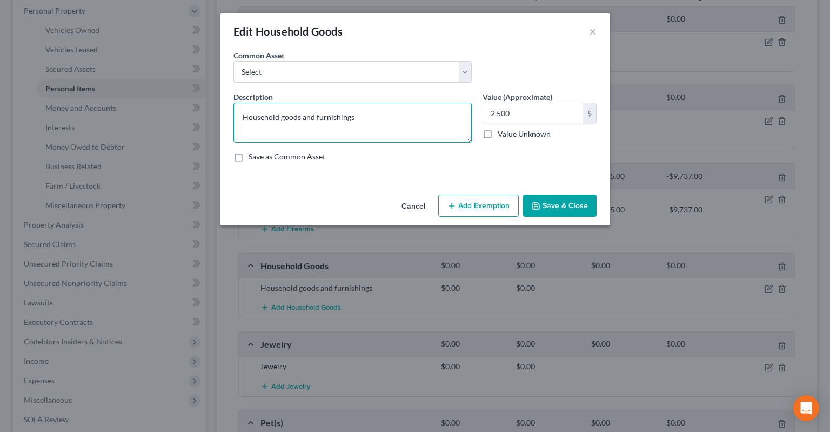
click at [262, 120] on textarea "Household goods and furnishings" at bounding box center [352, 123] width 238 height 40
click at [464, 202] on button "Add Exemption" at bounding box center [478, 206] width 81 height 23
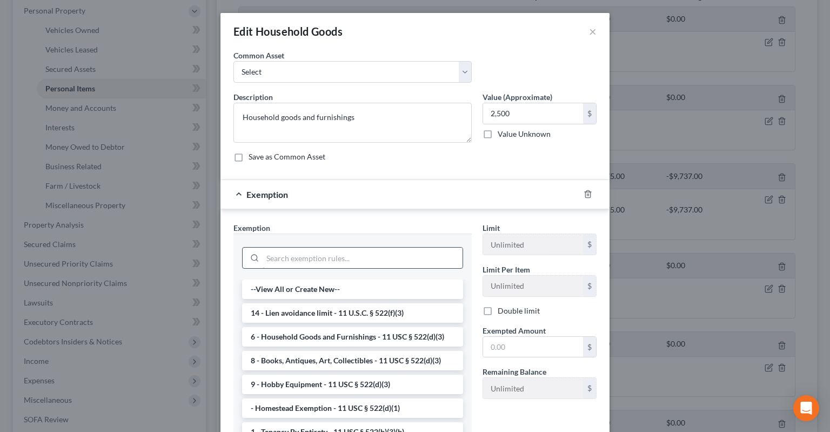
click at [308, 250] on input "search" at bounding box center [363, 258] width 200 height 21
paste input "Household"
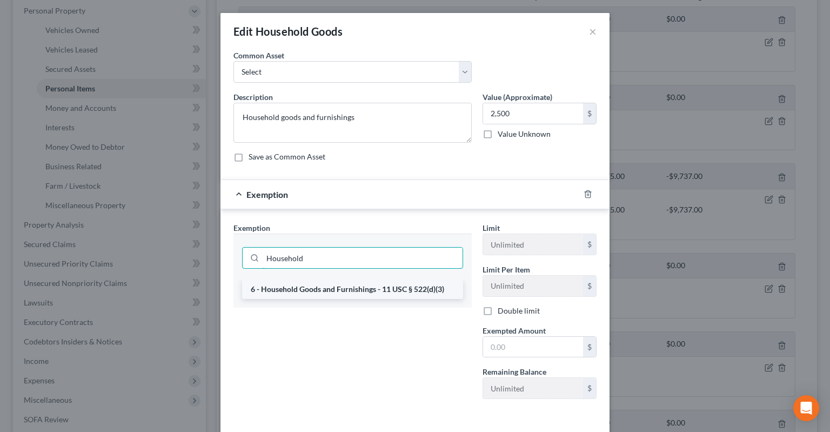
type input "Household"
click at [315, 291] on li "6 - Household Goods and Furnishings - 11 USC § 522(d)(3)" at bounding box center [352, 288] width 221 height 19
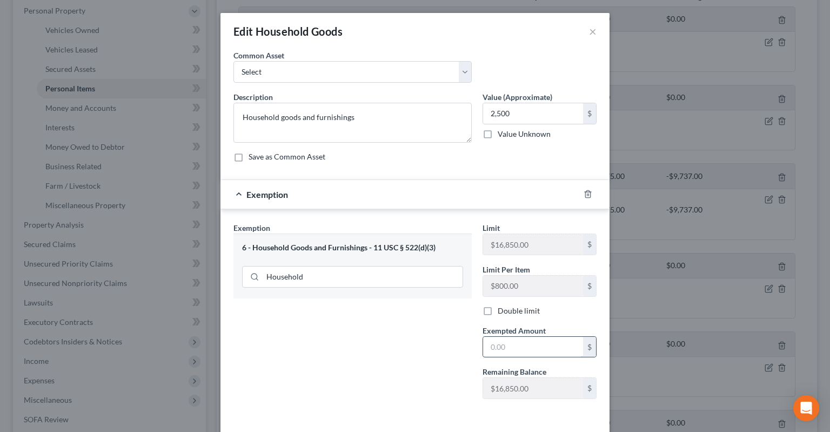
click at [542, 350] on input "text" at bounding box center [533, 347] width 100 height 21
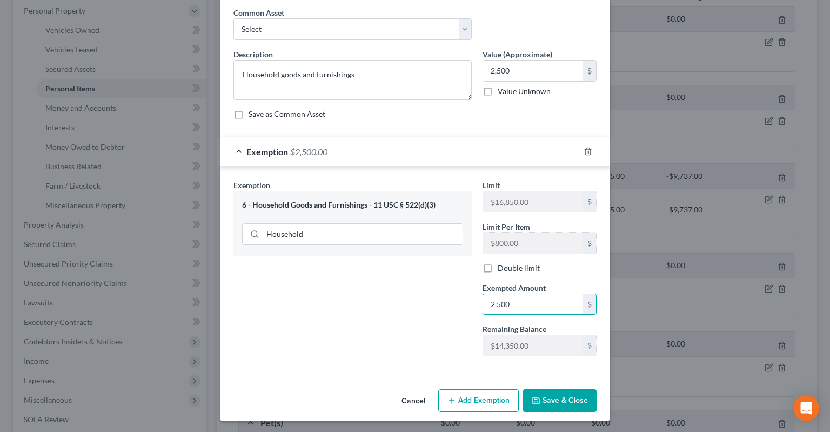
type input "2,500"
drag, startPoint x: 552, startPoint y: 402, endPoint x: 554, endPoint y: 397, distance: 5.6
click at [554, 402] on button "Save & Close" at bounding box center [559, 400] width 73 height 23
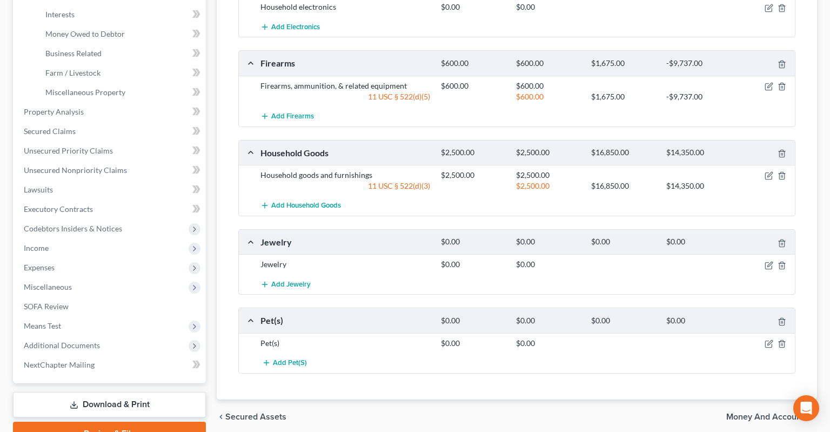
scroll to position [342, 0]
click at [768, 260] on icon "button" at bounding box center [769, 262] width 5 height 5
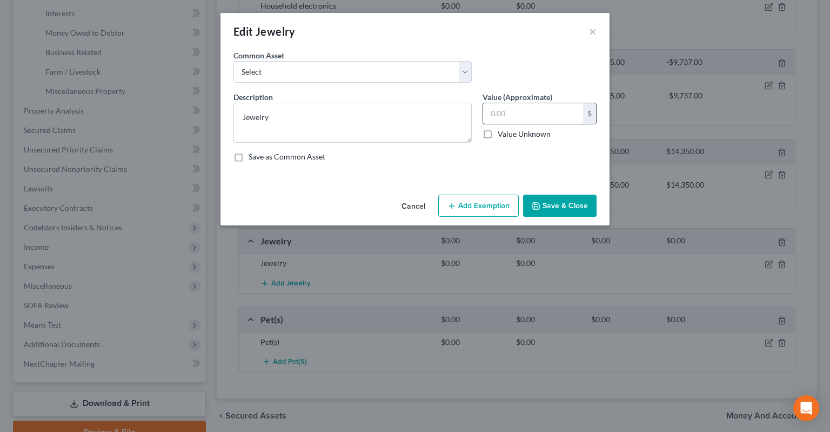
click at [529, 110] on input "text" at bounding box center [533, 113] width 100 height 21
type input "10"
click at [250, 118] on textarea "Jewelry" at bounding box center [352, 123] width 238 height 40
click at [477, 204] on button "Add Exemption" at bounding box center [478, 206] width 81 height 23
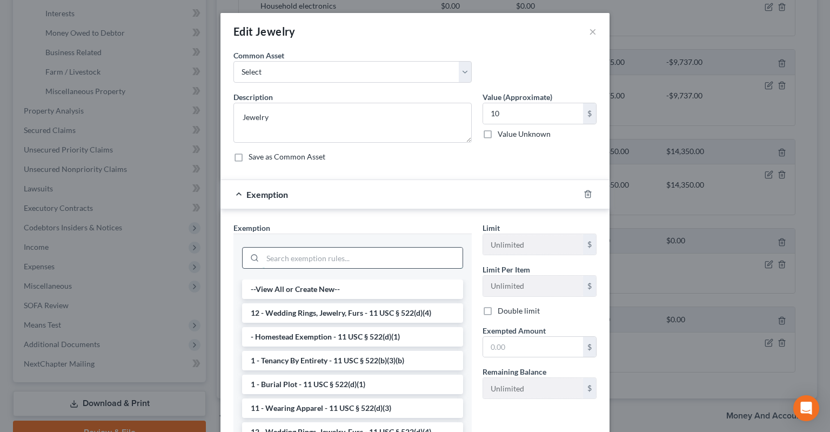
click at [307, 255] on input "search" at bounding box center [363, 258] width 200 height 21
paste input "Jewelry"
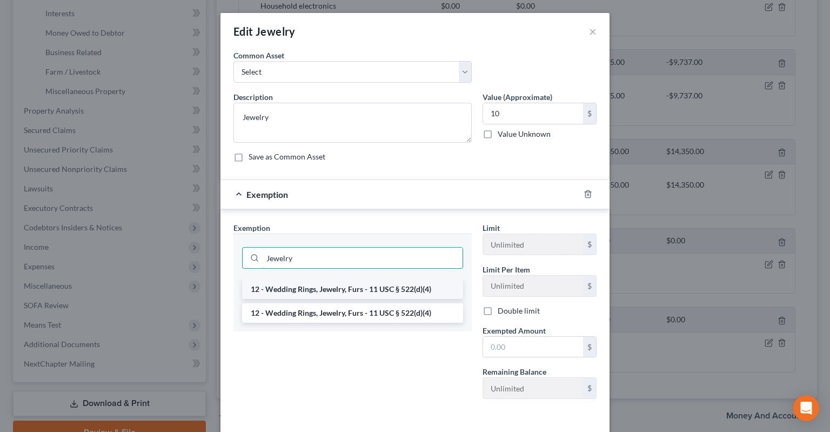
type input "Jewelry"
click at [371, 290] on li "12 - Wedding Rings, Jewelry, Furs - 11 USC § 522(d)(4)" at bounding box center [352, 288] width 221 height 19
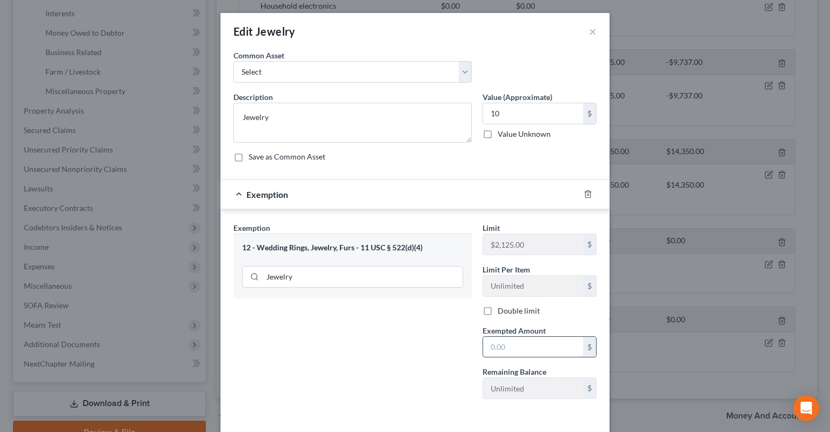
click at [507, 351] on input "text" at bounding box center [533, 347] width 100 height 21
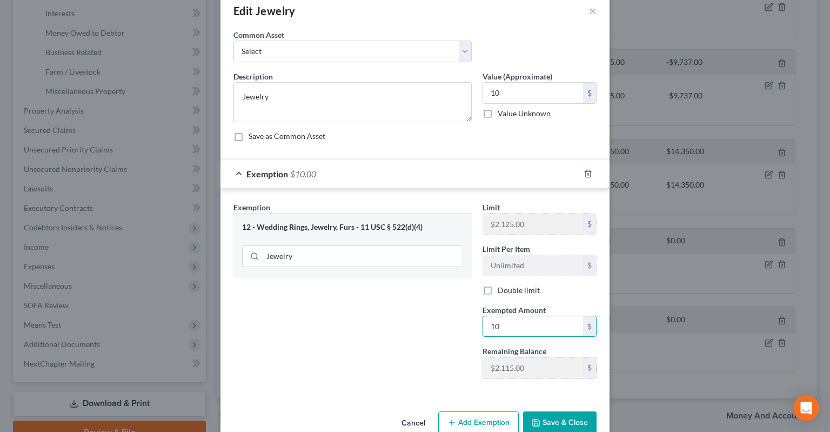
scroll to position [43, 0]
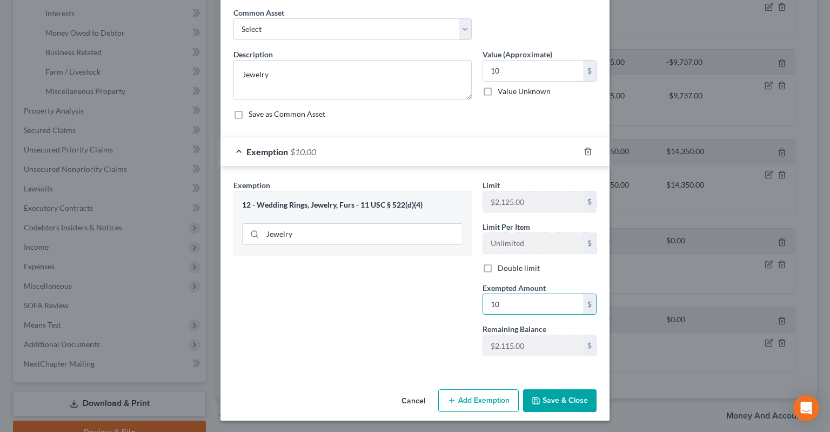
type input "10"
click at [548, 397] on button "Save & Close" at bounding box center [559, 400] width 73 height 23
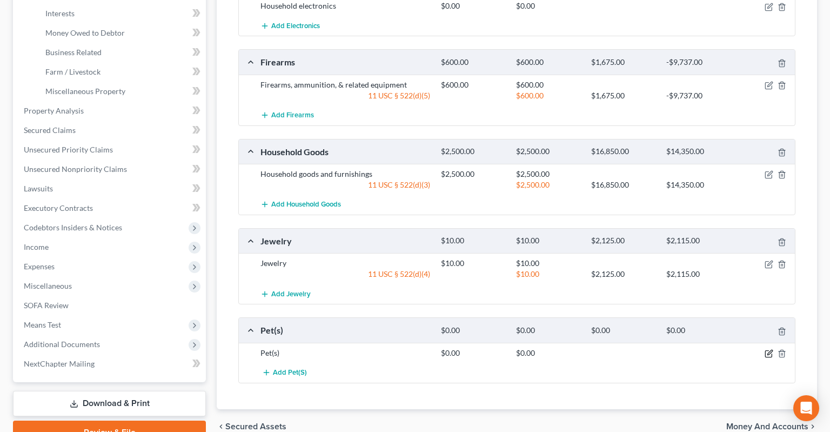
click at [766, 349] on icon "button" at bounding box center [769, 353] width 9 height 9
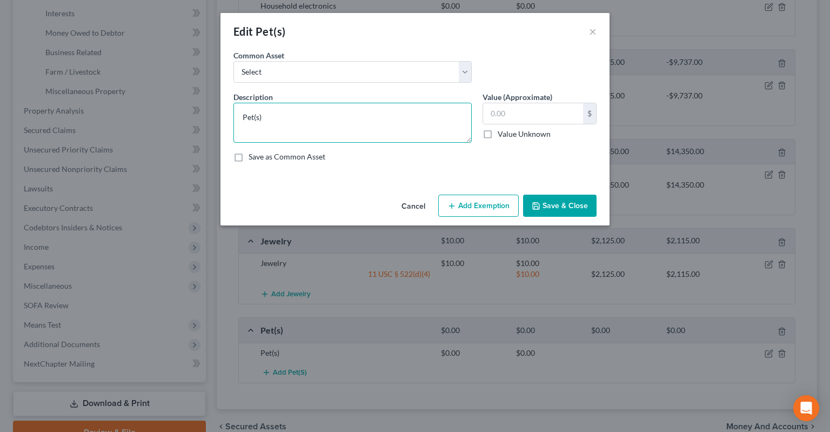
drag, startPoint x: 214, startPoint y: 117, endPoint x: 152, endPoint y: 115, distance: 61.6
click at [233, 117] on textarea "Pet(s)" at bounding box center [352, 123] width 238 height 40
click at [264, 121] on textarea "1 dog 4 cats" at bounding box center [352, 123] width 238 height 40
type textarea "1 dog and 4 cats"
click at [542, 198] on button "Save & Close" at bounding box center [559, 206] width 73 height 23
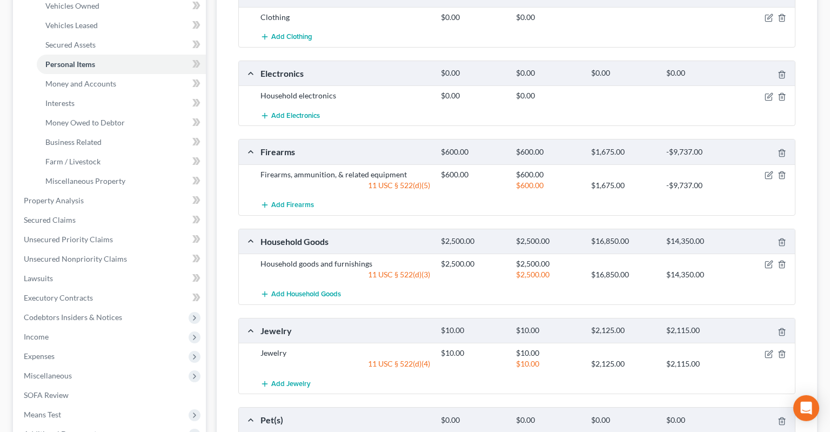
scroll to position [171, 0]
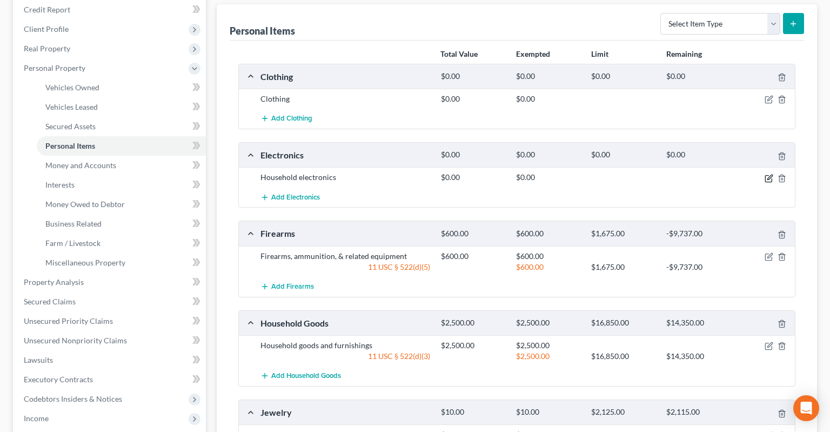
click at [769, 174] on icon "button" at bounding box center [769, 178] width 9 height 9
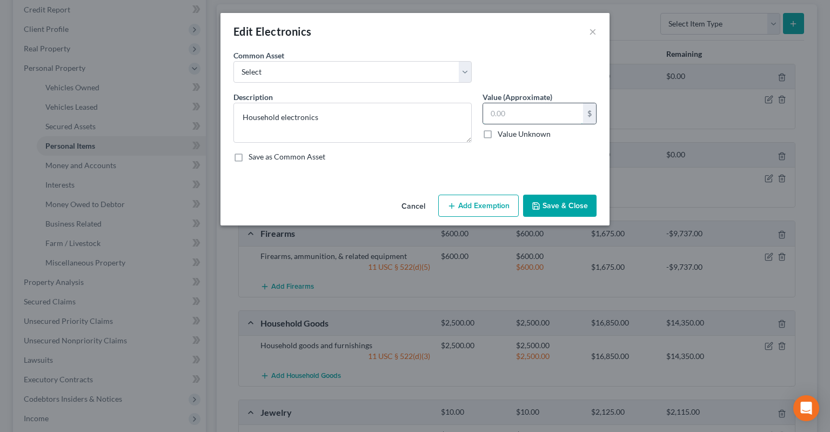
click at [513, 108] on input "text" at bounding box center [533, 113] width 100 height 21
type input "2,000"
click at [259, 121] on textarea "Household electronics" at bounding box center [352, 123] width 238 height 40
click at [484, 207] on button "Add Exemption" at bounding box center [478, 206] width 81 height 23
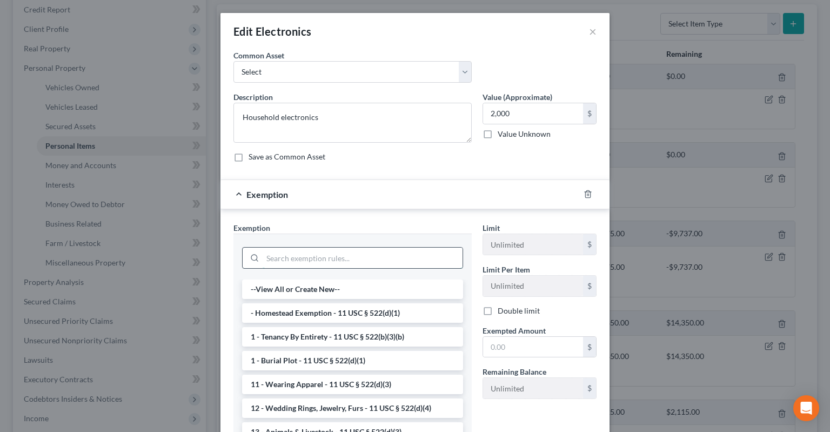
click at [311, 258] on input "search" at bounding box center [363, 258] width 200 height 21
paste input "Household"
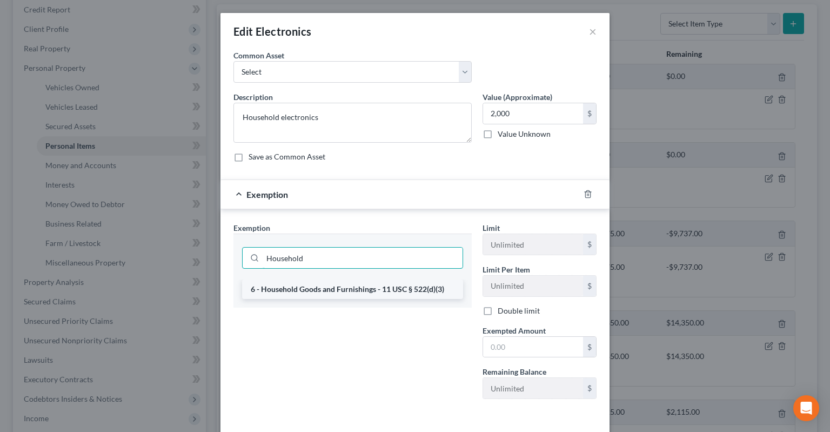
type input "Household"
drag, startPoint x: 334, startPoint y: 293, endPoint x: 347, endPoint y: 295, distance: 13.6
click at [334, 290] on li "6 - Household Goods and Furnishings - 11 USC § 522(d)(3)" at bounding box center [352, 288] width 221 height 19
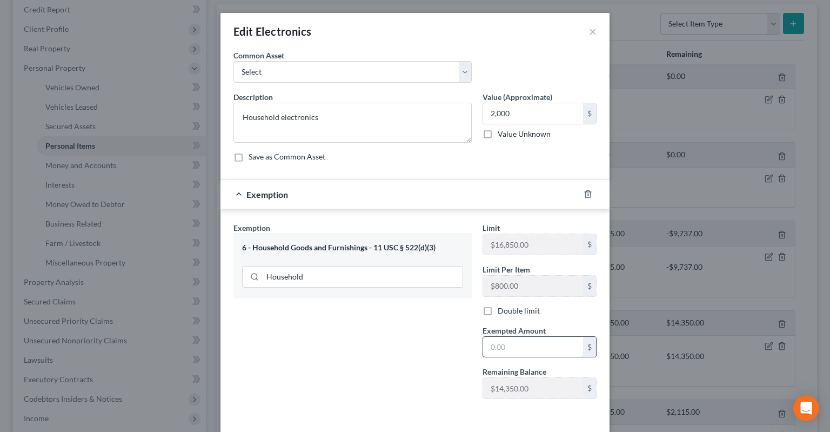
click at [546, 354] on input "text" at bounding box center [533, 347] width 100 height 21
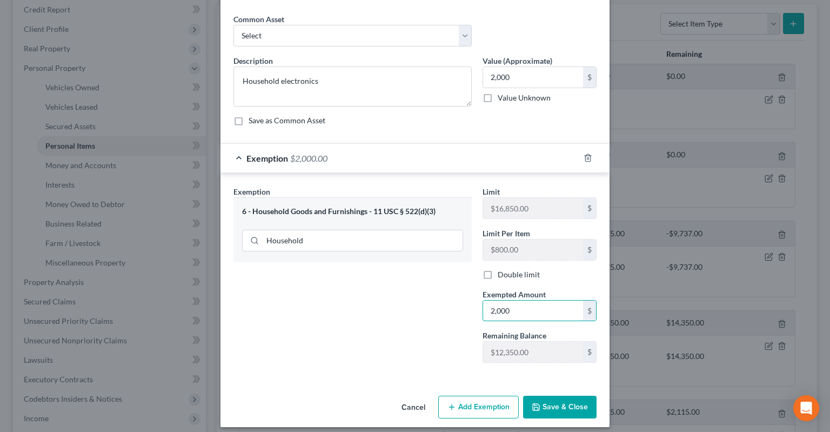
scroll to position [43, 0]
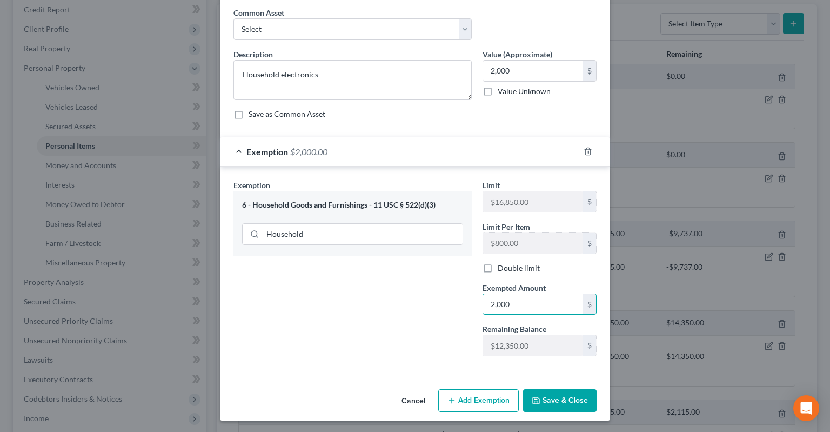
type input "2,000"
click at [565, 393] on button "Save & Close" at bounding box center [559, 400] width 73 height 23
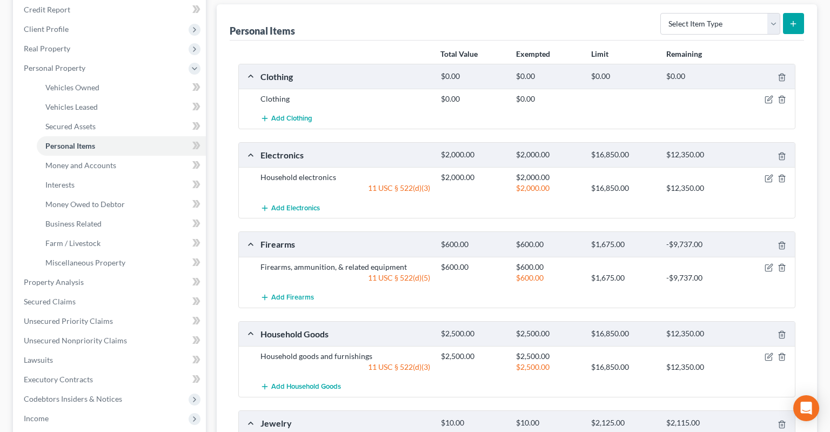
scroll to position [0, 0]
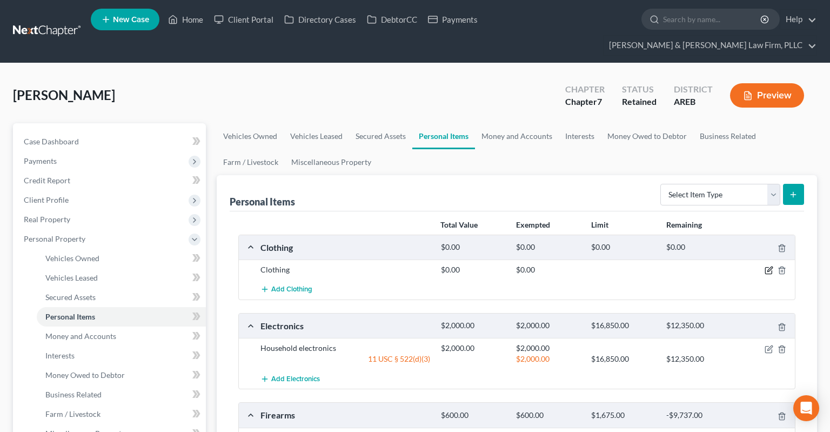
click at [766, 268] on icon "button" at bounding box center [768, 271] width 6 height 6
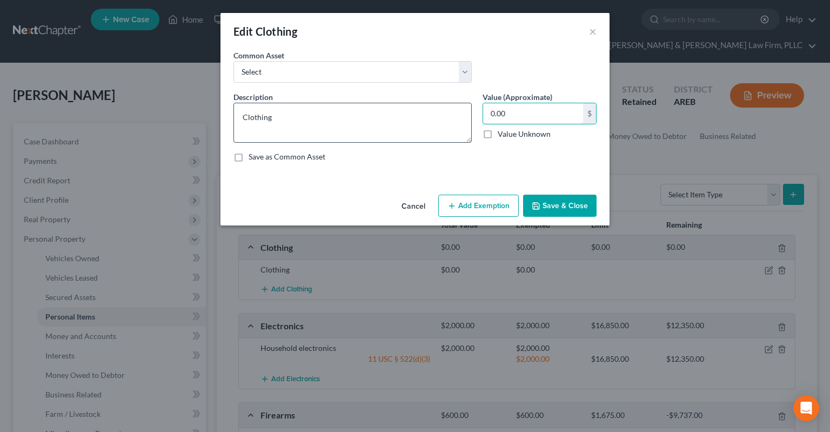
drag, startPoint x: 479, startPoint y: 114, endPoint x: 445, endPoint y: 117, distance: 33.6
click at [483, 117] on input "0.00" at bounding box center [533, 113] width 100 height 21
drag, startPoint x: 492, startPoint y: 110, endPoint x: 446, endPoint y: 117, distance: 45.9
click at [483, 116] on input "0.00" at bounding box center [533, 113] width 100 height 21
type input "100"
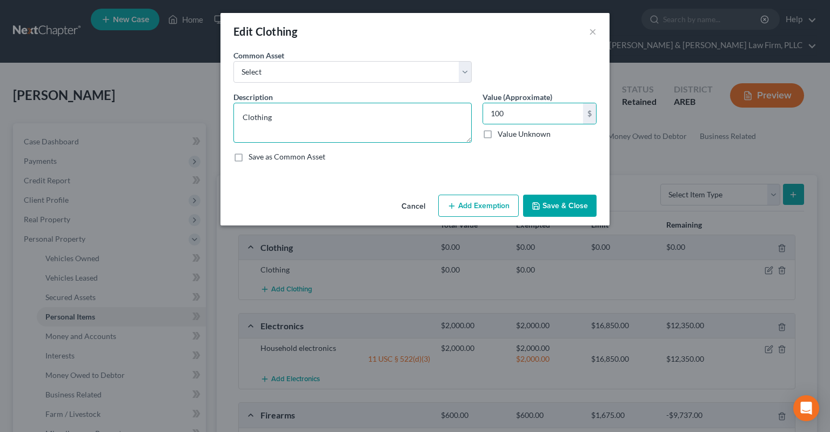
click at [248, 115] on textarea "Clothing" at bounding box center [352, 123] width 238 height 40
click at [487, 205] on button "Add Exemption" at bounding box center [478, 206] width 81 height 23
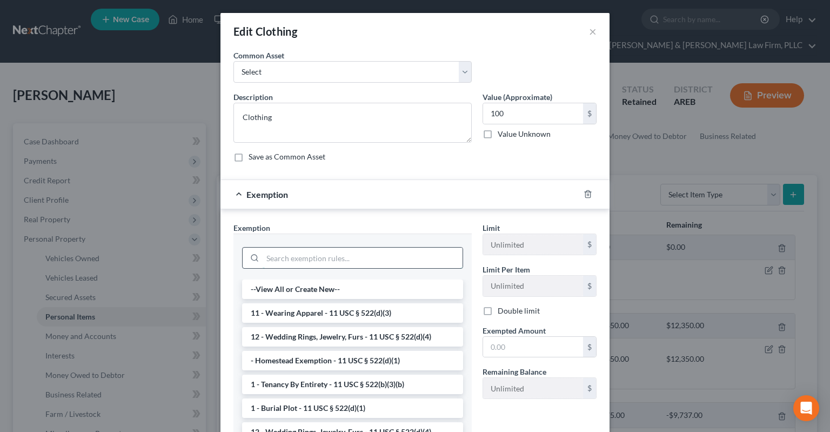
click at [351, 259] on input "search" at bounding box center [363, 258] width 200 height 21
paste input "Clothing"
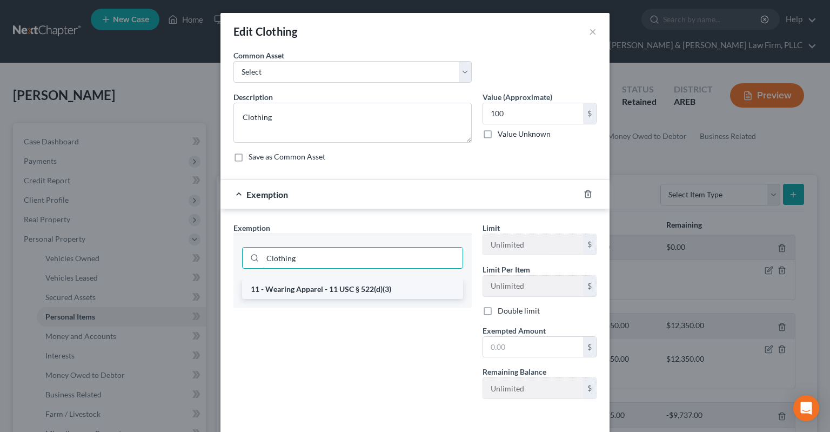
type input "Clothing"
click at [344, 284] on li "11 - Wearing Apparel - 11 USC § 522(d)(3)" at bounding box center [352, 288] width 221 height 19
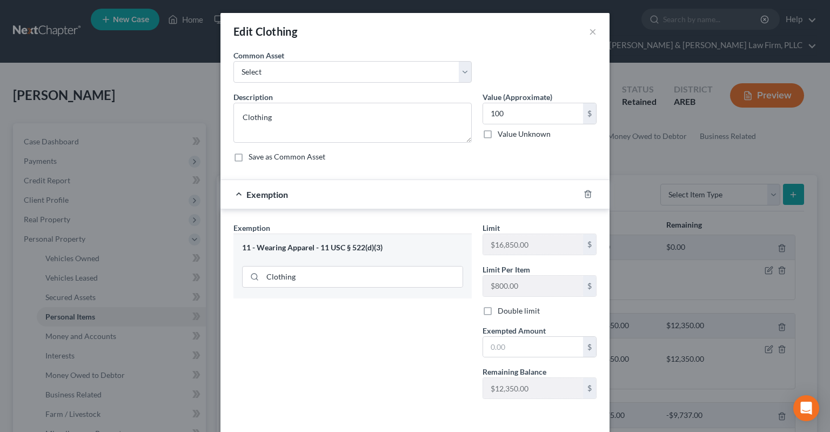
click at [502, 356] on div "Limit $16,850.00 $ Limit Per Item $800.00 $ Double limit Exempted Amount * $ Re…" at bounding box center [539, 314] width 125 height 185
click at [503, 356] on div "Limit $16,850.00 $ Limit Per Item $800.00 $ Double limit Exempted Amount * $ Re…" at bounding box center [539, 314] width 125 height 185
click at [503, 351] on input "text" at bounding box center [533, 347] width 100 height 21
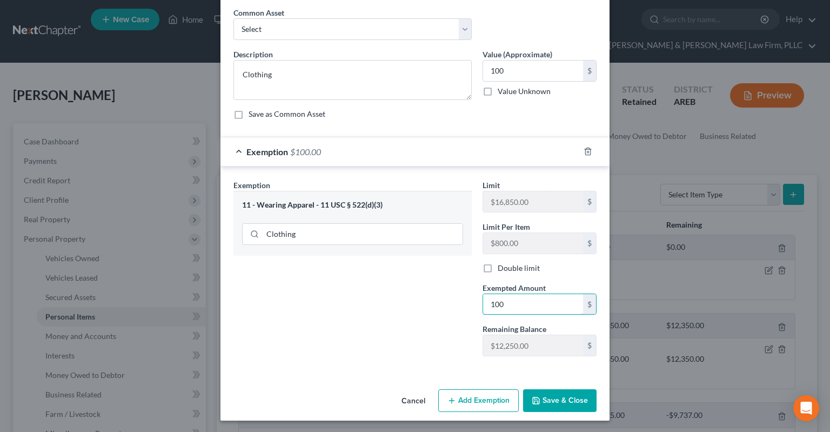
type input "100"
click at [539, 395] on button "Save & Close" at bounding box center [559, 400] width 73 height 23
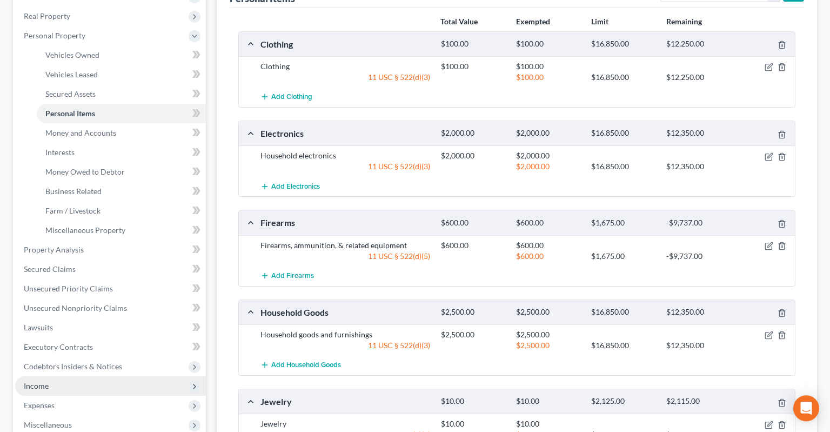
scroll to position [285, 0]
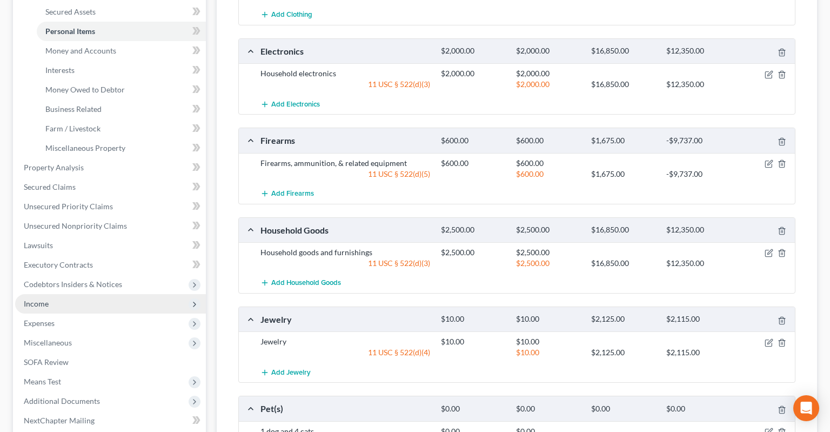
click at [105, 294] on span "Income" at bounding box center [110, 303] width 191 height 19
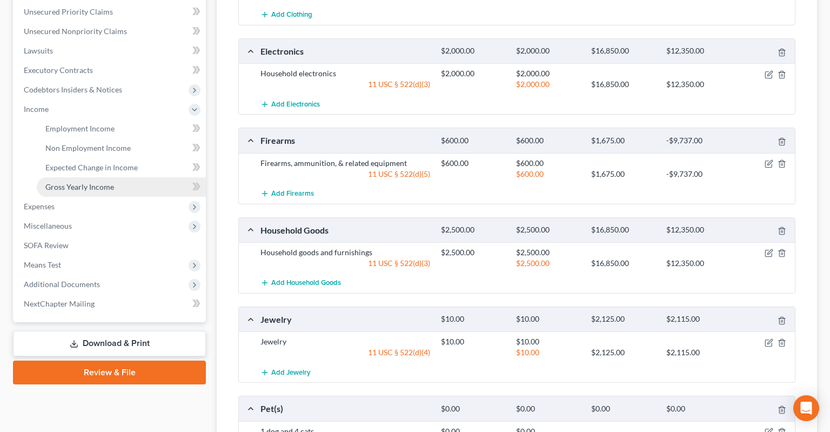
click at [140, 177] on link "Gross Yearly Income" at bounding box center [121, 186] width 169 height 19
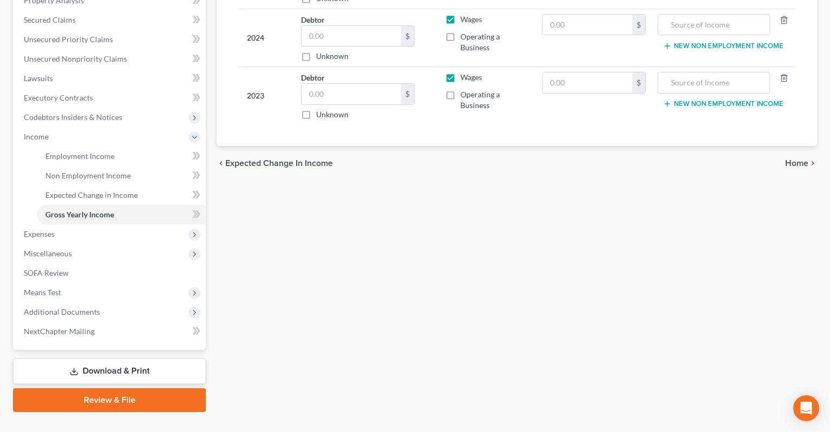
scroll to position [86, 0]
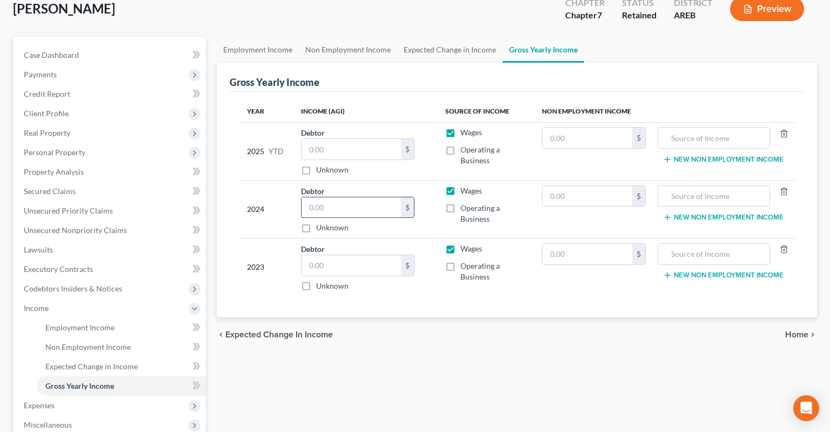
click at [352, 197] on input "text" at bounding box center [351, 207] width 99 height 21
type input "44,682"
click at [347, 255] on input "text" at bounding box center [351, 265] width 99 height 21
type input "63,631"
click at [368, 139] on input "text" at bounding box center [351, 149] width 99 height 21
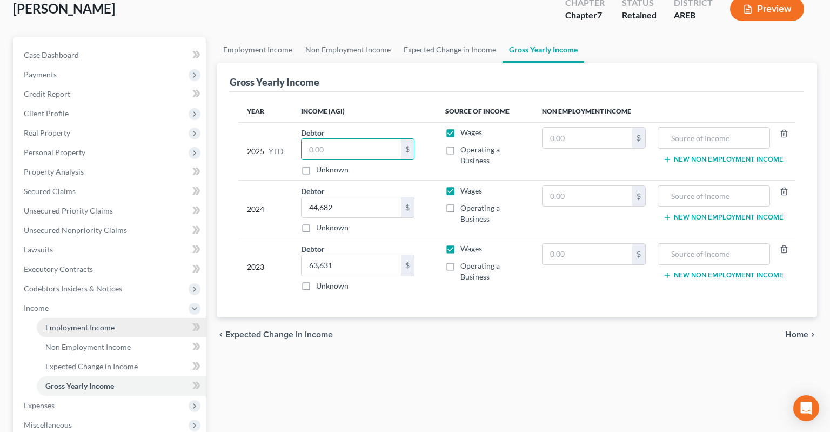
click at [105, 318] on link "Employment Income" at bounding box center [121, 327] width 169 height 19
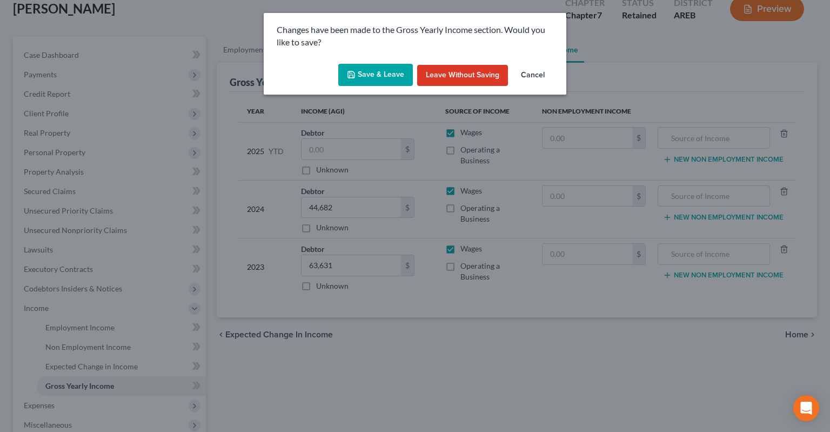
click at [409, 81] on button "Save & Leave" at bounding box center [375, 75] width 75 height 23
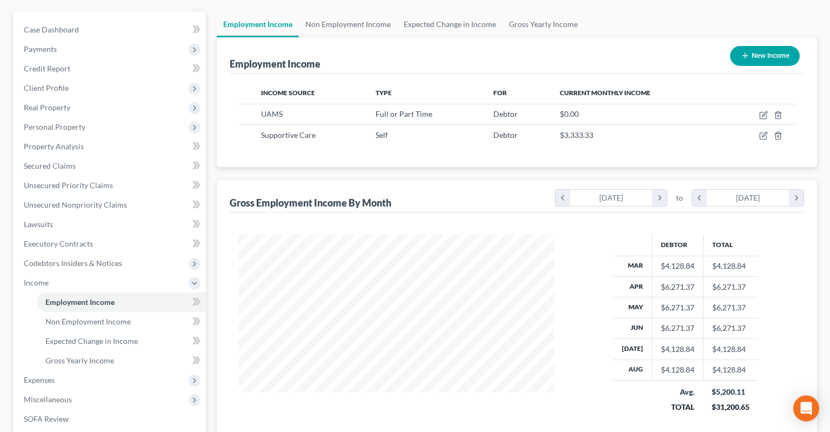
scroll to position [171, 0]
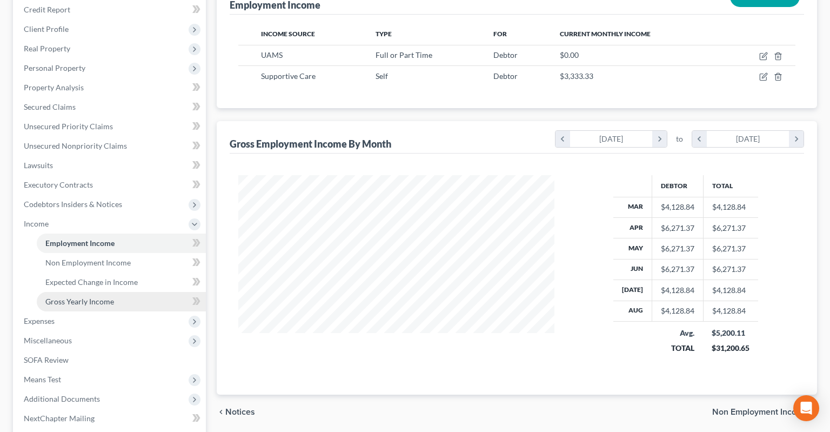
click at [103, 297] on span "Gross Yearly Income" at bounding box center [79, 301] width 69 height 9
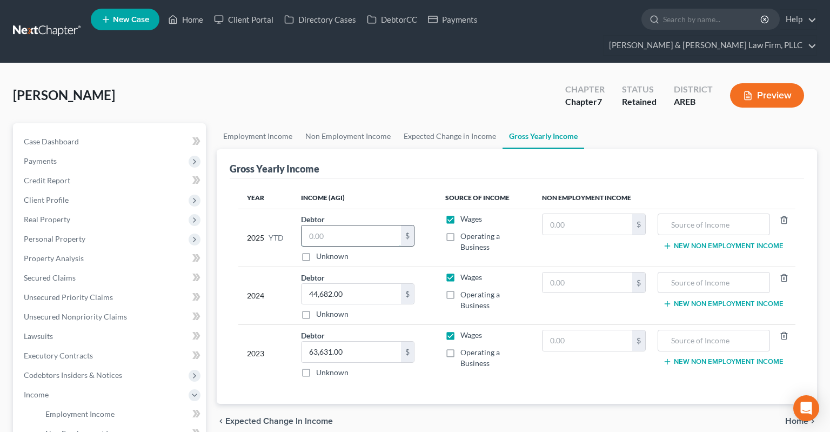
click at [348, 225] on input "text" at bounding box center [351, 235] width 99 height 21
type input "44,000"
click at [105, 132] on link "Case Dashboard" at bounding box center [110, 141] width 191 height 19
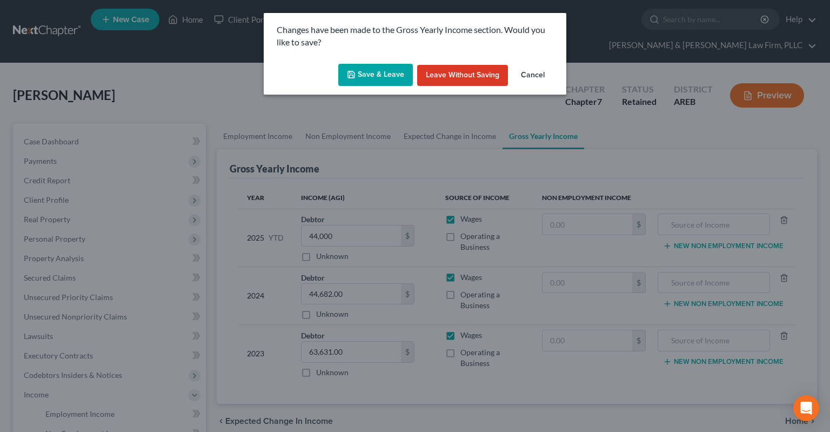
click at [362, 84] on button "Save & Leave" at bounding box center [375, 75] width 75 height 23
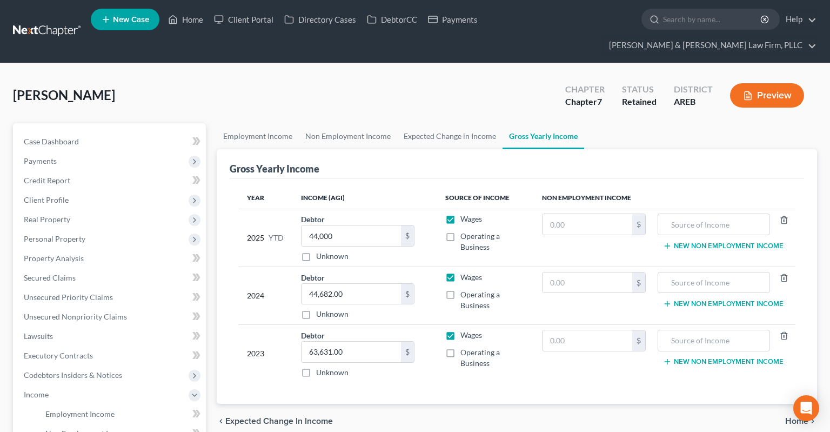
select select "4"
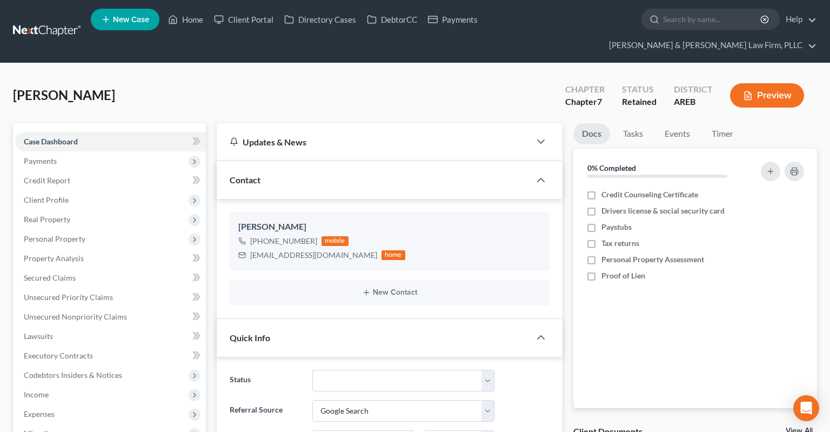
scroll to position [6, 0]
click at [77, 385] on span "Income" at bounding box center [110, 394] width 191 height 19
click at [100, 409] on span "Employment Income" at bounding box center [79, 413] width 69 height 9
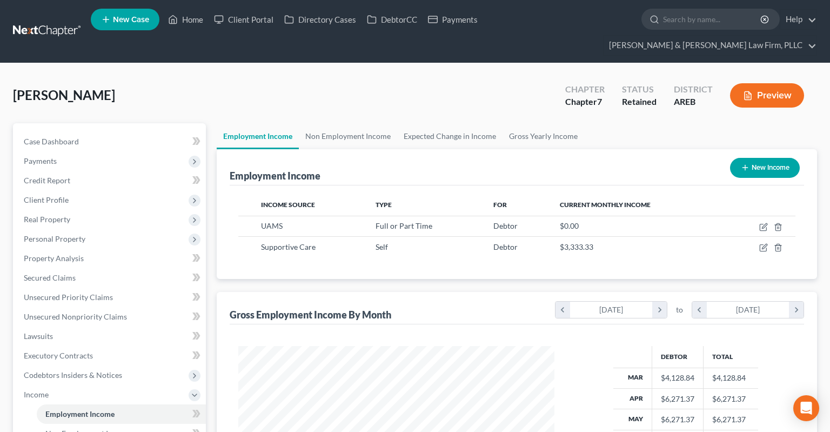
scroll to position [193, 337]
drag, startPoint x: 764, startPoint y: 229, endPoint x: 827, endPoint y: 260, distance: 70.3
click at [764, 243] on icon "button" at bounding box center [763, 247] width 9 height 9
select select "1"
select select "0"
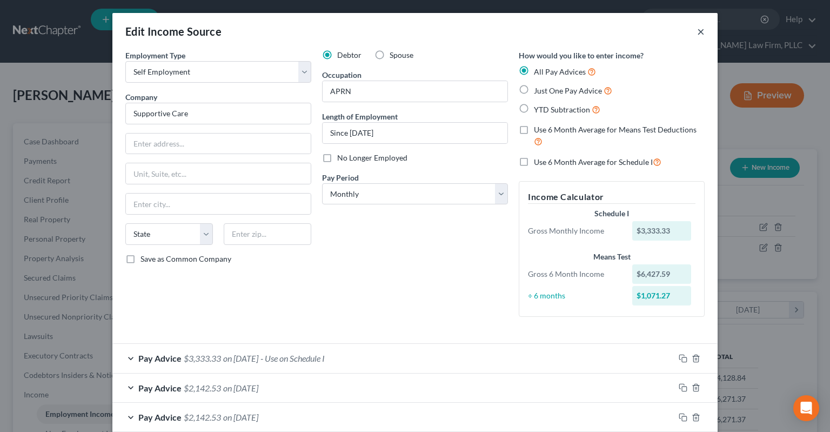
click at [699, 34] on button "×" at bounding box center [701, 31] width 8 height 13
